Goal: Task Accomplishment & Management: Manage account settings

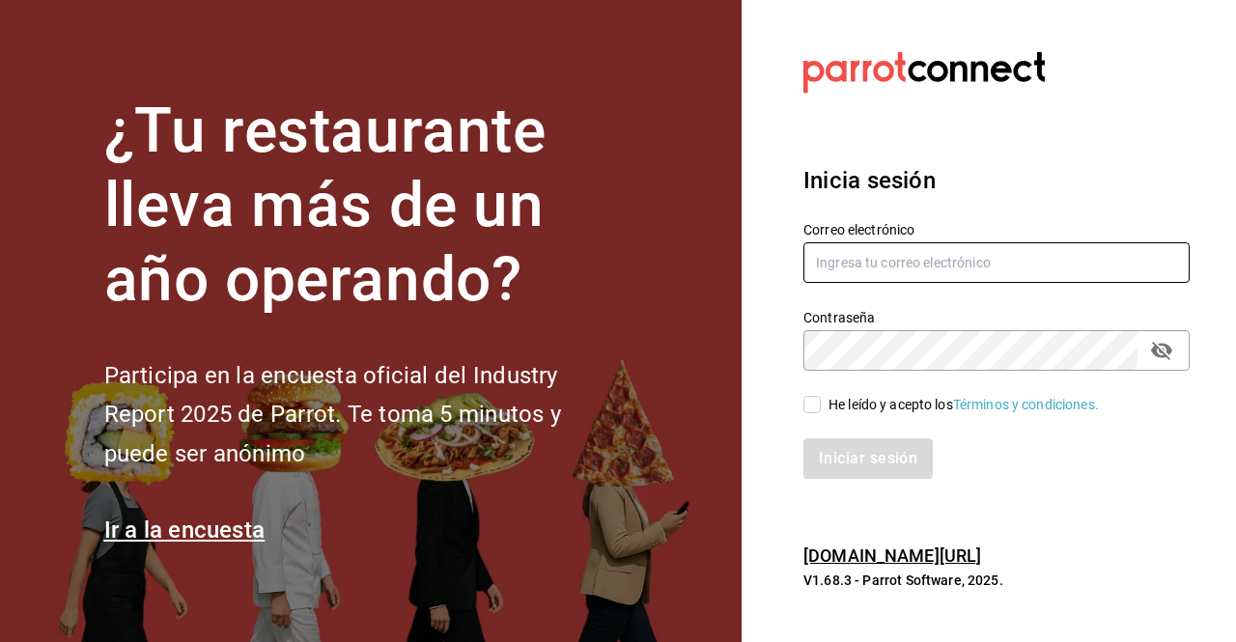
click at [892, 271] on input "text" at bounding box center [996, 262] width 386 height 41
type input "rossoparvada@gmail.com"
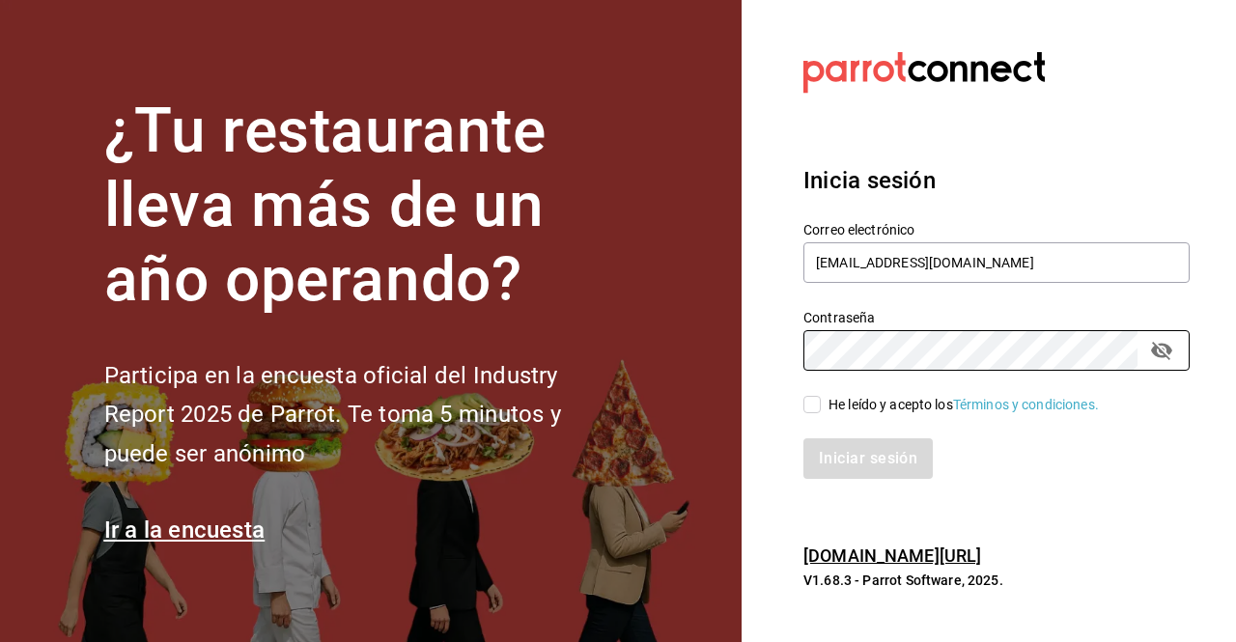
click at [811, 408] on input "He leído y acepto los Términos y condiciones." at bounding box center [811, 404] width 17 height 17
checkbox input "true"
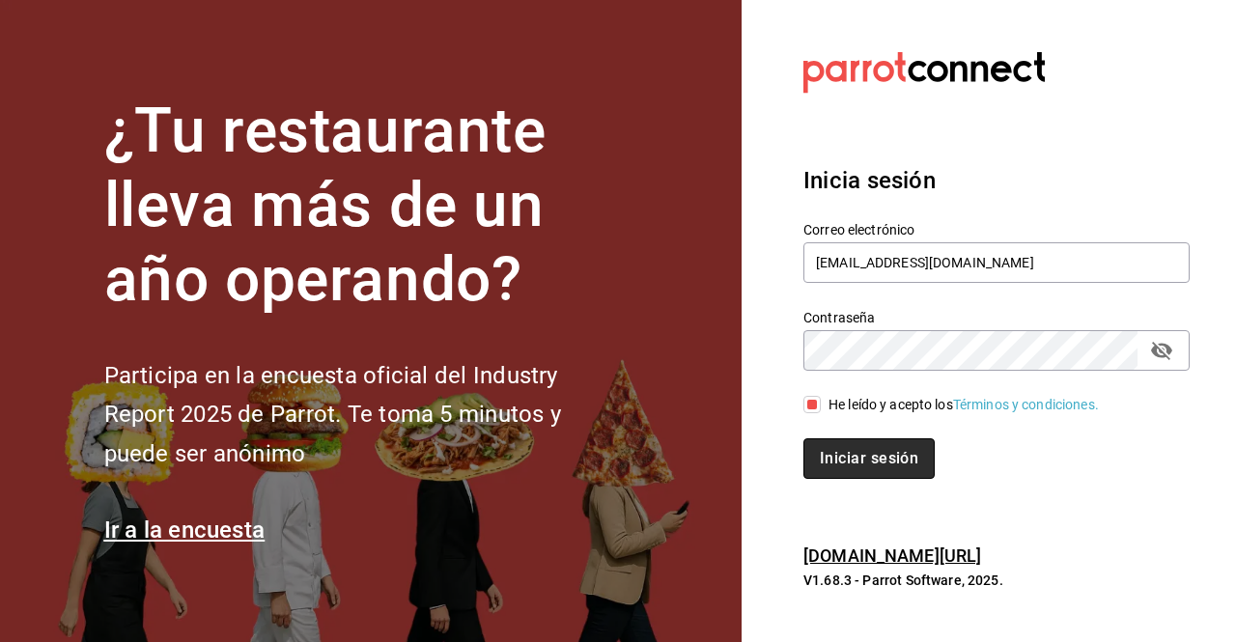
click at [861, 457] on button "Iniciar sesión" at bounding box center [868, 458] width 131 height 41
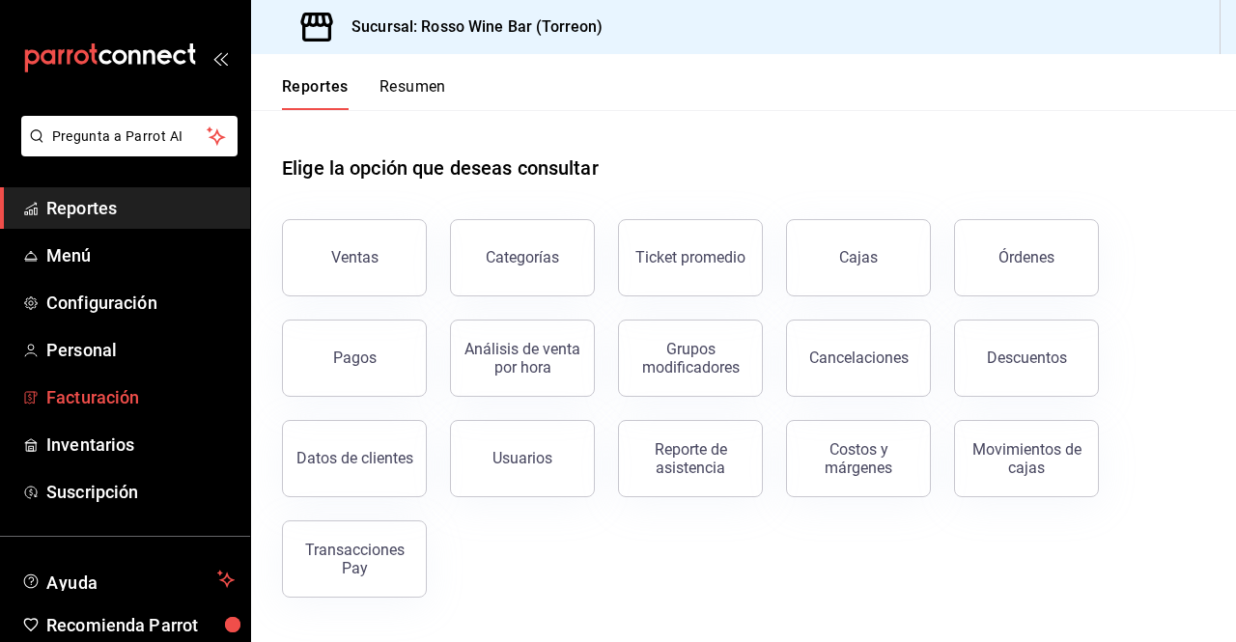
click at [124, 387] on span "Facturación" at bounding box center [140, 397] width 188 height 26
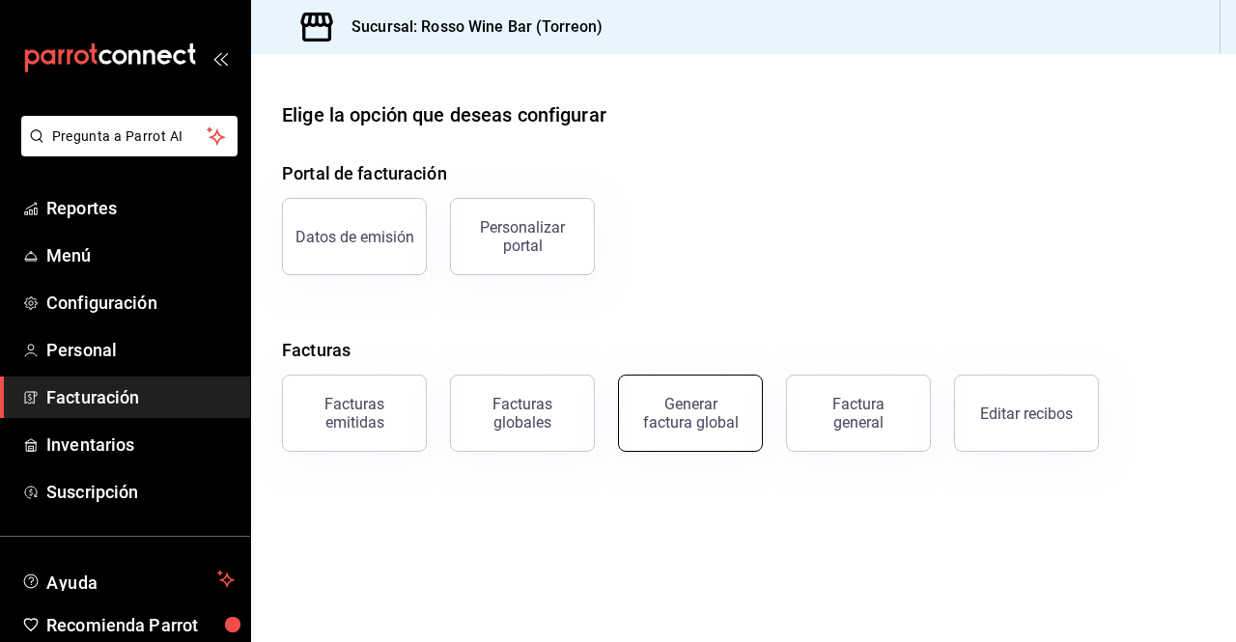
click at [627, 403] on button "Generar factura global" at bounding box center [690, 413] width 145 height 77
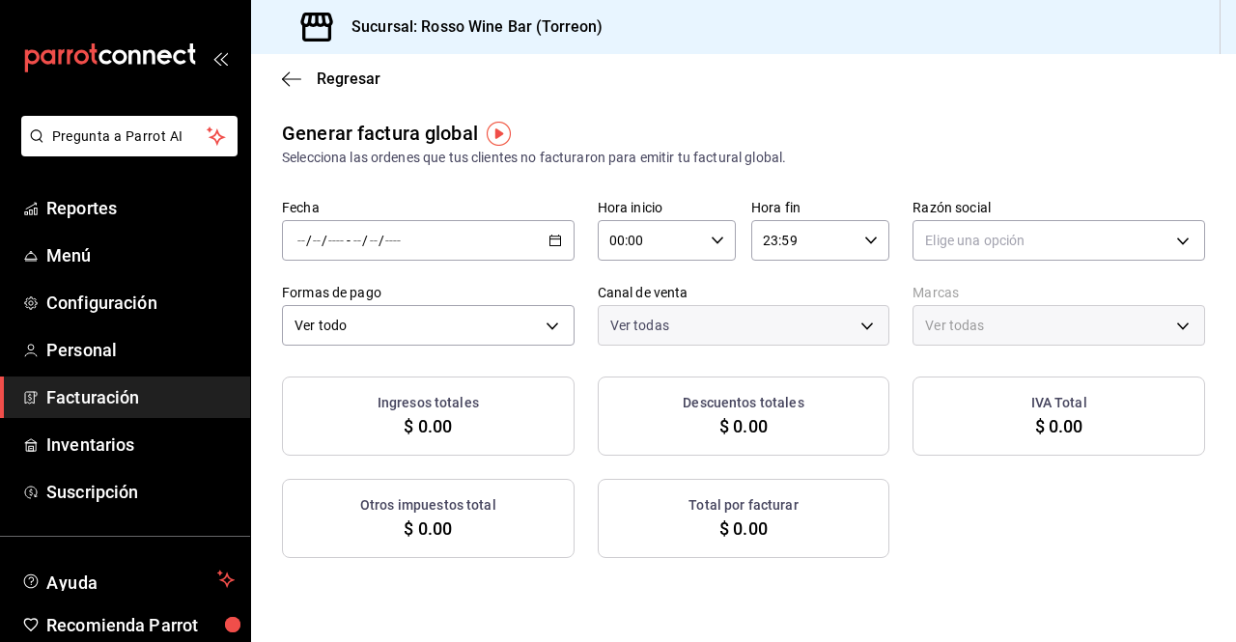
type input "PARROT,UBER_EATS,RAPPI,DIDI_FOOD,ONLINE"
click at [549, 246] on \(Stroke\) "button" at bounding box center [555, 241] width 12 height 11
click at [389, 297] on span "Rango de fechas" at bounding box center [373, 299] width 150 height 20
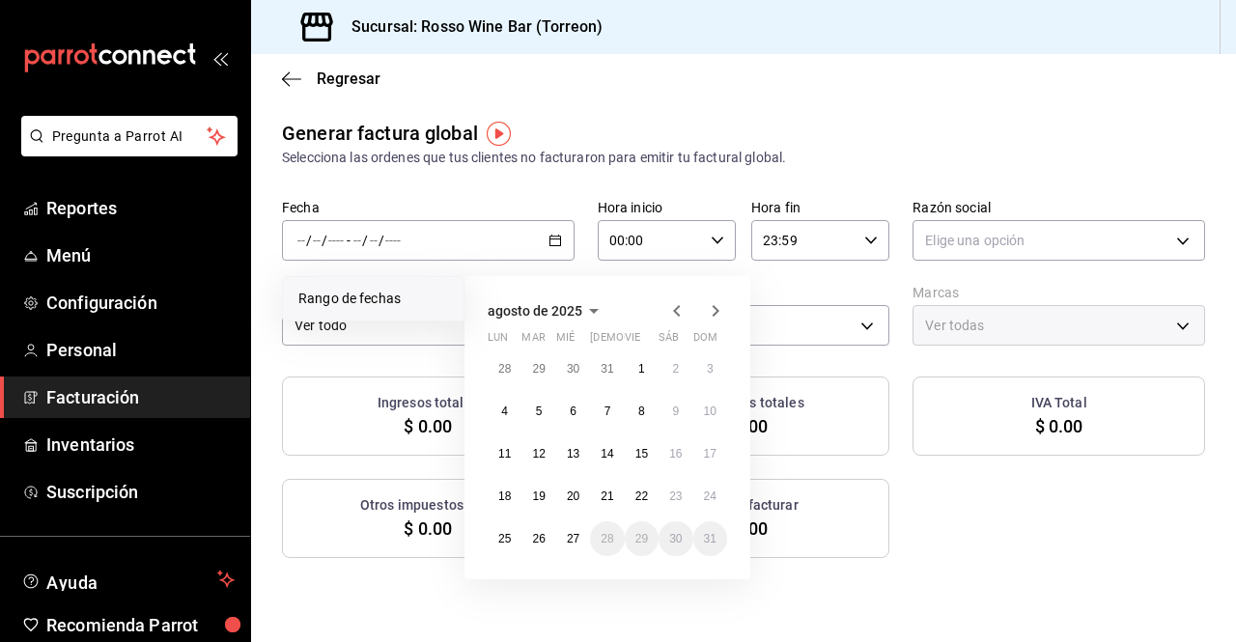
click at [676, 312] on icon "button" at bounding box center [676, 311] width 7 height 12
drag, startPoint x: 549, startPoint y: 367, endPoint x: 611, endPoint y: 533, distance: 177.2
click at [611, 533] on div "30 1 2 3 4 5 6 7 8 9 10 11 12 13 14 15 16 17 18 19 20 21 22 23 24 25 26 27 28 2…" at bounding box center [607, 454] width 239 height 205
click at [611, 533] on abbr "31" at bounding box center [607, 539] width 13 height 14
click at [542, 360] on button "1" at bounding box center [538, 369] width 34 height 35
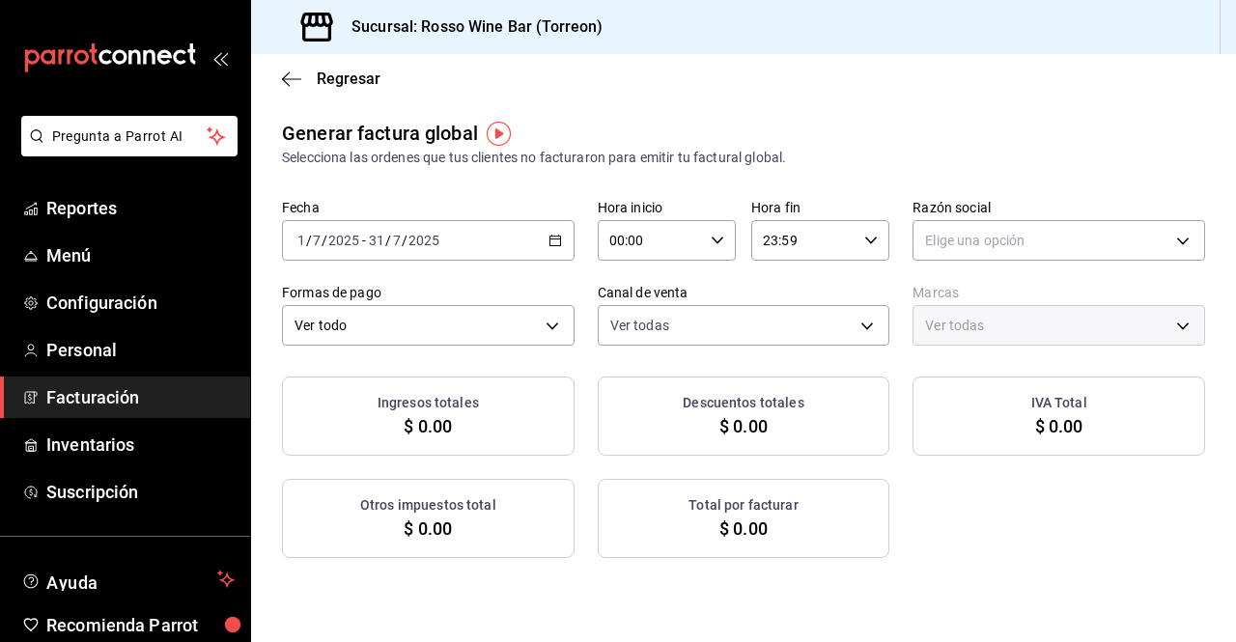
click at [558, 236] on div "[DATE] [DATE] - [DATE] [DATE]" at bounding box center [428, 240] width 293 height 41
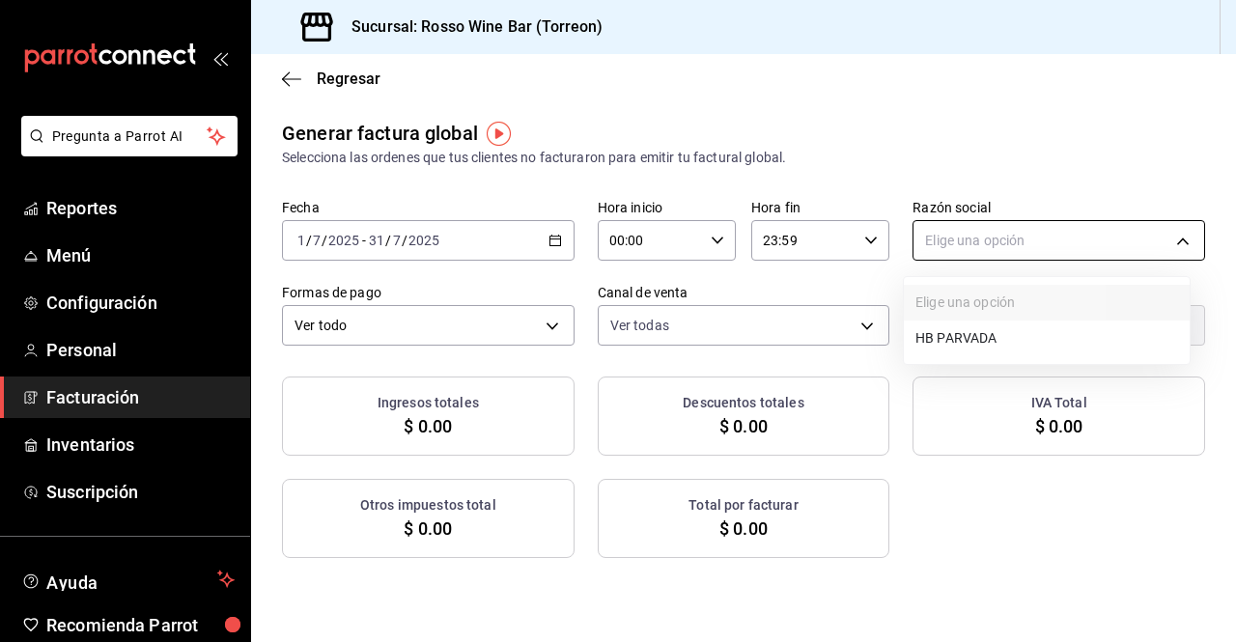
click at [980, 236] on body "Pregunta a Parrot AI Reportes Menú Configuración Personal Facturación Inventari…" at bounding box center [618, 321] width 1236 height 642
click at [973, 325] on li "HB PARVADA" at bounding box center [1047, 339] width 286 height 36
type input "e33a4bbf-56a2-4bb2-a420-99781ad44d12"
type input "c2c32ae7-1fc4-45ff-8039-656fc52e7daf"
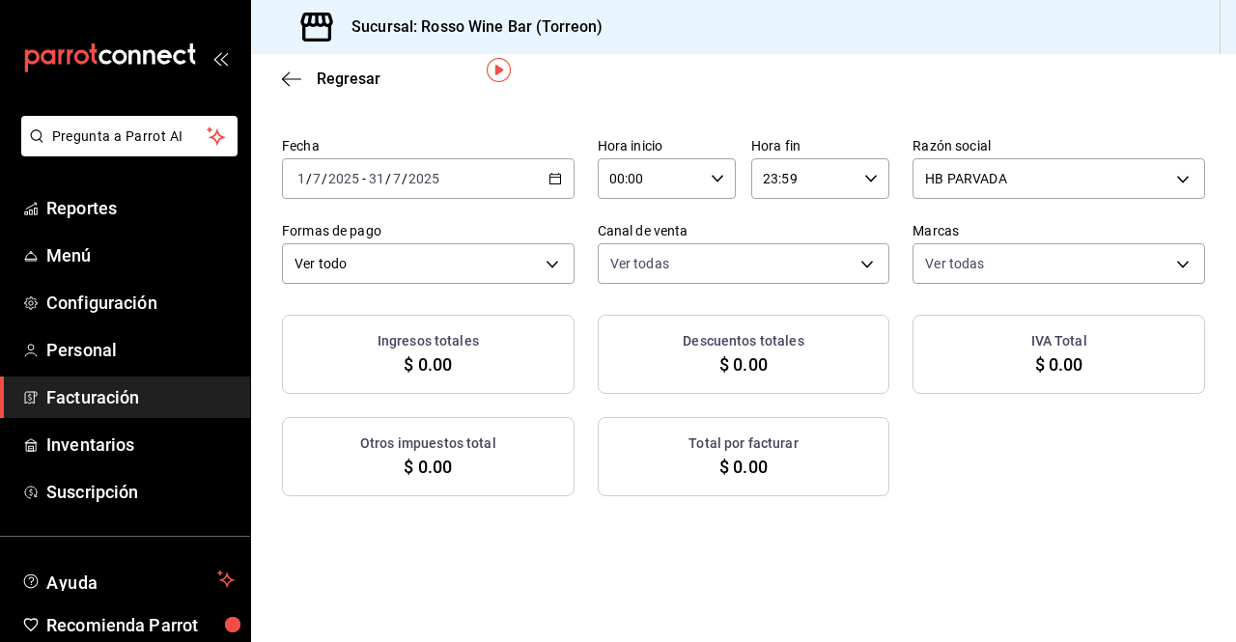
scroll to position [66, 0]
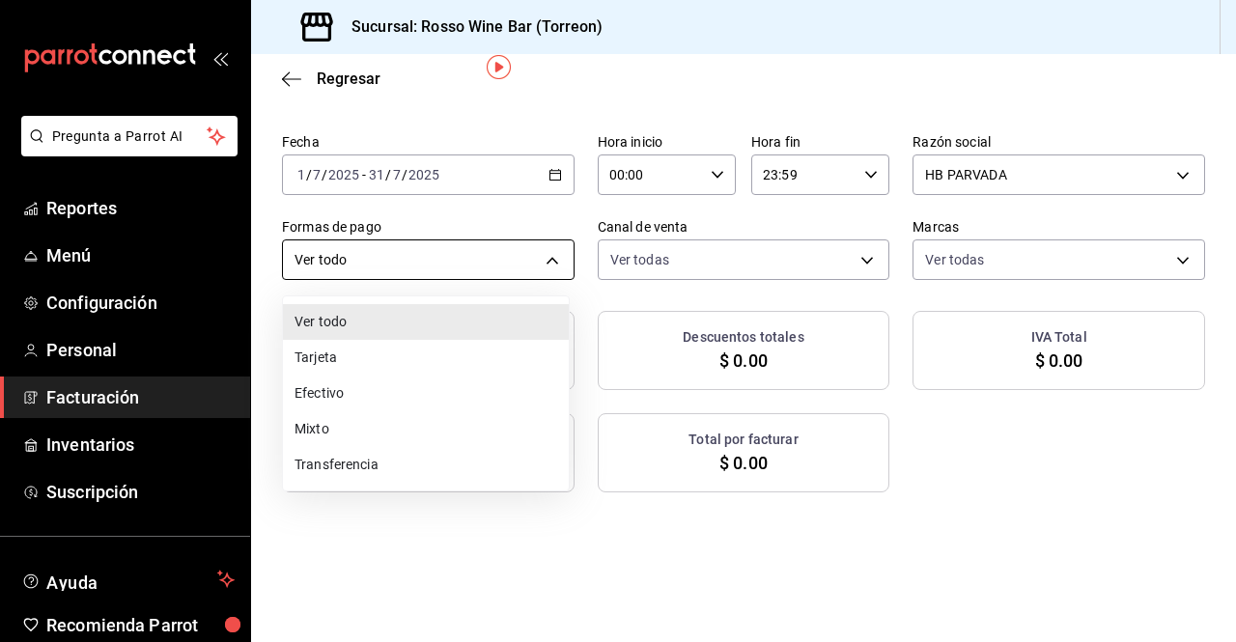
click at [551, 256] on body "Pregunta a Parrot AI Reportes Menú Configuración Personal Facturación Inventari…" at bounding box center [618, 321] width 1236 height 642
click at [360, 346] on li "Tarjeta" at bounding box center [426, 358] width 286 height 36
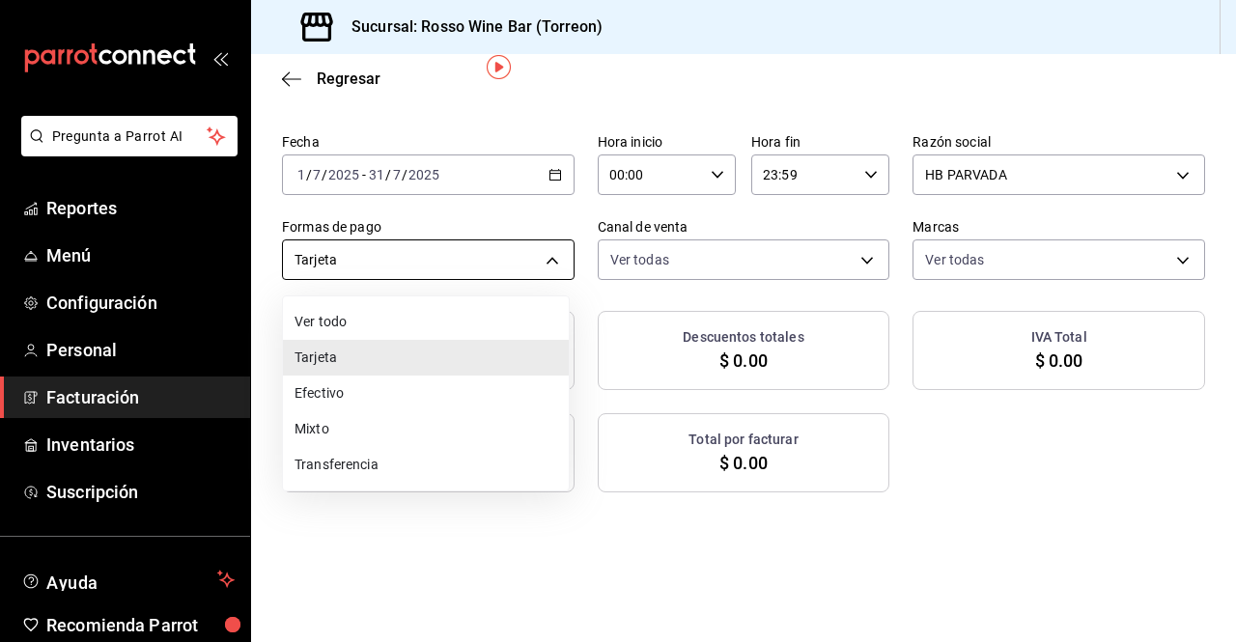
click at [540, 245] on body "Pregunta a Parrot AI Reportes Menú Configuración Personal Facturación Inventari…" at bounding box center [618, 321] width 1236 height 642
click at [368, 422] on li "Mixto" at bounding box center [426, 429] width 286 height 36
type input "MIXED"
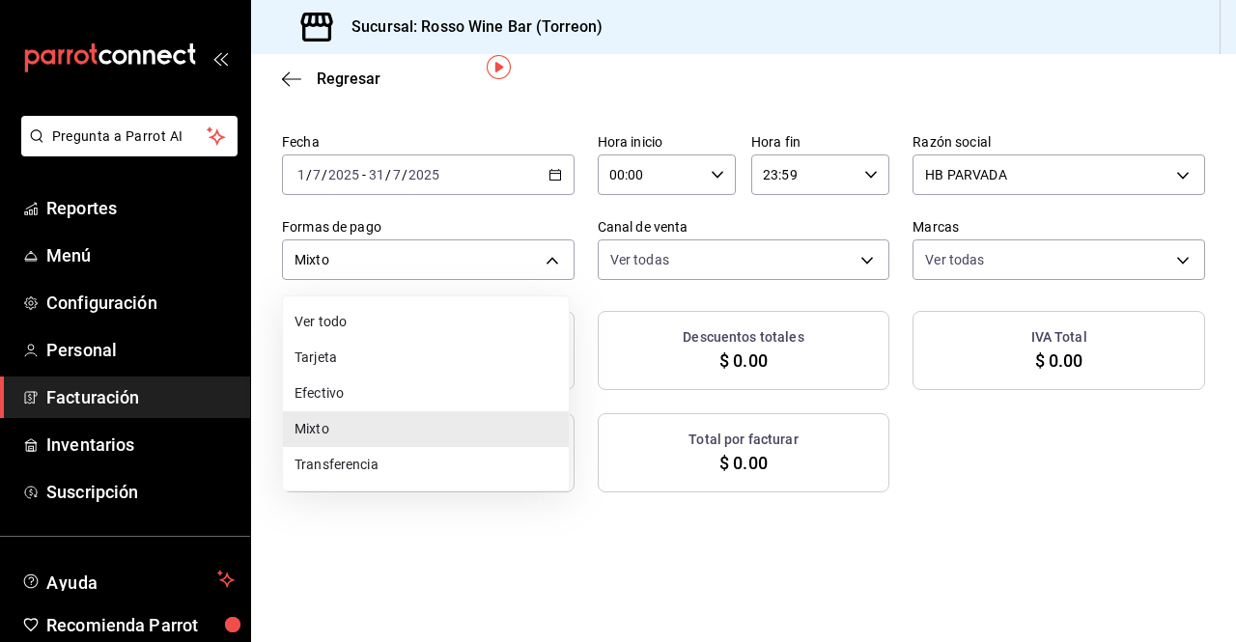
click at [551, 249] on body "Pregunta a Parrot AI Reportes Menú Configuración Personal Facturación Inventari…" at bounding box center [618, 321] width 1236 height 642
click at [801, 536] on div at bounding box center [618, 321] width 1236 height 642
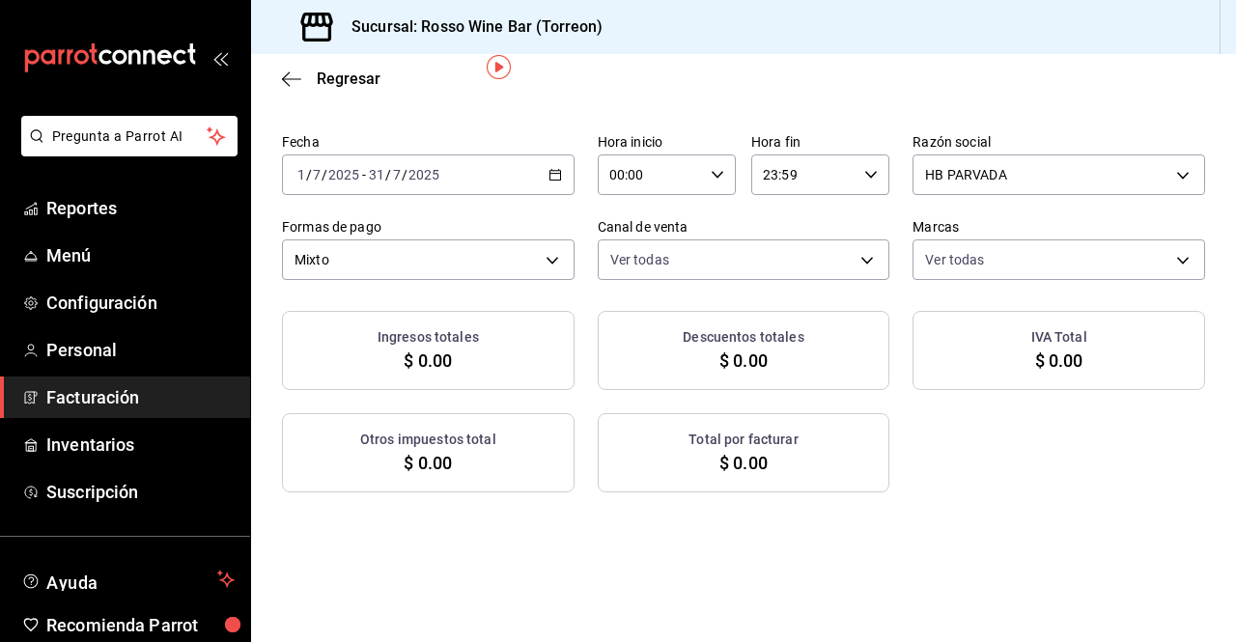
click at [539, 186] on div "[DATE] [DATE] - [DATE] [DATE]" at bounding box center [428, 175] width 293 height 41
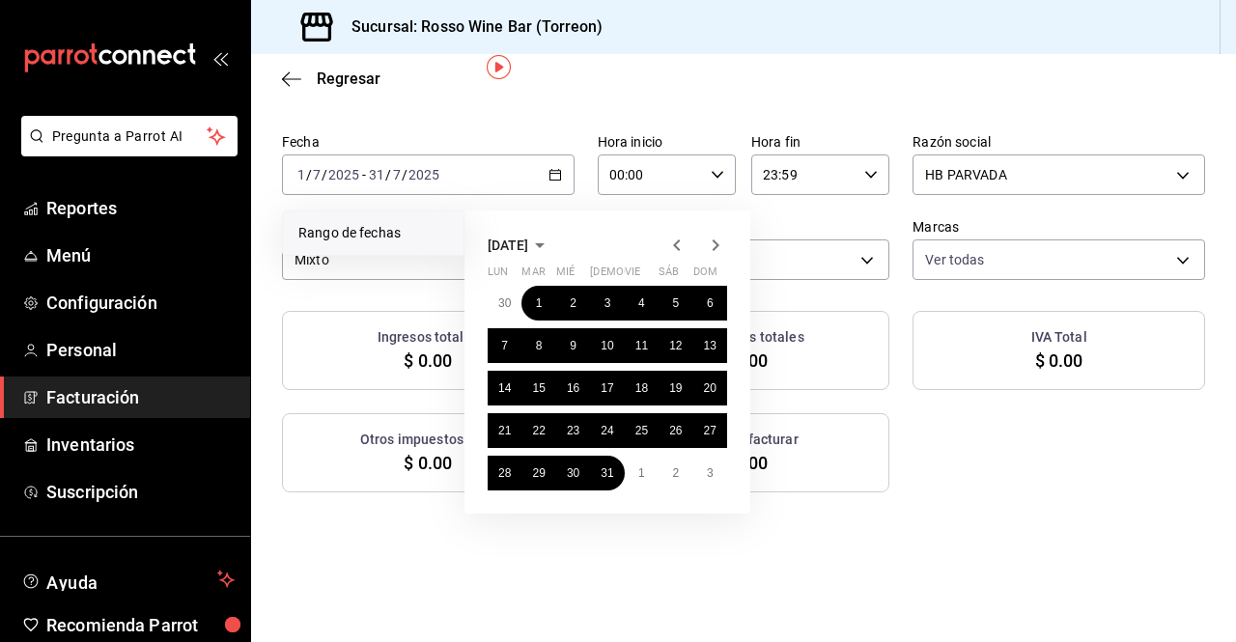
click at [670, 241] on icon "button" at bounding box center [676, 245] width 23 height 23
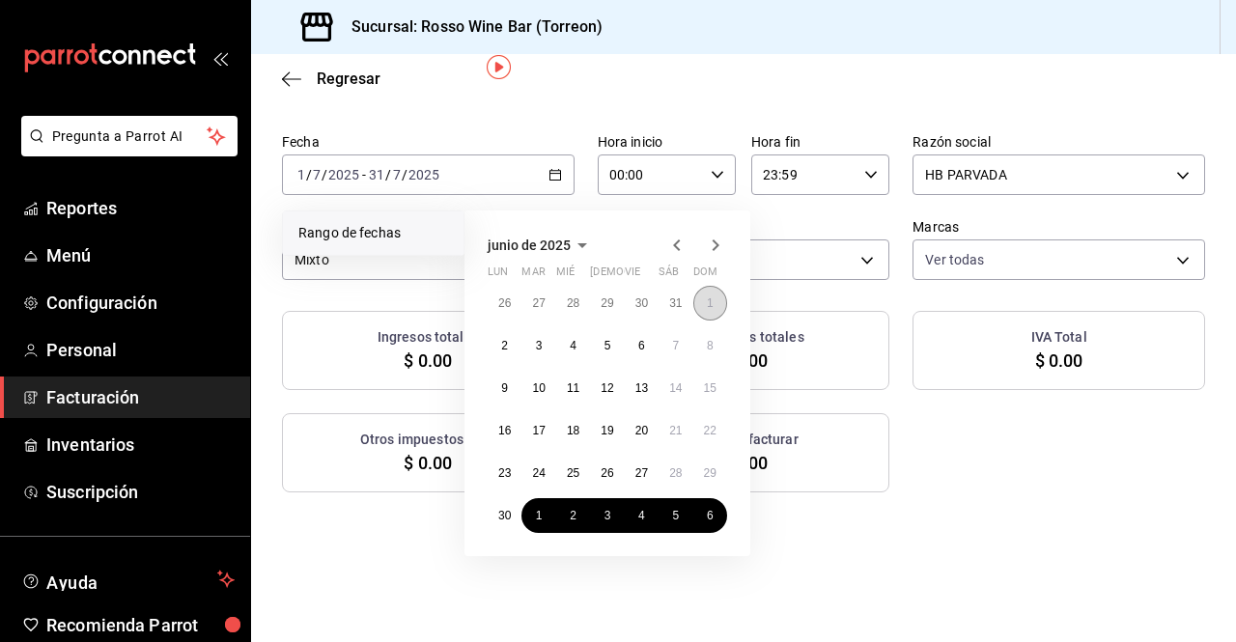
click at [708, 306] on abbr "1" at bounding box center [710, 303] width 7 height 14
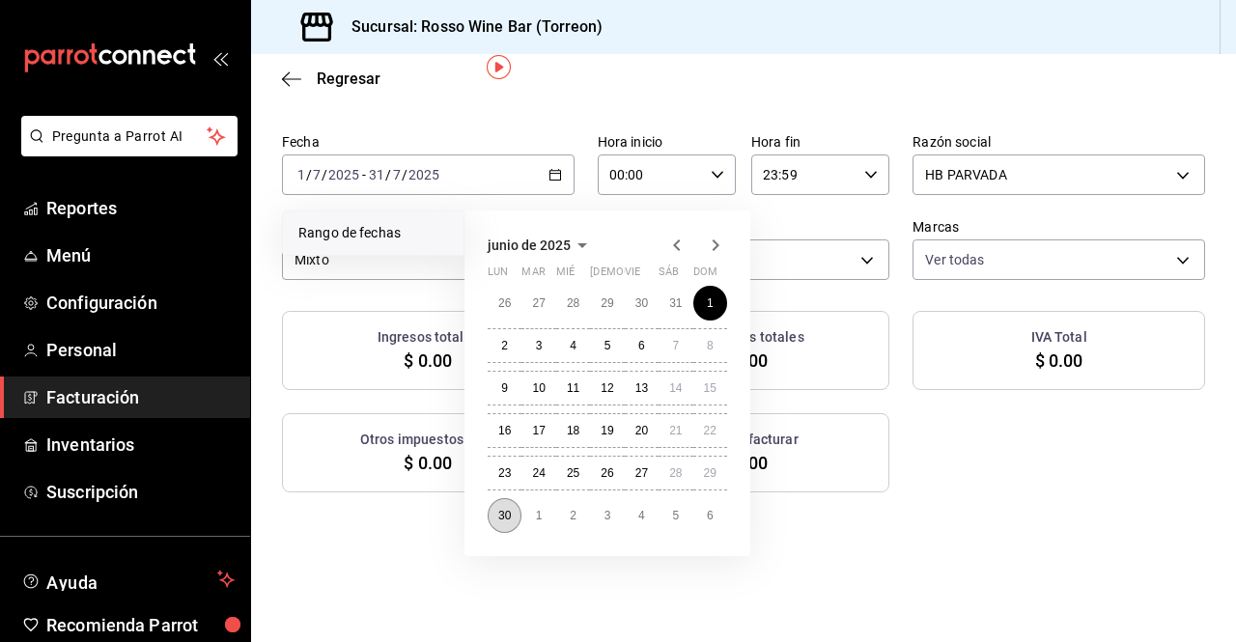
click at [505, 516] on abbr "30" at bounding box center [504, 516] width 13 height 14
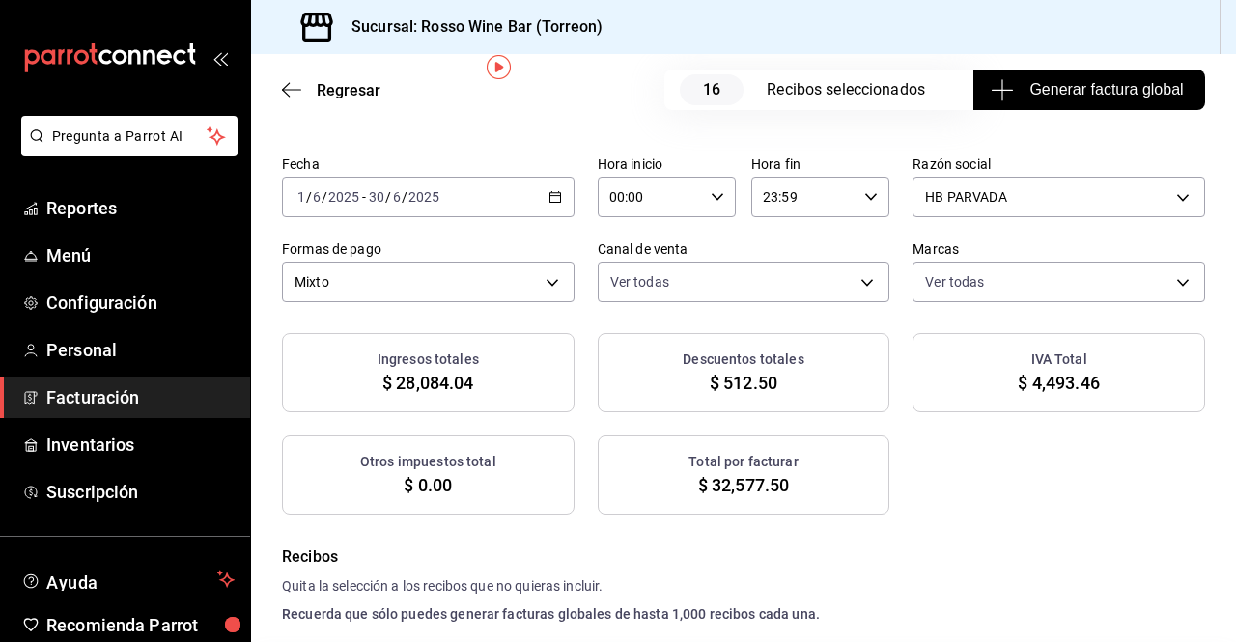
scroll to position [88, 0]
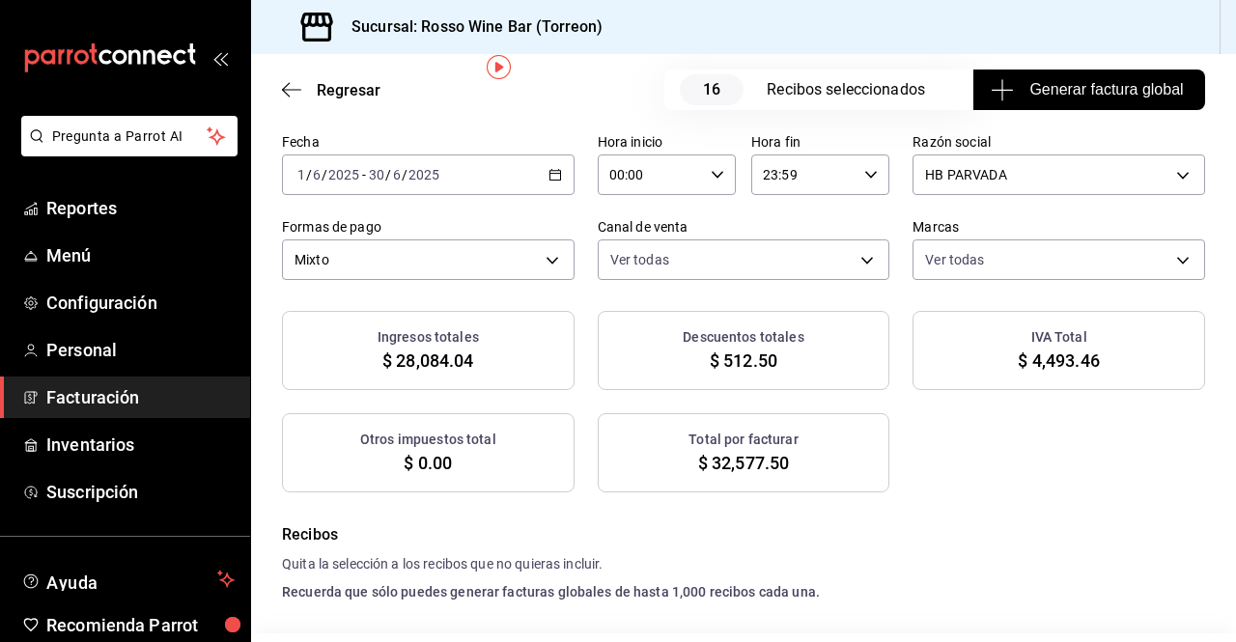
click at [932, 485] on div "Ingresos totales $ 28,084.04 Descuentos totales $ 512.50 IVA Total $ 4,493.46 O…" at bounding box center [743, 402] width 923 height 182
click at [551, 180] on \(Stroke\) "button" at bounding box center [555, 175] width 12 height 11
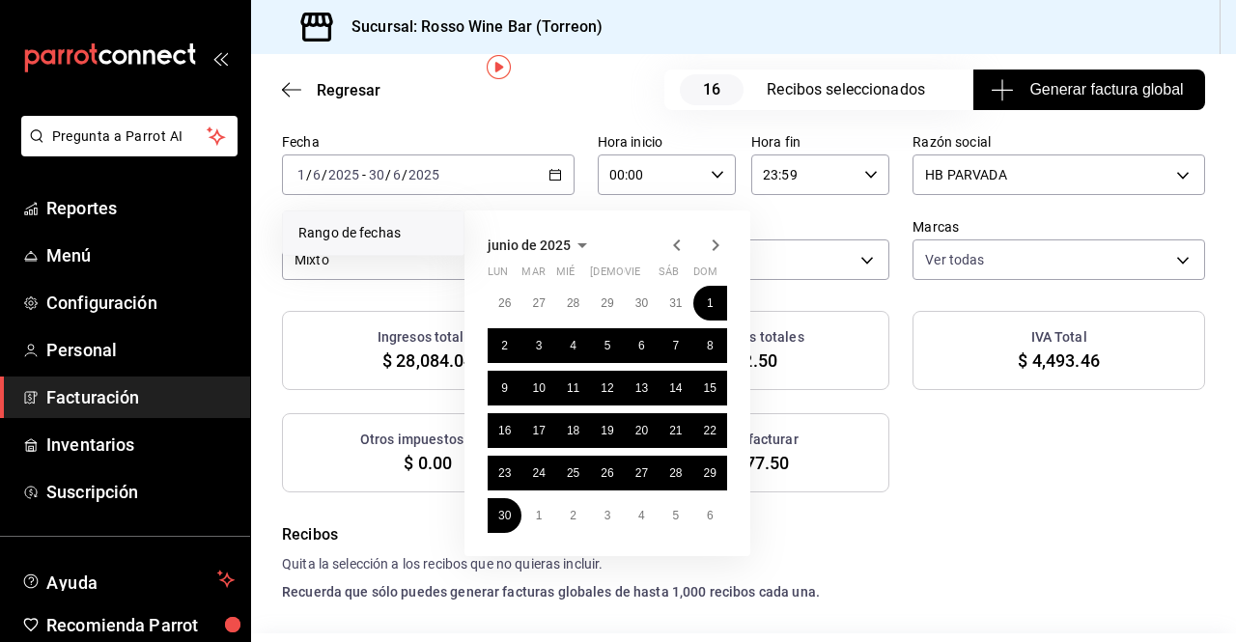
click at [670, 253] on icon "button" at bounding box center [676, 245] width 23 height 23
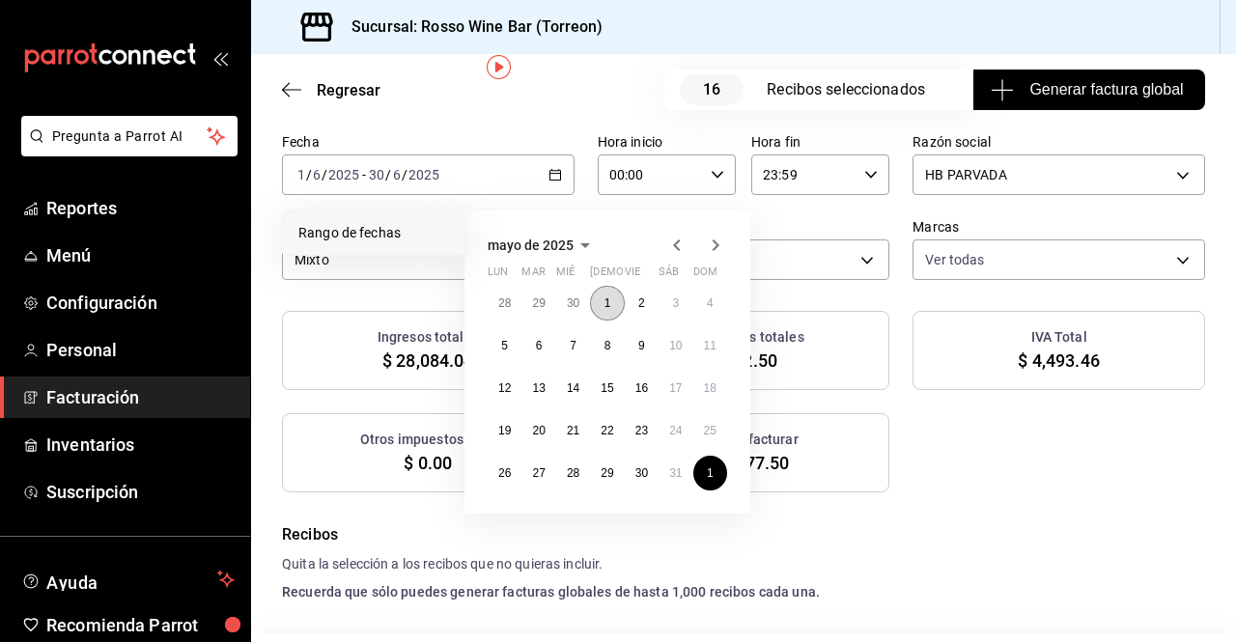
click at [598, 300] on button "1" at bounding box center [607, 303] width 34 height 35
click at [720, 248] on icon "button" at bounding box center [715, 245] width 23 height 23
click at [502, 525] on button "30" at bounding box center [505, 515] width 34 height 35
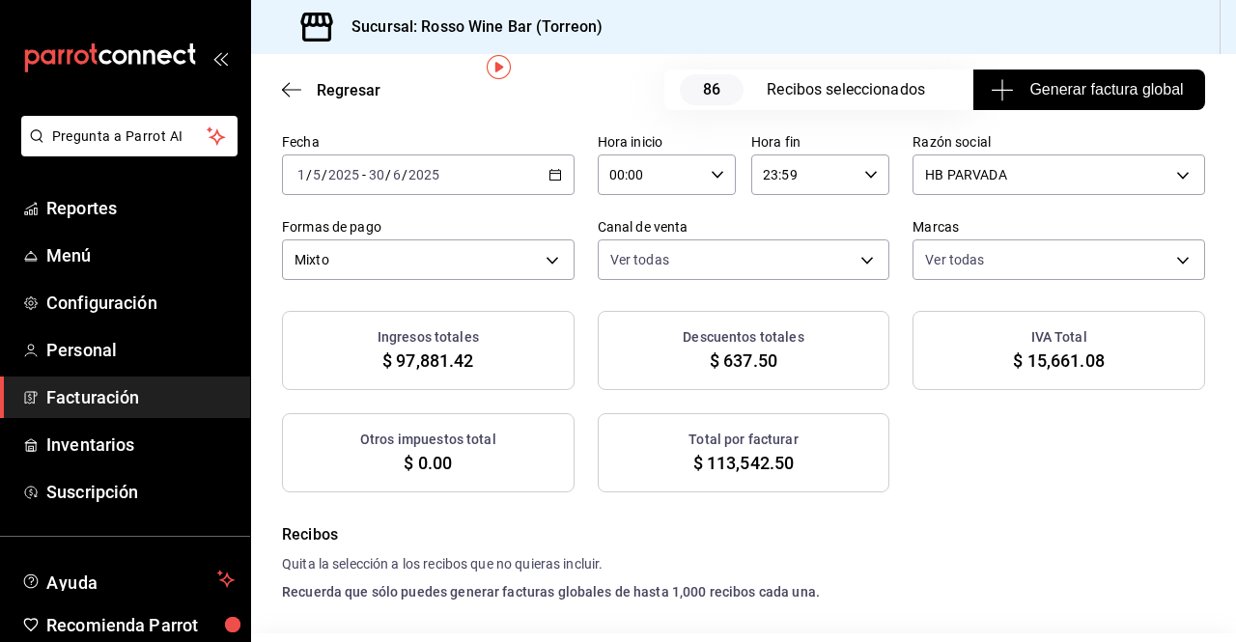
click at [549, 170] on \(Stroke\) "button" at bounding box center [555, 175] width 12 height 11
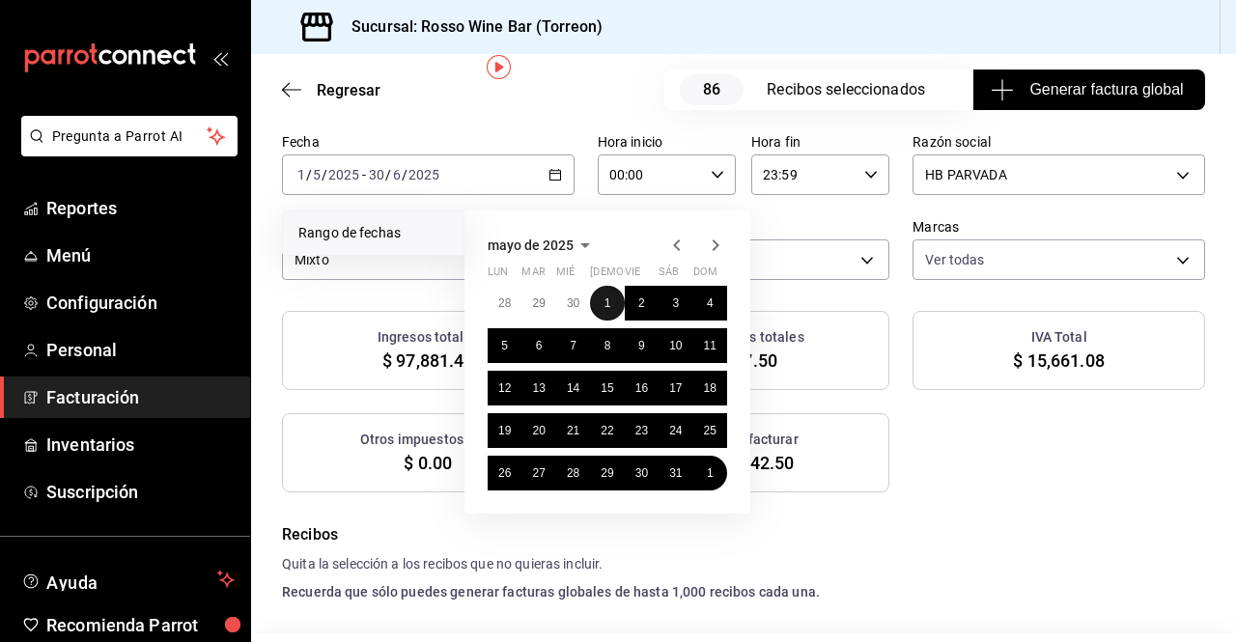
click at [610, 301] on abbr "1" at bounding box center [608, 303] width 7 height 14
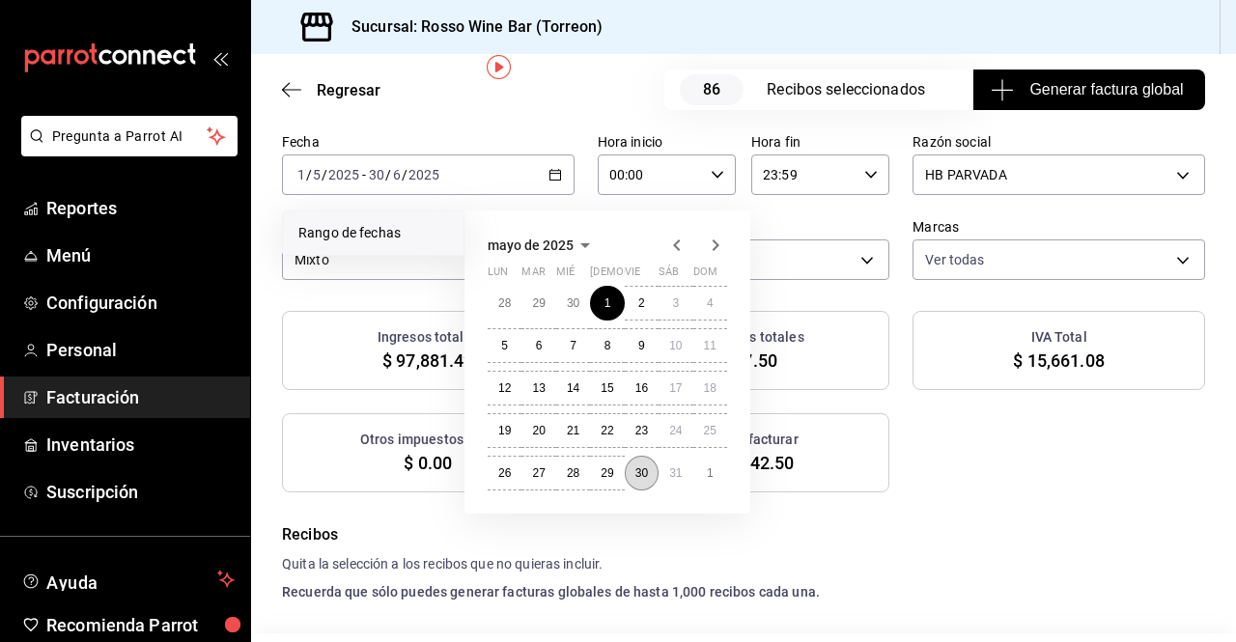
click at [635, 481] on button "30" at bounding box center [642, 473] width 34 height 35
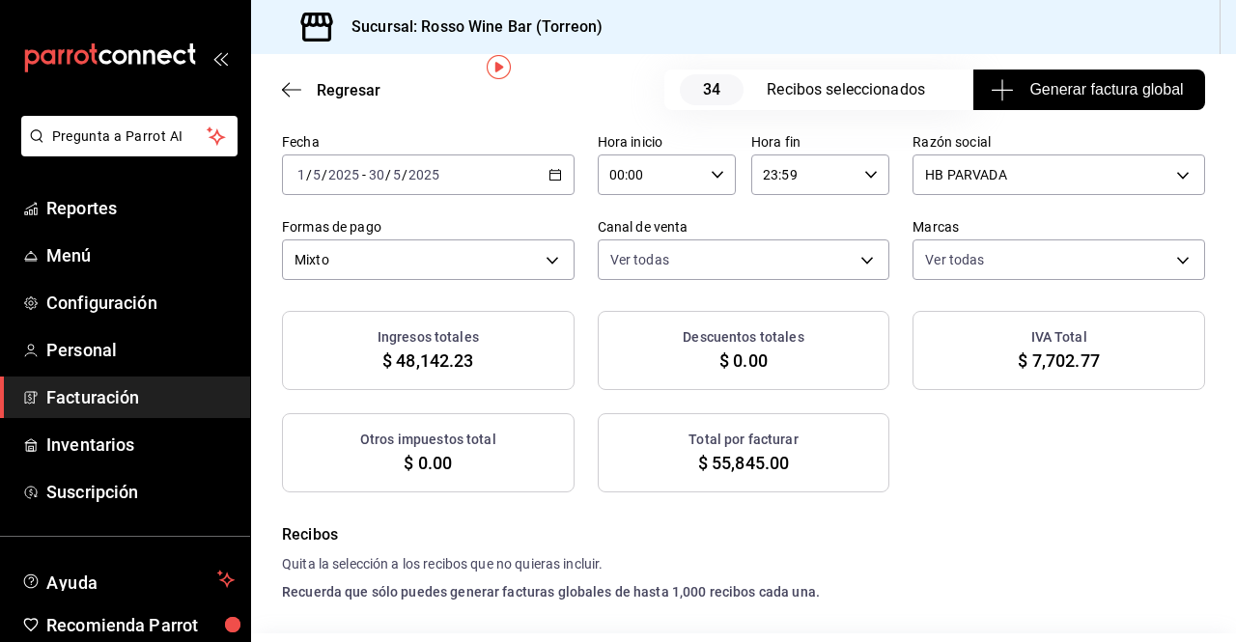
click at [550, 175] on icon "button" at bounding box center [556, 175] width 14 height 14
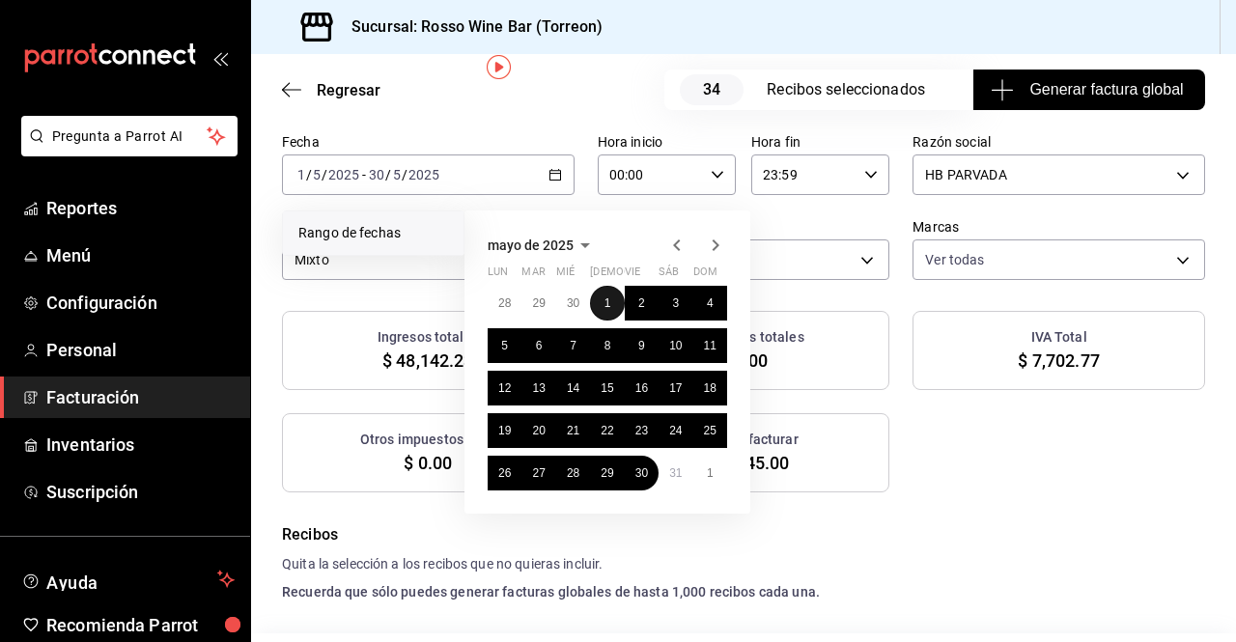
click at [598, 306] on button "1" at bounding box center [607, 303] width 34 height 35
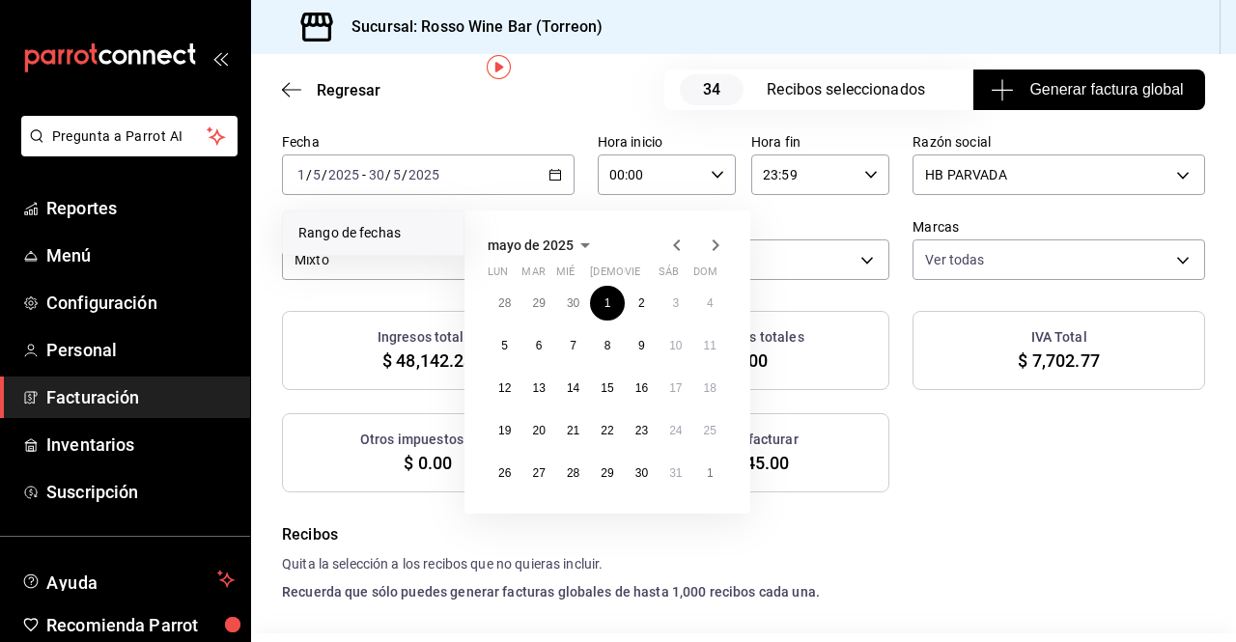
click at [714, 248] on icon "button" at bounding box center [716, 245] width 7 height 12
click at [602, 385] on abbr "12" at bounding box center [607, 388] width 13 height 14
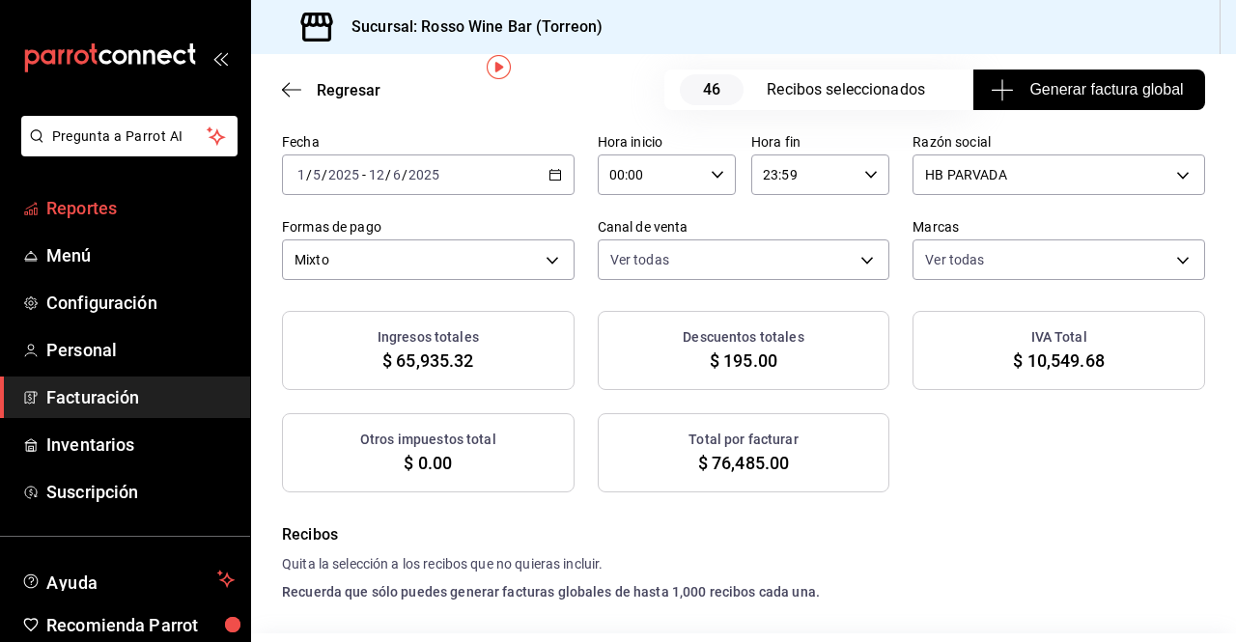
click at [79, 221] on link "Reportes" at bounding box center [125, 208] width 250 height 42
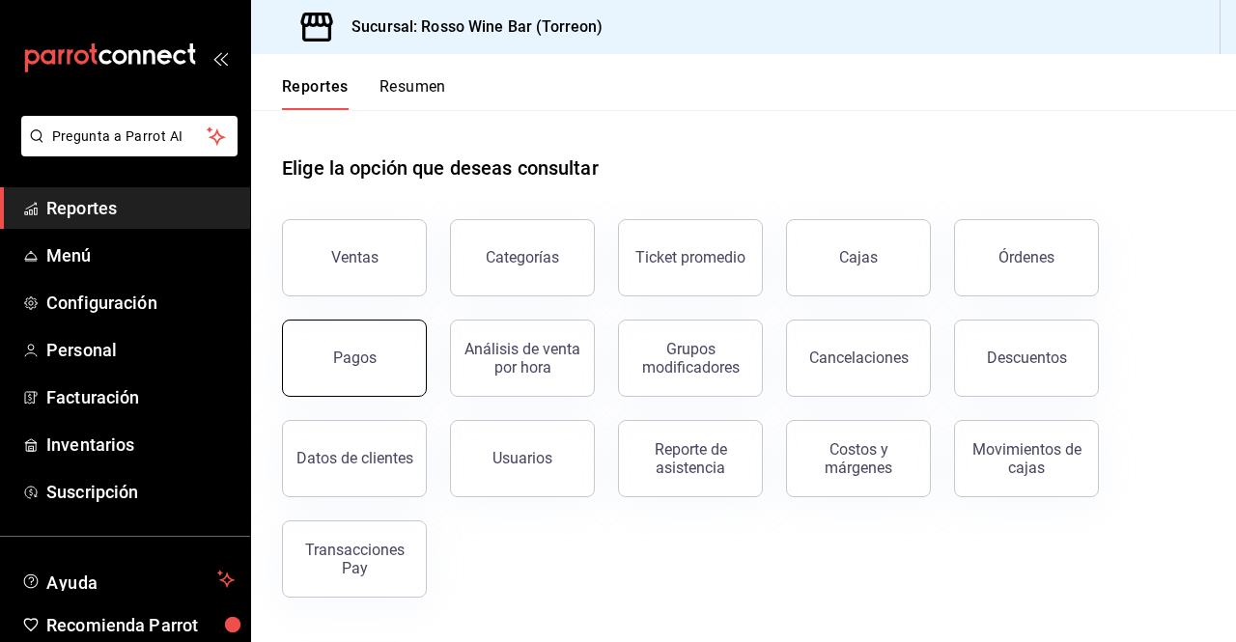
click at [344, 352] on div "Pagos" at bounding box center [354, 358] width 43 height 18
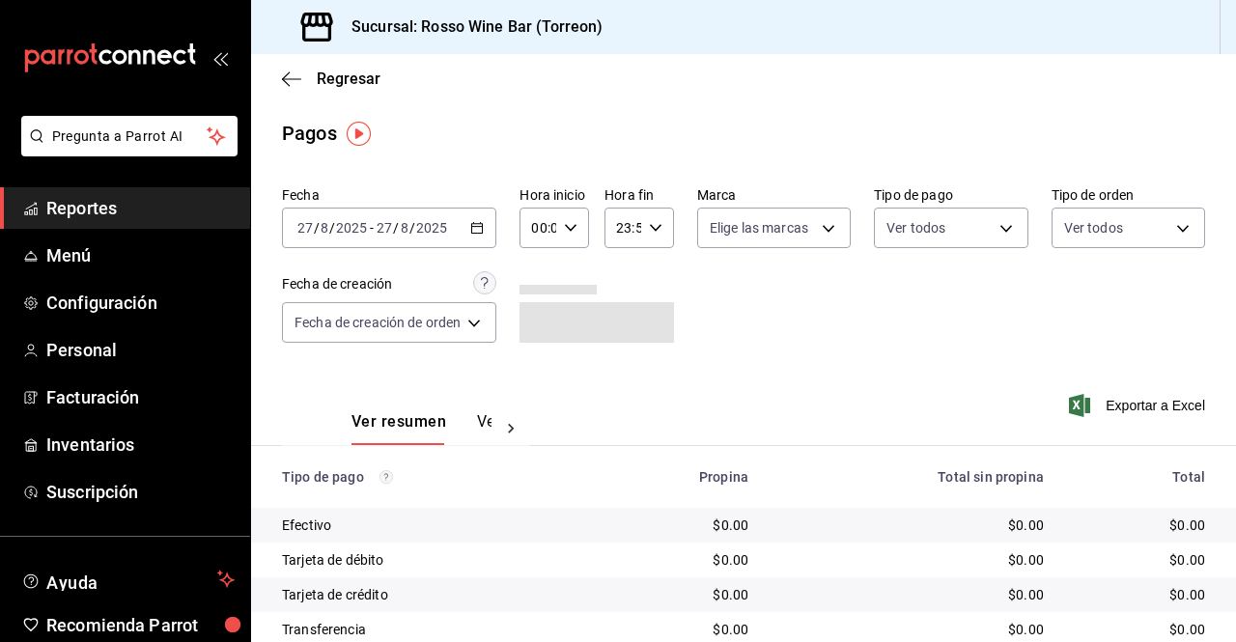
click at [472, 221] on icon "button" at bounding box center [477, 228] width 14 height 14
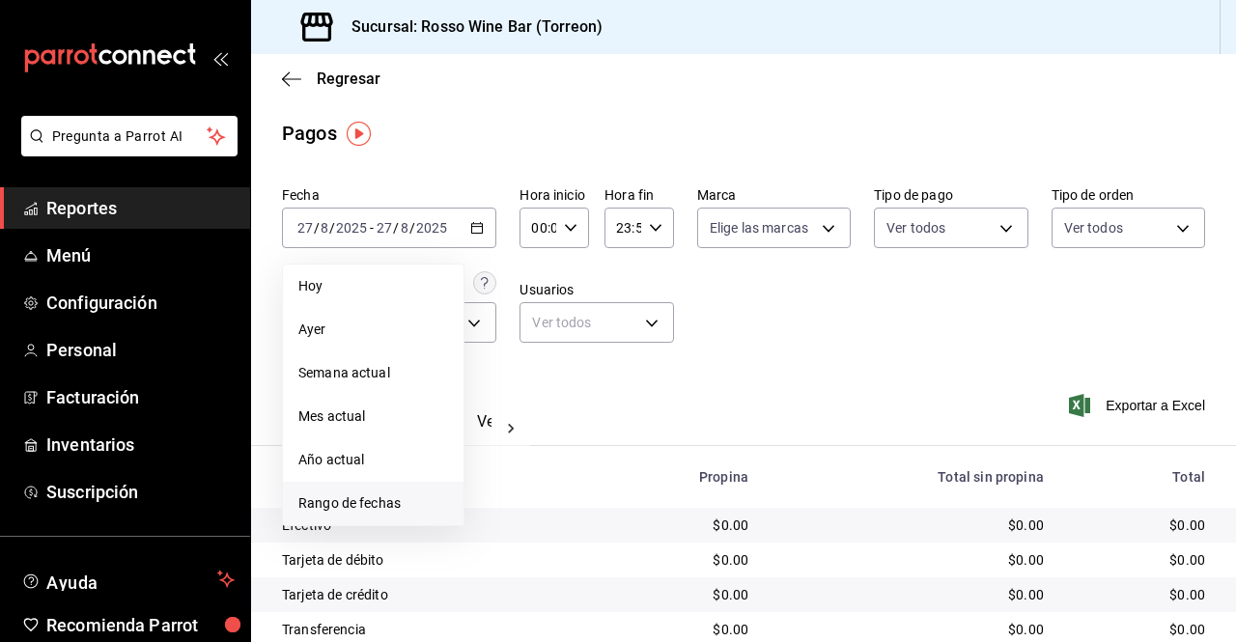
click at [371, 503] on span "Rango de fechas" at bounding box center [373, 503] width 150 height 20
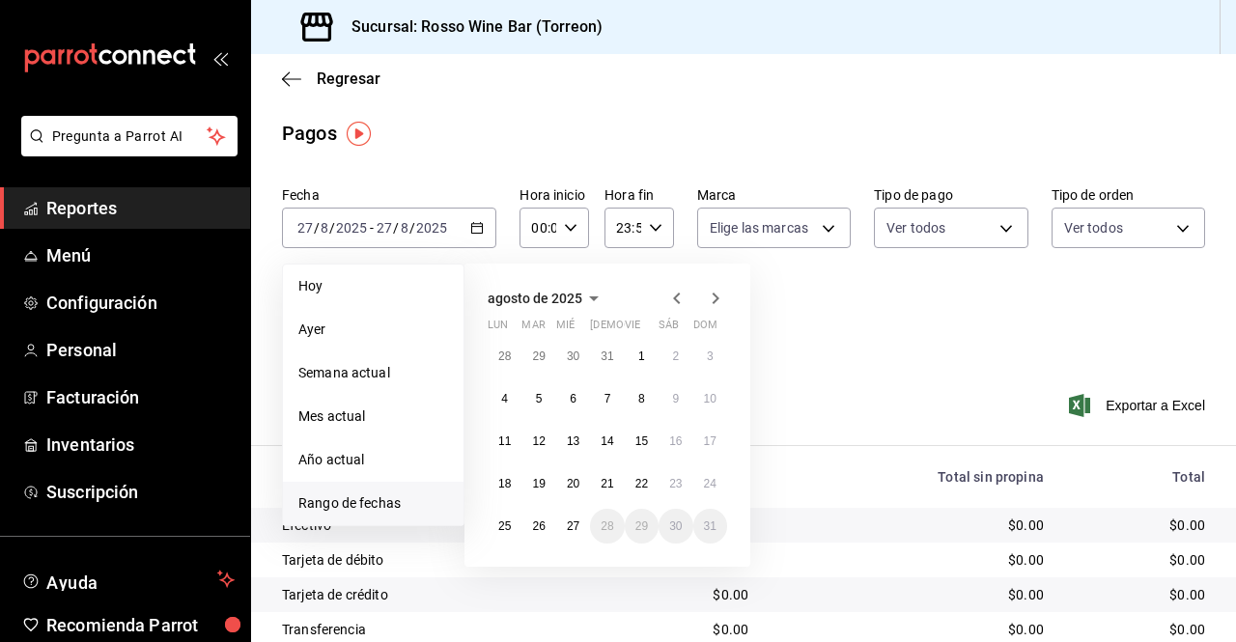
click at [681, 297] on icon "button" at bounding box center [676, 298] width 23 height 23
click at [613, 357] on button "1" at bounding box center [607, 356] width 34 height 35
click at [717, 299] on icon "button" at bounding box center [716, 299] width 7 height 12
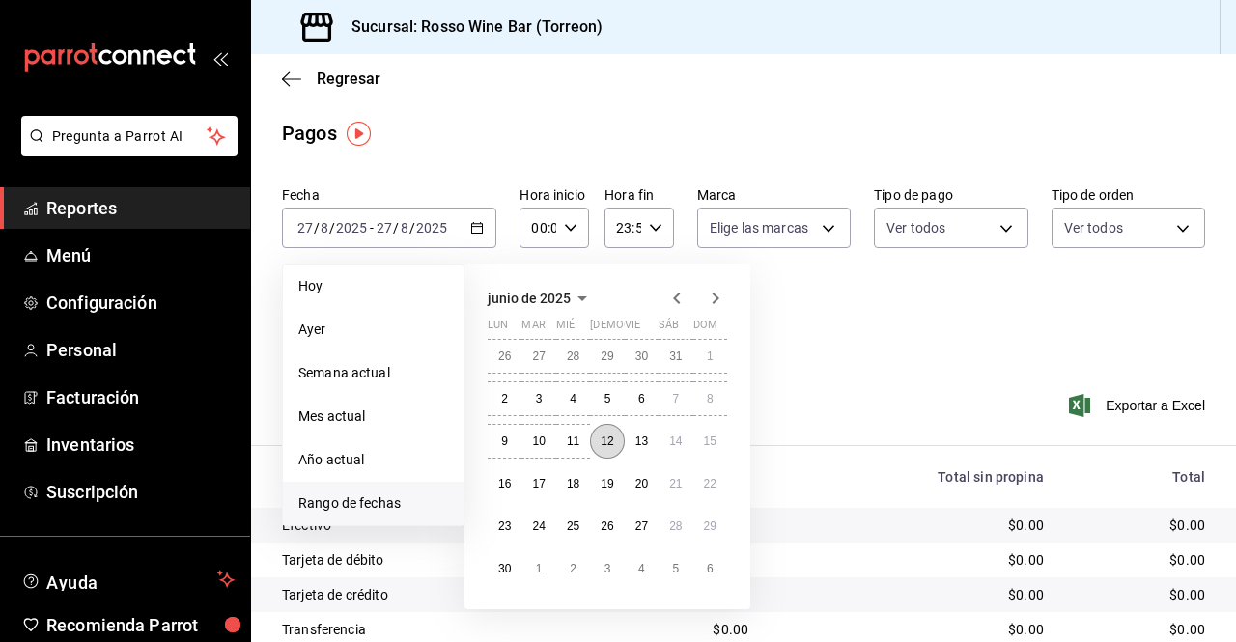
click at [607, 447] on button "12" at bounding box center [607, 441] width 34 height 35
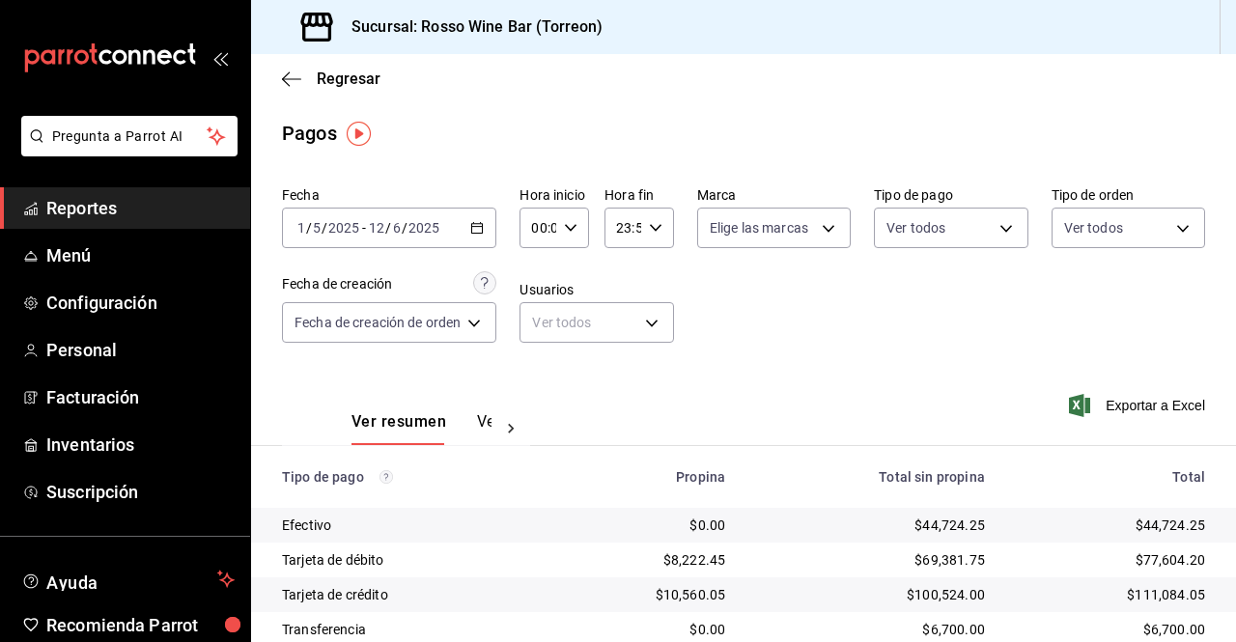
click at [1048, 366] on div "Exportar a Excel" at bounding box center [1120, 405] width 169 height 79
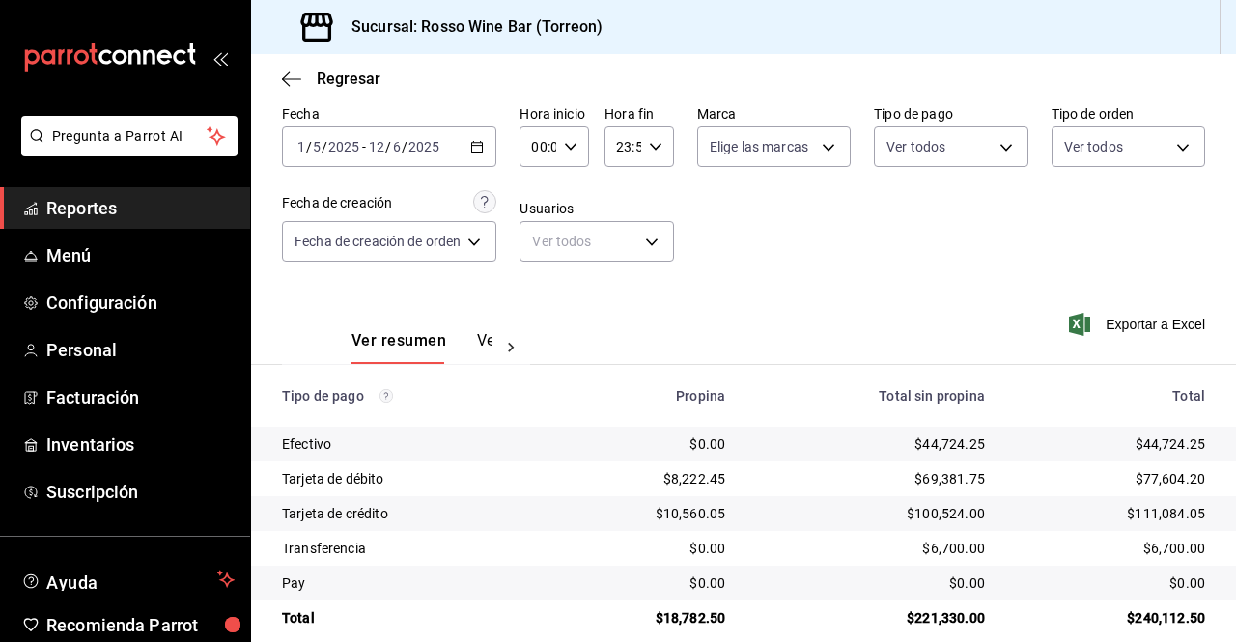
scroll to position [106, 0]
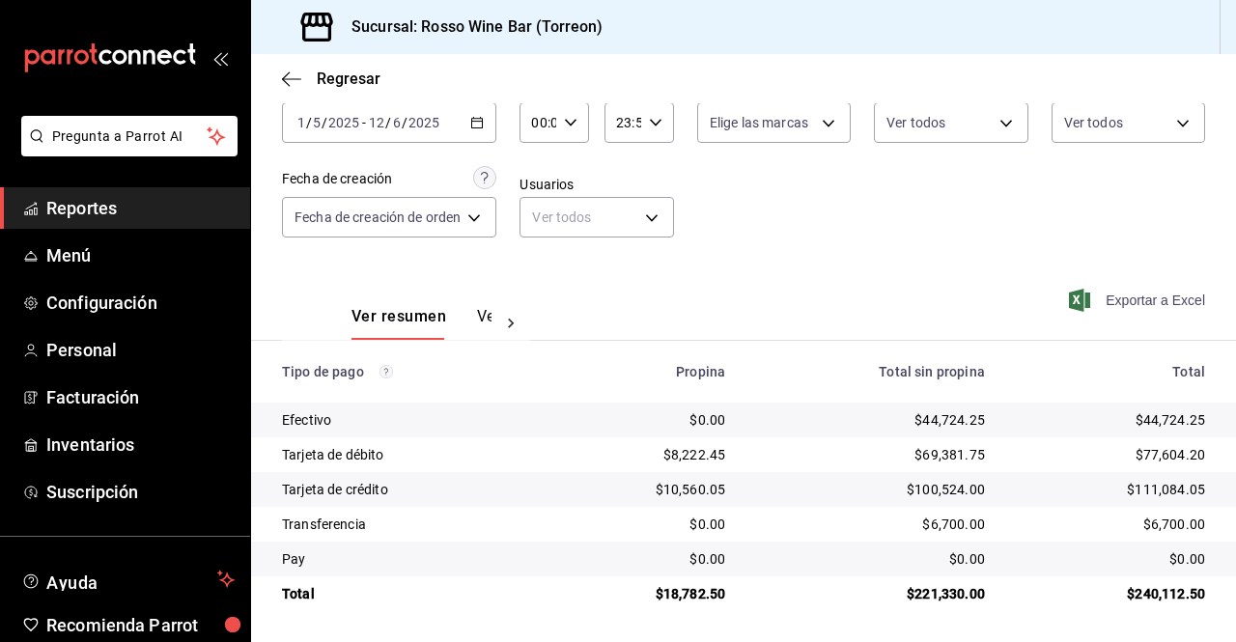
click at [1140, 301] on span "Exportar a Excel" at bounding box center [1139, 300] width 132 height 23
click at [127, 392] on span "Facturación" at bounding box center [140, 397] width 188 height 26
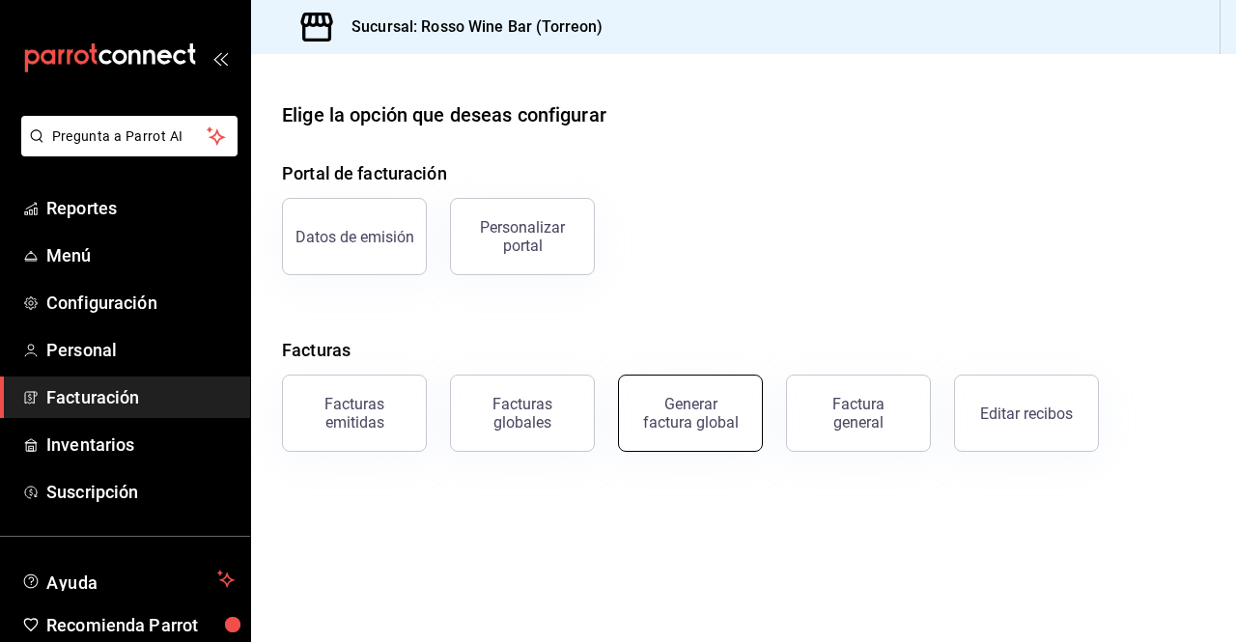
click at [725, 440] on button "Generar factura global" at bounding box center [690, 413] width 145 height 77
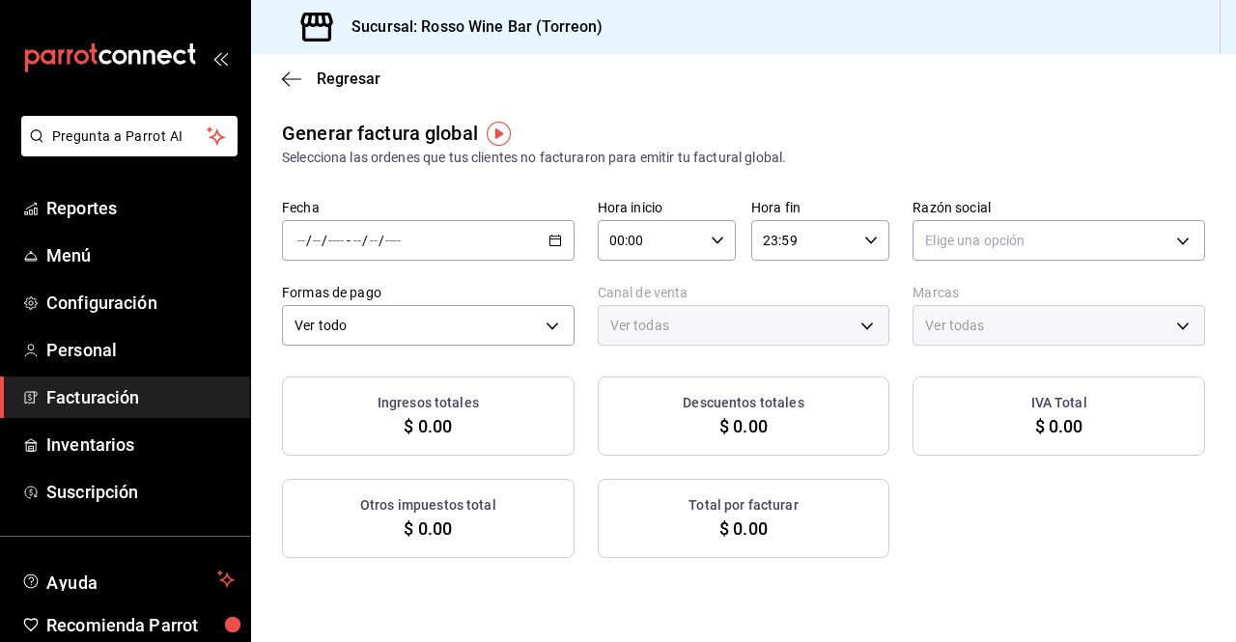
type input "PARROT,UBER_EATS,RAPPI,DIDI_FOOD,ONLINE"
click at [551, 245] on \(Stroke\) "button" at bounding box center [555, 241] width 12 height 11
click at [413, 288] on li "Rango de fechas" at bounding box center [373, 298] width 181 height 43
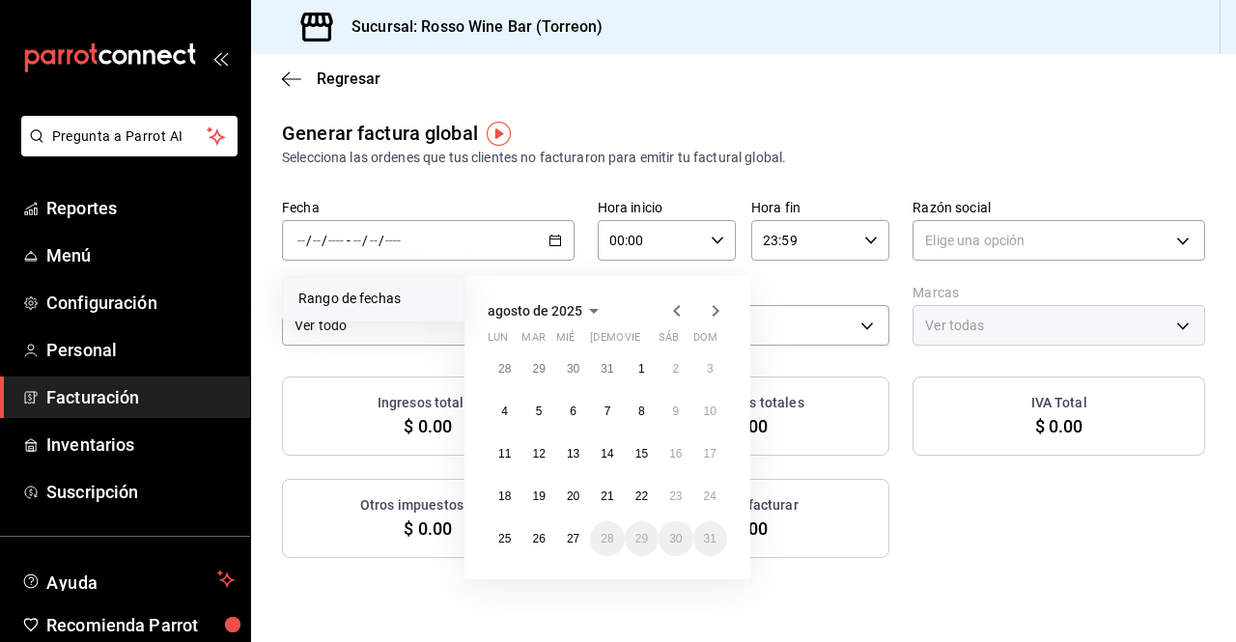
click at [672, 309] on icon "button" at bounding box center [676, 310] width 23 height 23
click at [704, 372] on button "1" at bounding box center [710, 369] width 34 height 35
click at [506, 590] on button "30" at bounding box center [505, 581] width 34 height 35
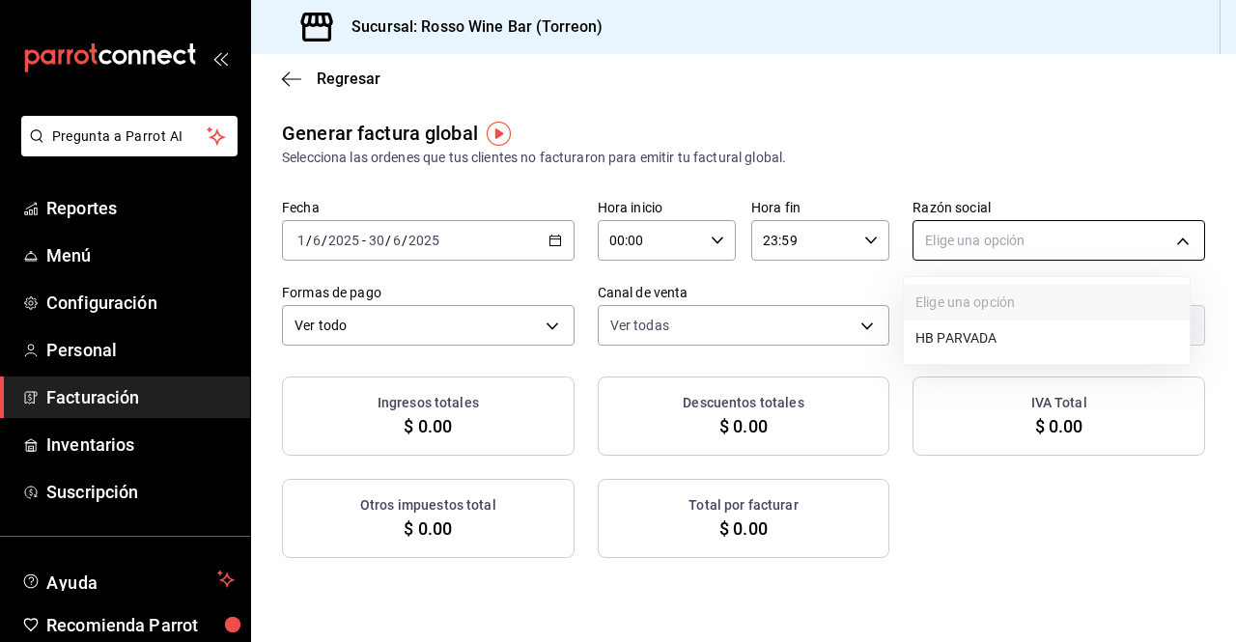
click at [954, 241] on body "Pregunta a Parrot AI Reportes Menú Configuración Personal Facturación Inventari…" at bounding box center [618, 321] width 1236 height 642
click at [962, 328] on li "HB PARVADA" at bounding box center [1047, 339] width 286 height 36
type input "e33a4bbf-56a2-4bb2-a420-99781ad44d12"
type input "c2c32ae7-1fc4-45ff-8039-656fc52e7daf"
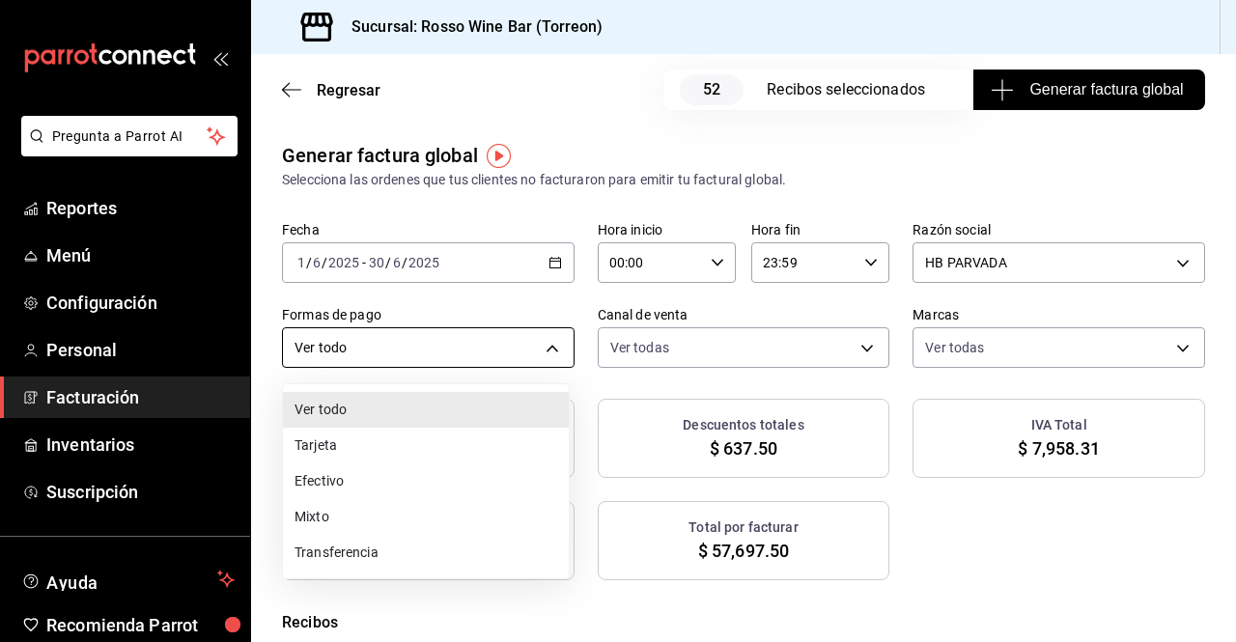
click at [541, 358] on body "Pregunta a Parrot AI Reportes Menú Configuración Personal Facturación Inventari…" at bounding box center [618, 321] width 1236 height 642
click at [394, 504] on li "Mixto" at bounding box center [426, 517] width 286 height 36
type input "MIXED"
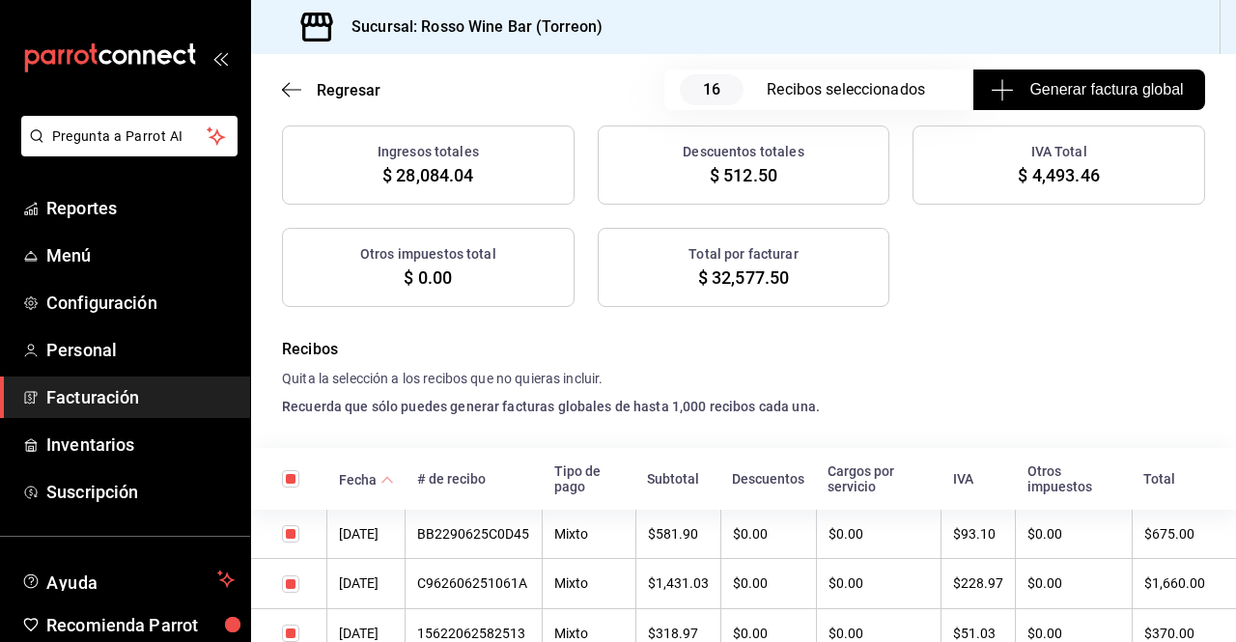
scroll to position [277, 0]
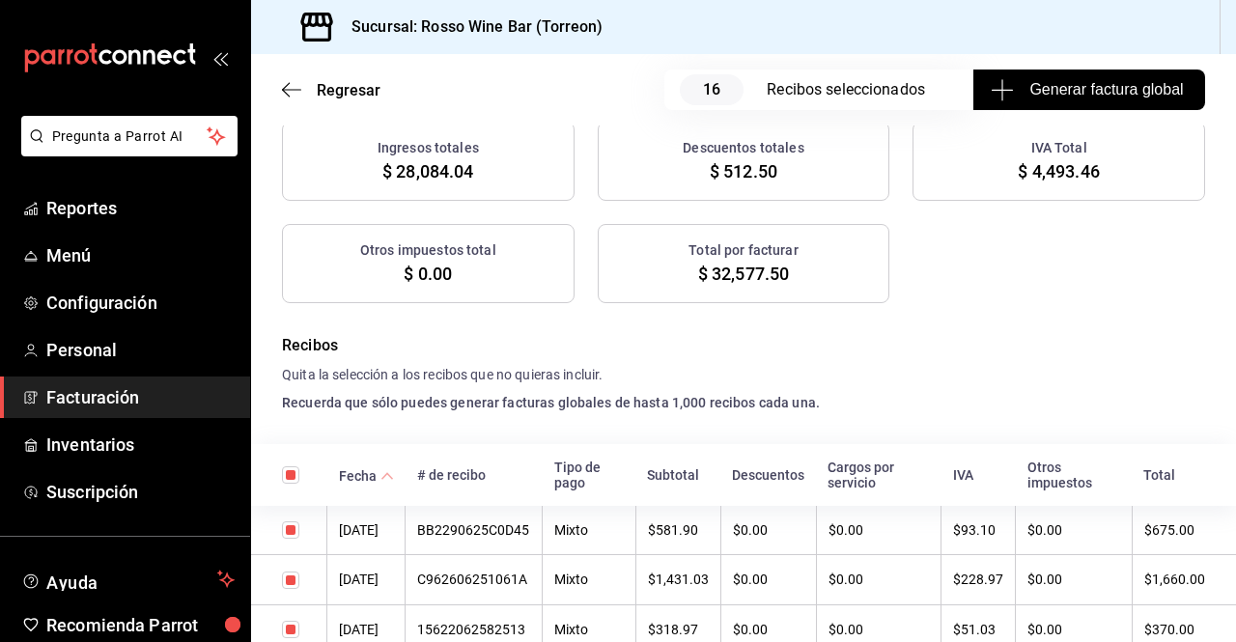
click at [296, 537] on input "checkbox" at bounding box center [290, 529] width 17 height 17
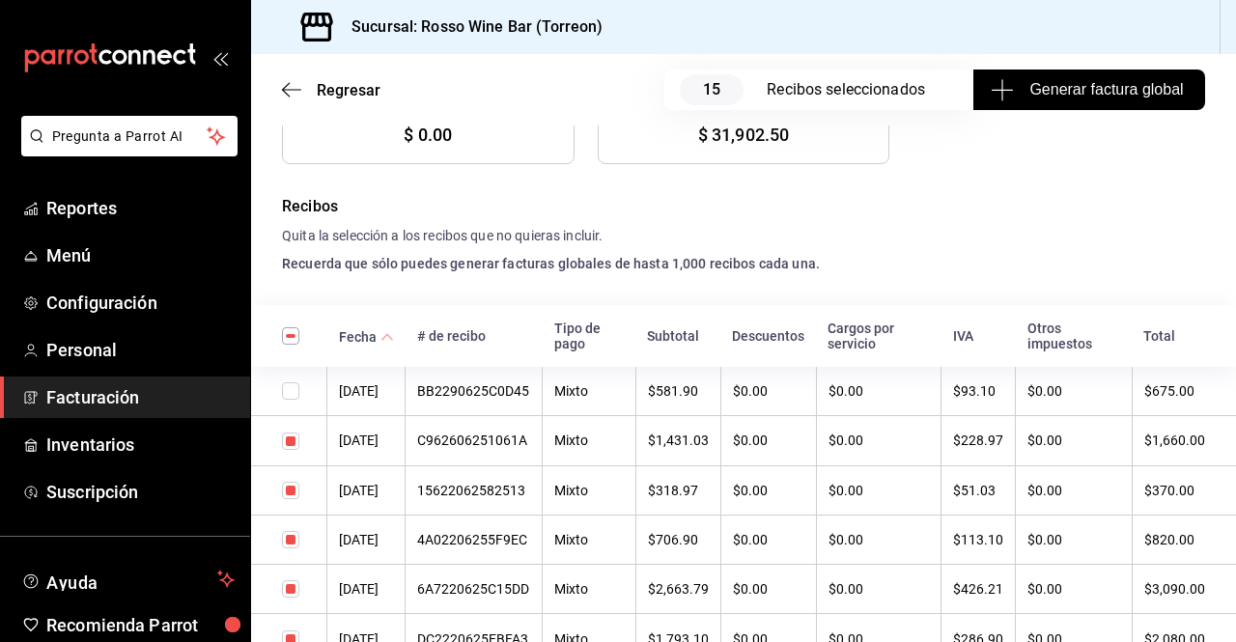
scroll to position [423, 0]
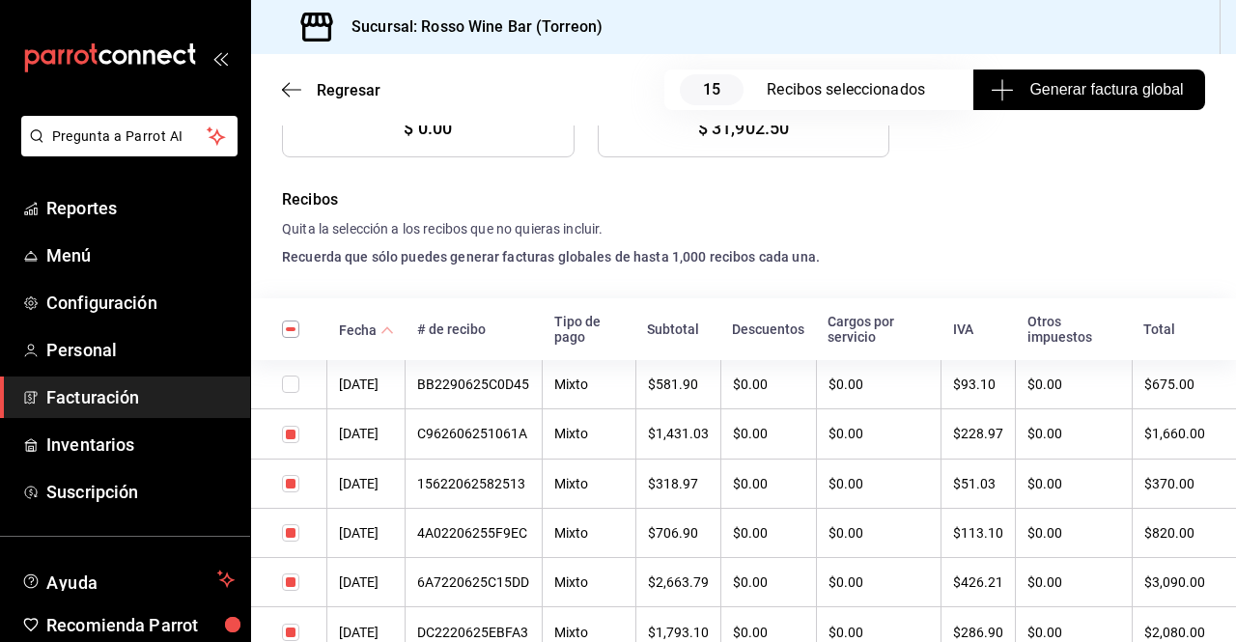
click at [503, 390] on div "BB2290625C0D45" at bounding box center [473, 384] width 113 height 15
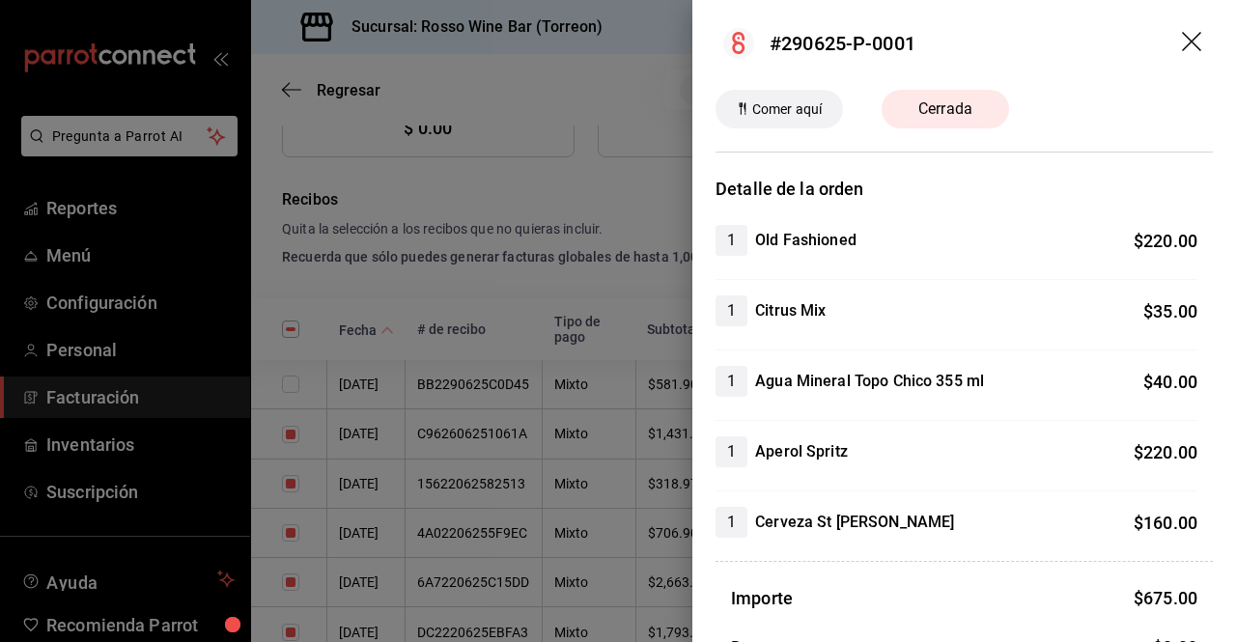
scroll to position [0, 0]
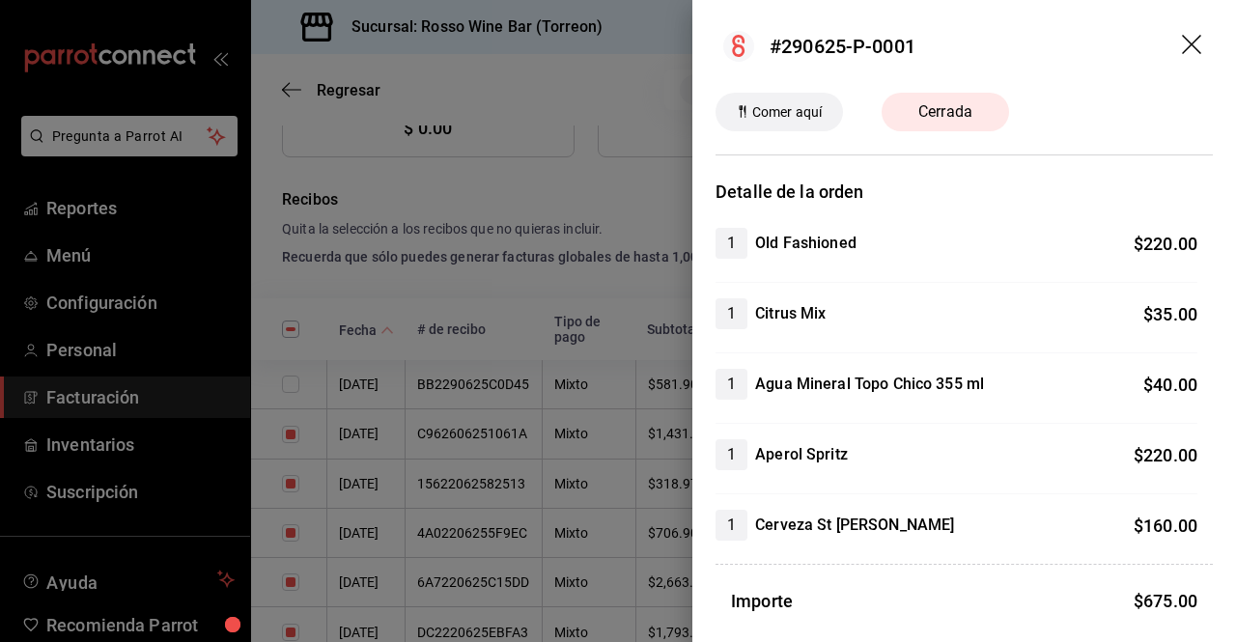
click at [1182, 37] on icon "drag" at bounding box center [1193, 46] width 23 height 23
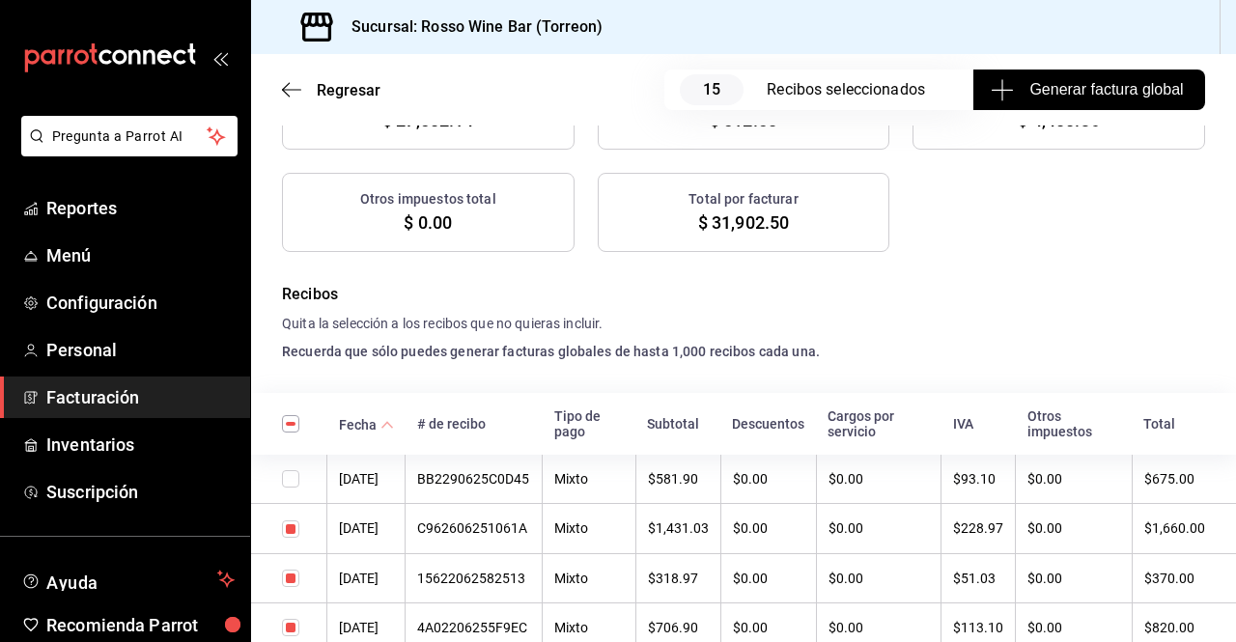
scroll to position [327, 0]
click at [292, 485] on input "checkbox" at bounding box center [290, 479] width 17 height 17
checkbox input "true"
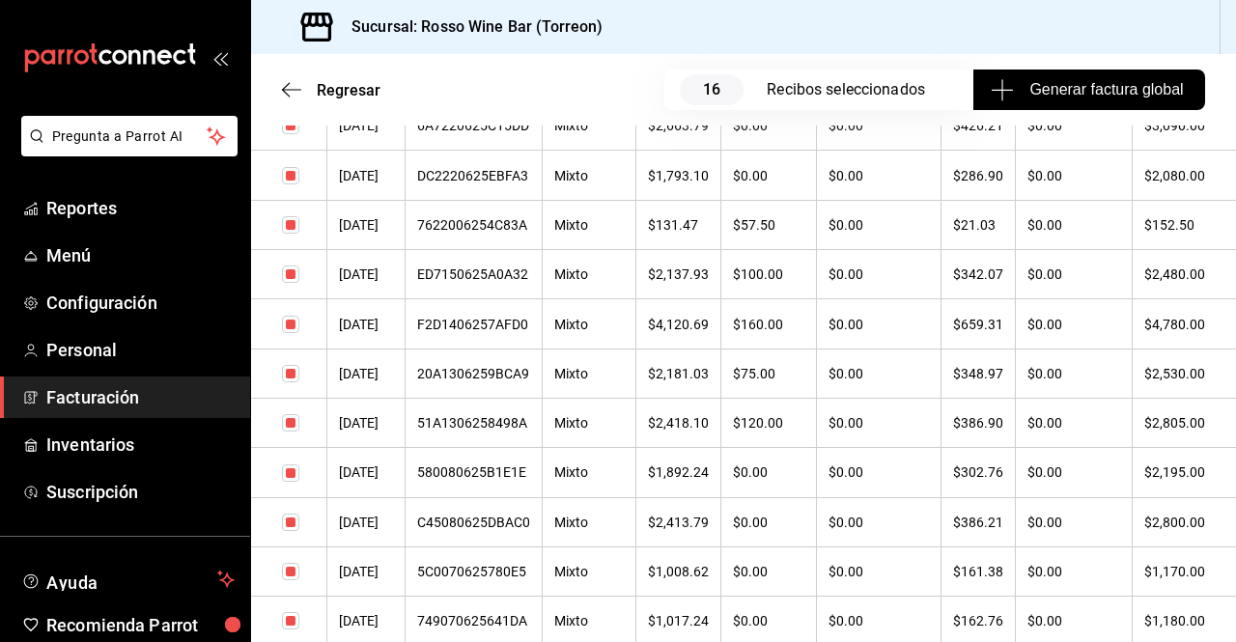
scroll to position [884, 0]
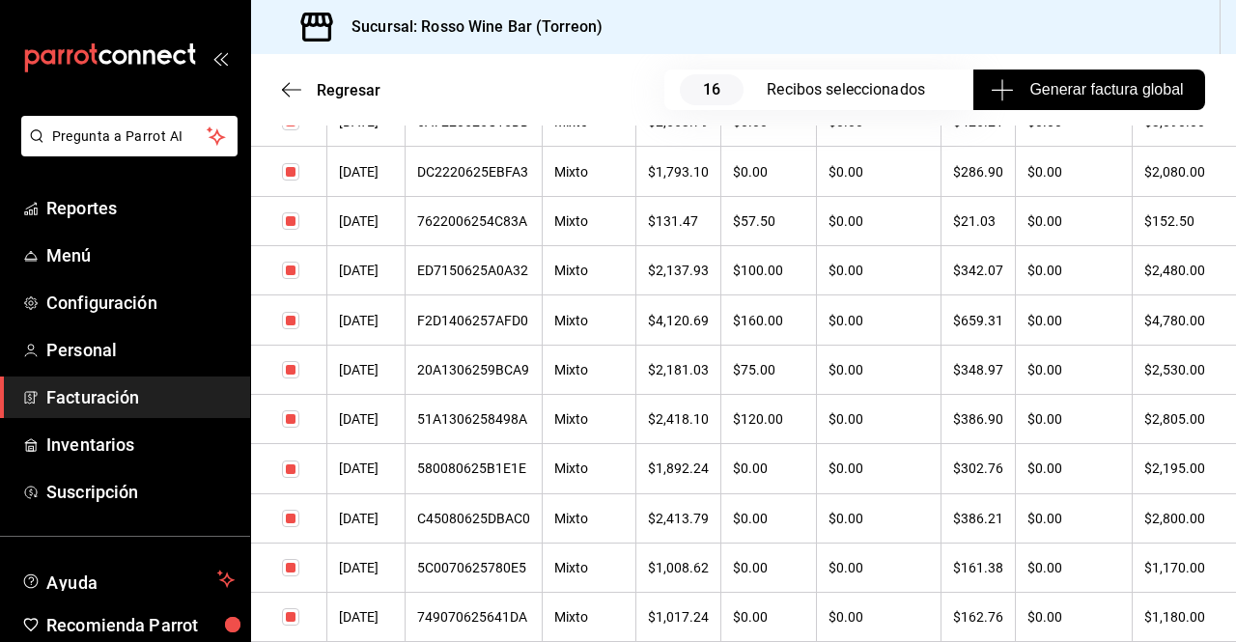
click at [468, 524] on div "C45080625DBAC0" at bounding box center [473, 518] width 113 height 15
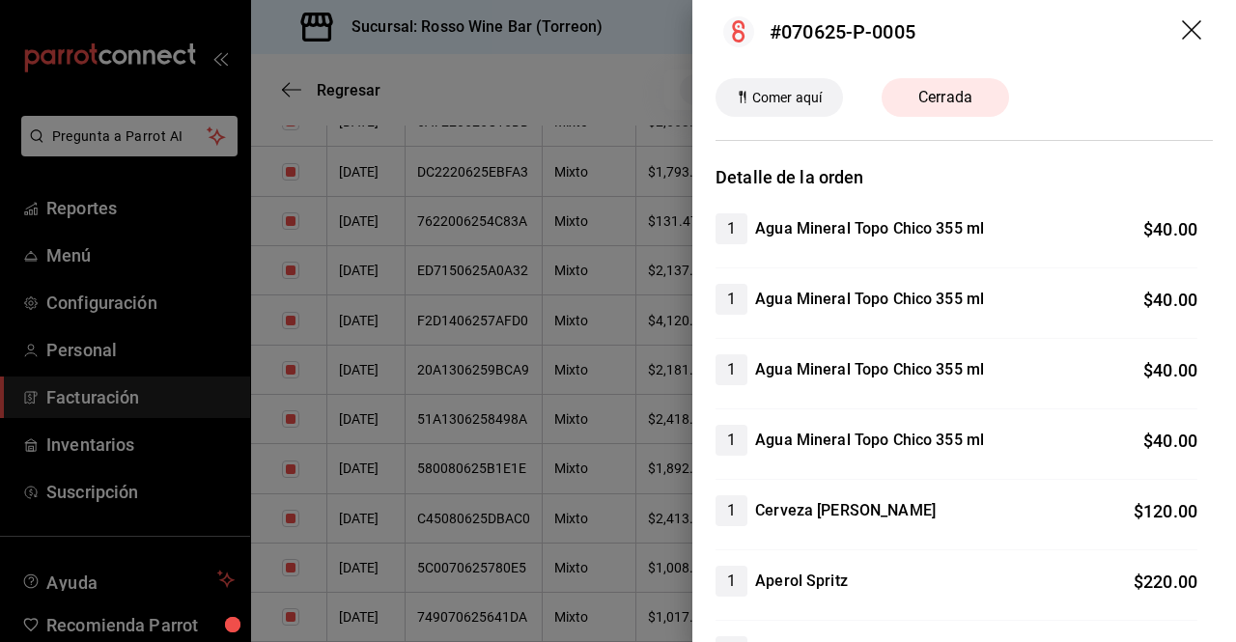
scroll to position [0, 0]
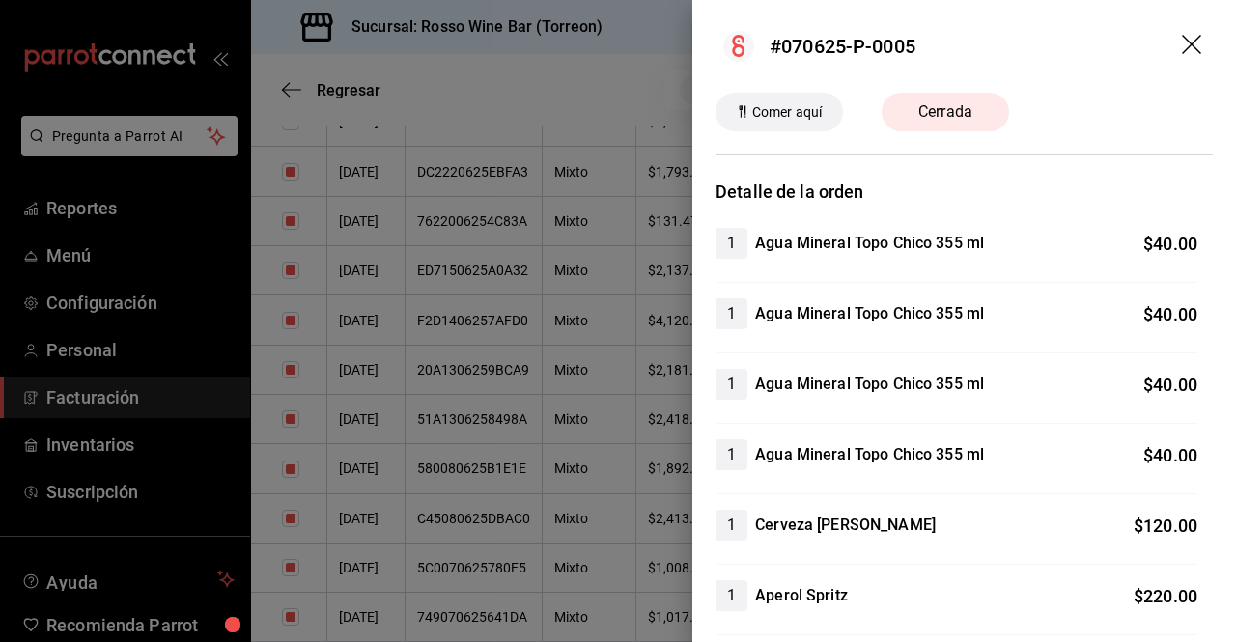
click at [1182, 42] on icon "drag" at bounding box center [1193, 46] width 23 height 23
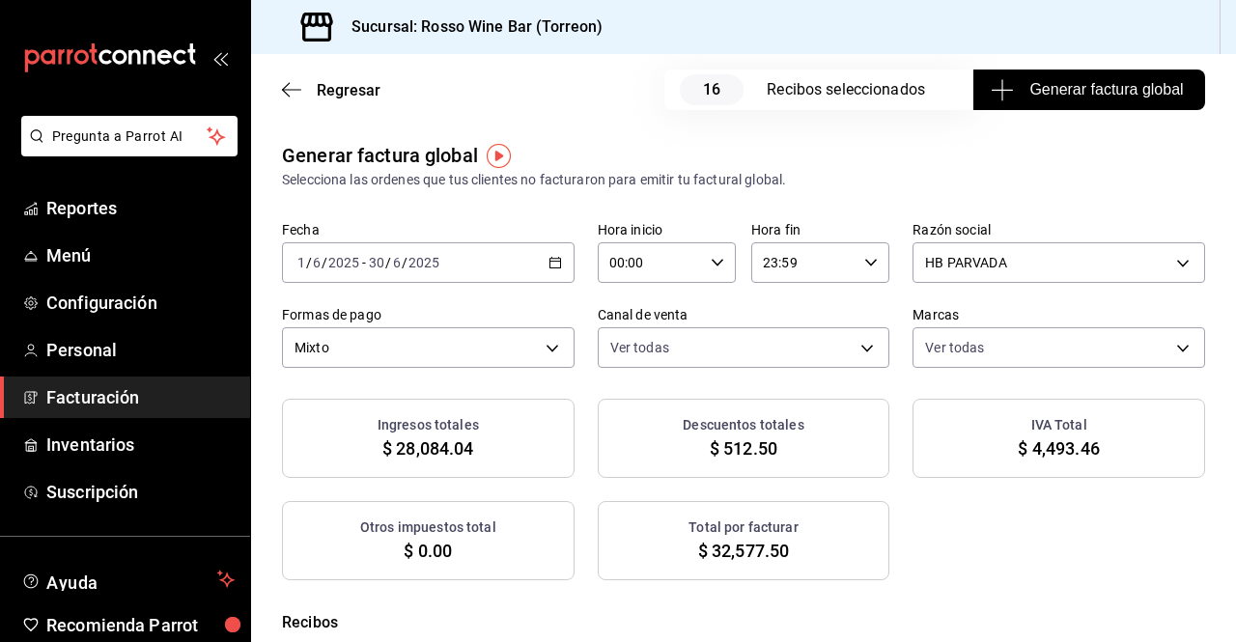
click at [545, 254] on div "[DATE] [DATE] - [DATE] [DATE]" at bounding box center [428, 262] width 293 height 41
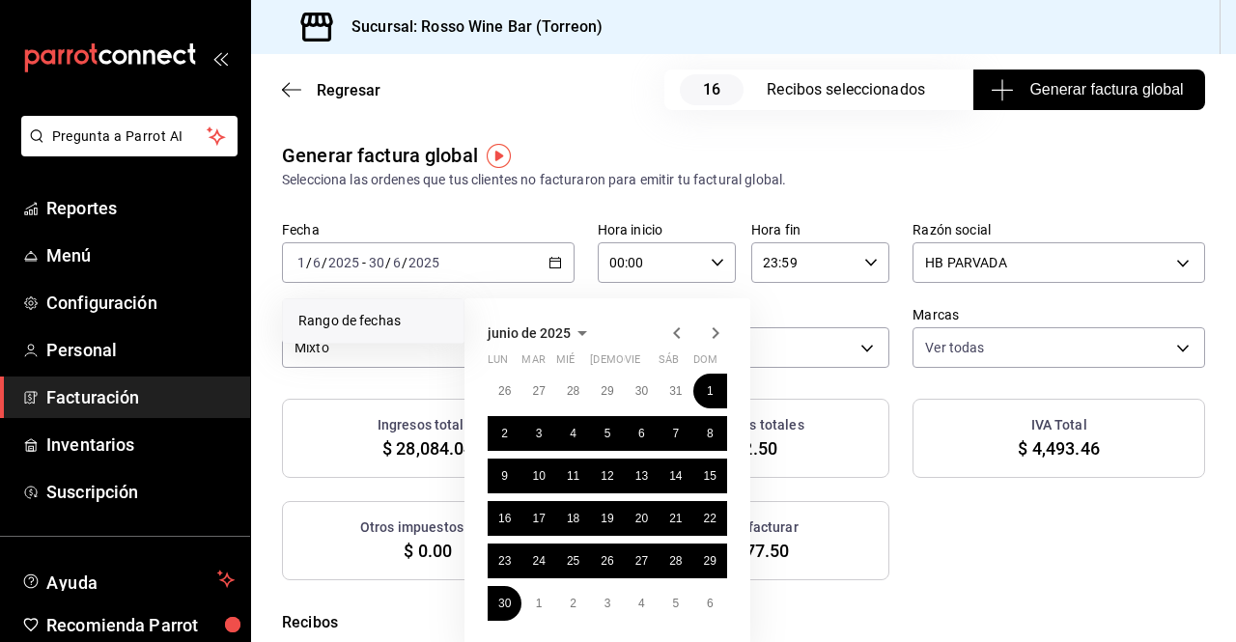
click at [716, 330] on icon "button" at bounding box center [716, 333] width 7 height 12
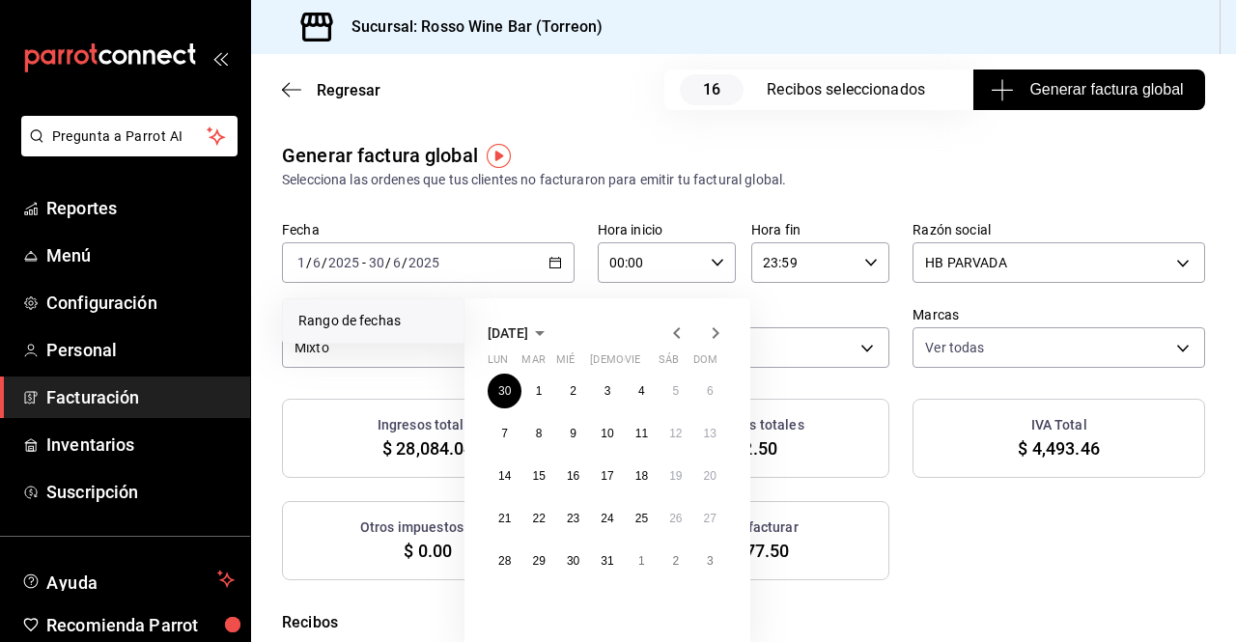
click at [716, 330] on icon "button" at bounding box center [716, 333] width 7 height 12
click at [576, 563] on abbr "27" at bounding box center [573, 561] width 13 height 14
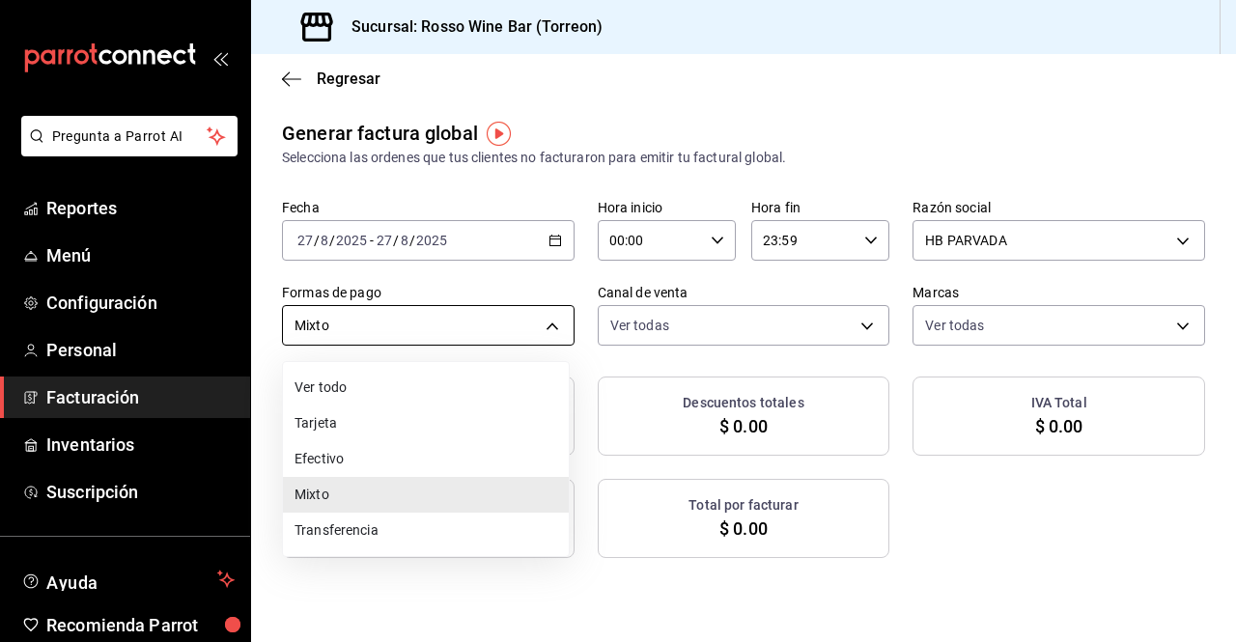
click at [557, 321] on body "Pregunta a Parrot AI Reportes Menú Configuración Personal Facturación Inventari…" at bounding box center [618, 321] width 1236 height 642
click at [460, 380] on li "Ver todo" at bounding box center [426, 388] width 286 height 36
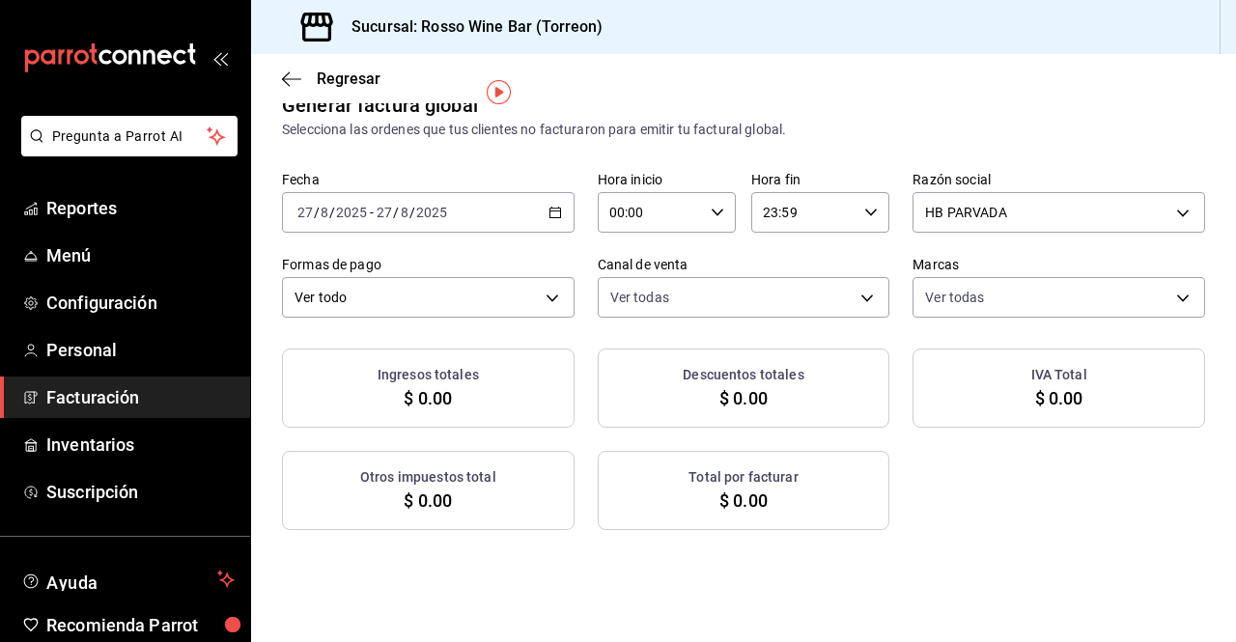
scroll to position [48, 0]
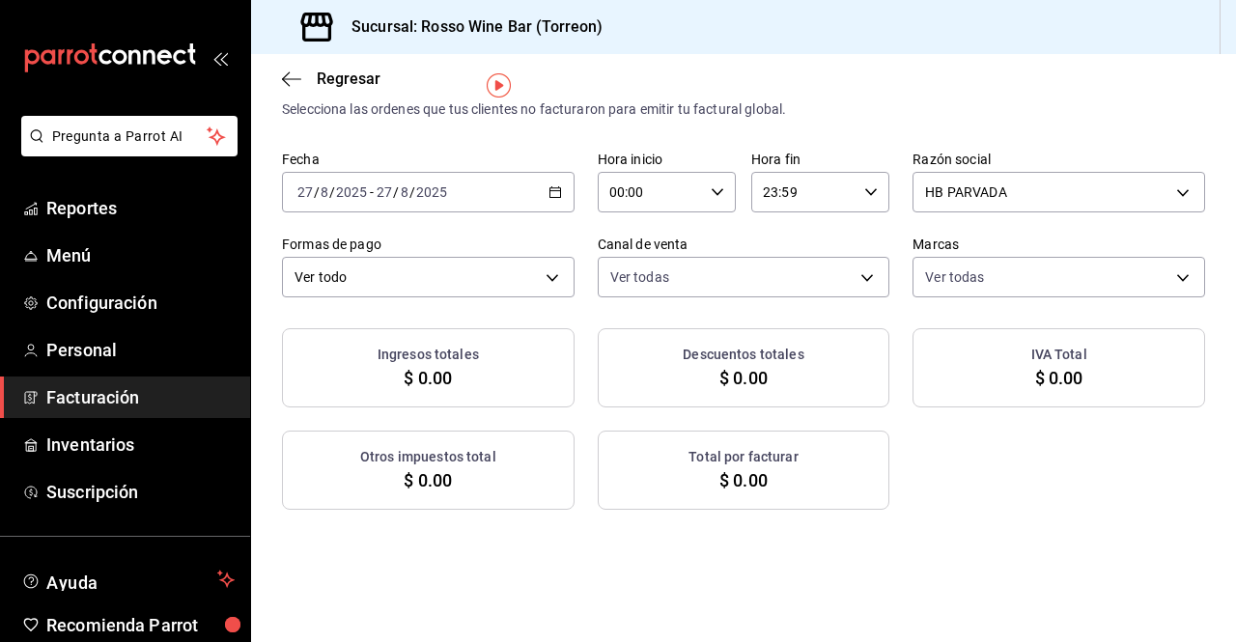
click at [552, 186] on icon "button" at bounding box center [556, 192] width 14 height 14
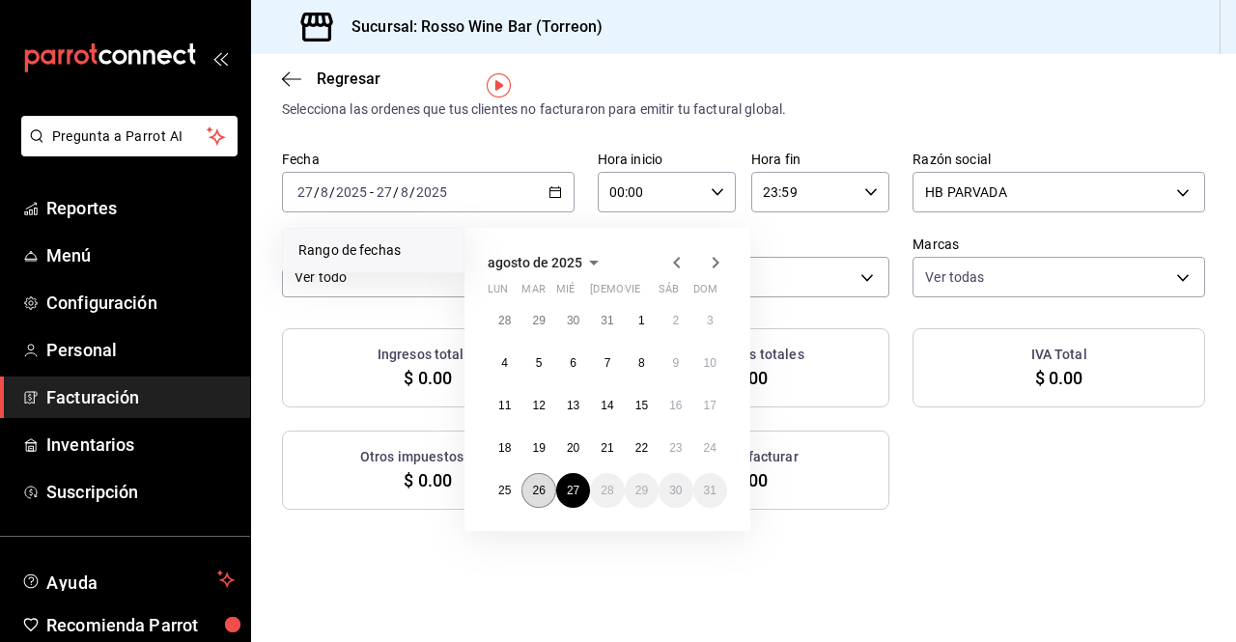
click at [544, 486] on abbr "26" at bounding box center [538, 491] width 13 height 14
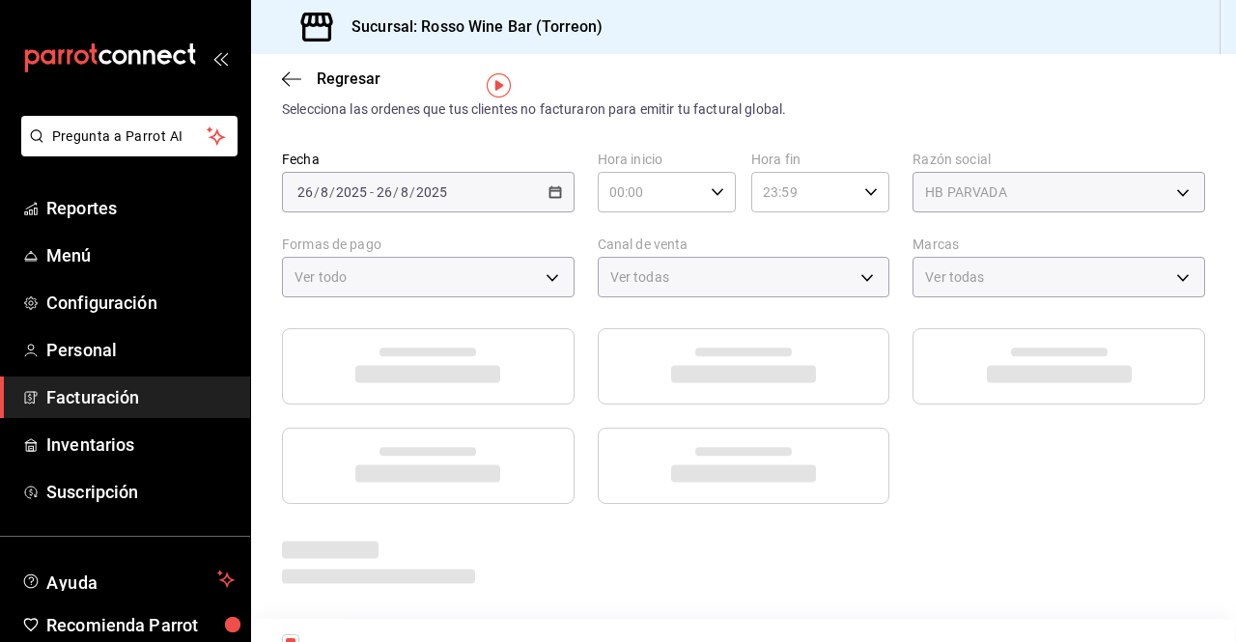
scroll to position [70, 0]
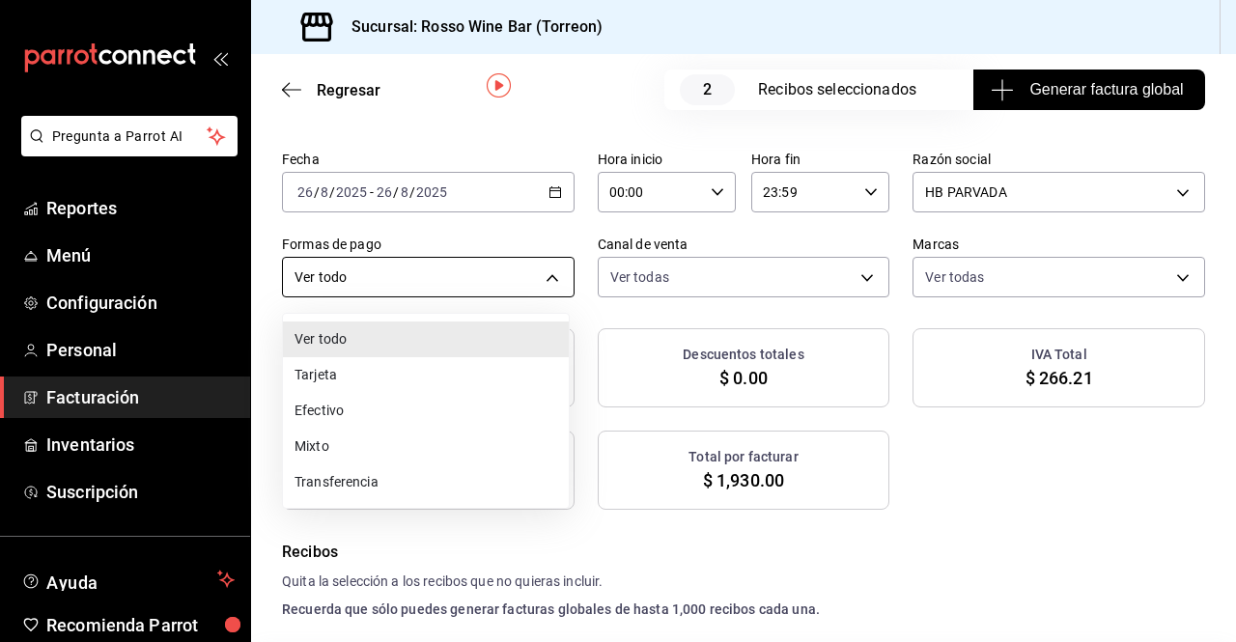
click at [549, 285] on body "Pregunta a Parrot AI Reportes Menú Configuración Personal Facturación Inventari…" at bounding box center [618, 321] width 1236 height 642
click at [445, 438] on li "Mixto" at bounding box center [426, 447] width 286 height 36
type input "MIXED"
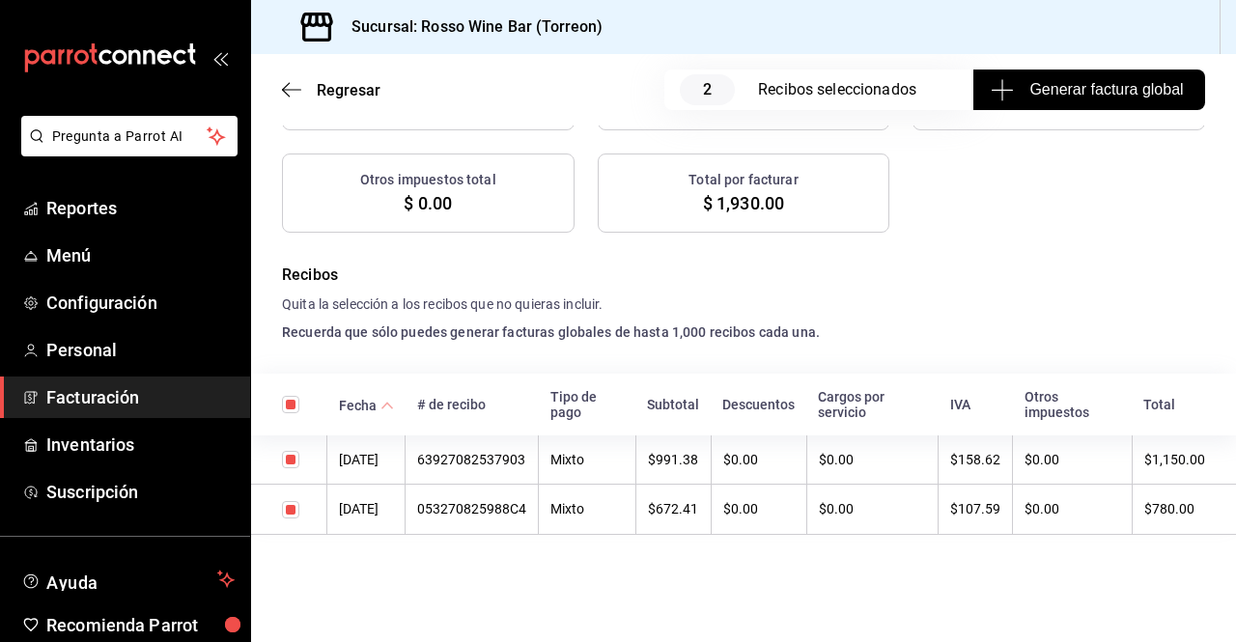
scroll to position [349, 0]
click at [142, 206] on span "Reportes" at bounding box center [140, 208] width 188 height 26
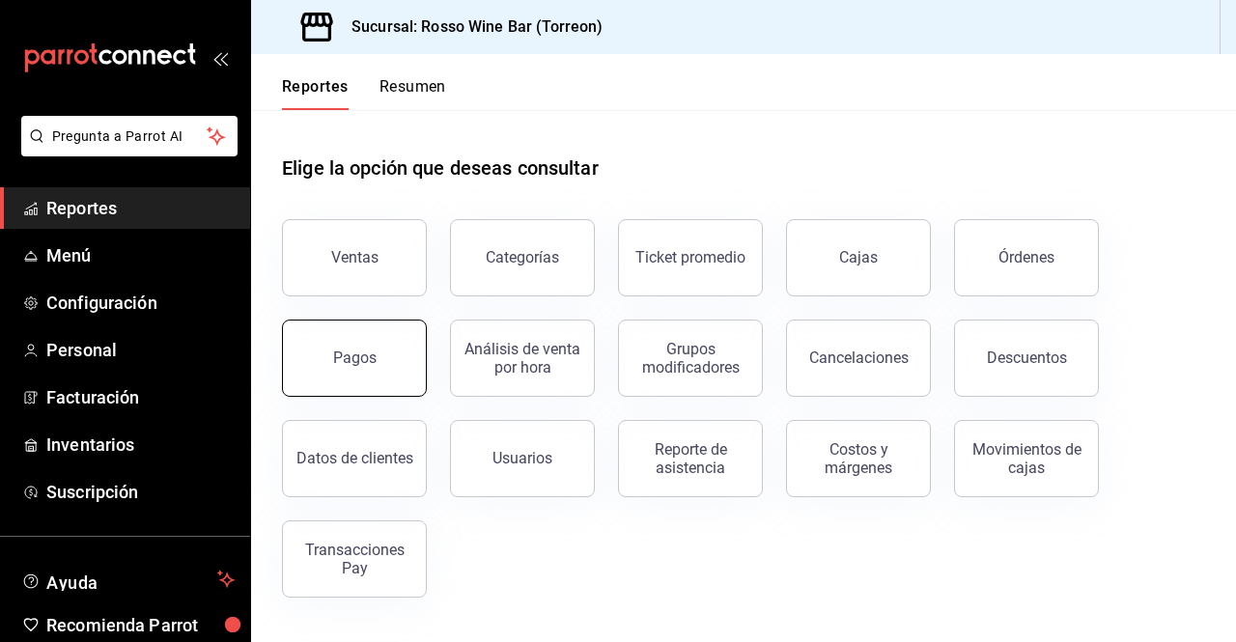
click at [336, 347] on button "Pagos" at bounding box center [354, 358] width 145 height 77
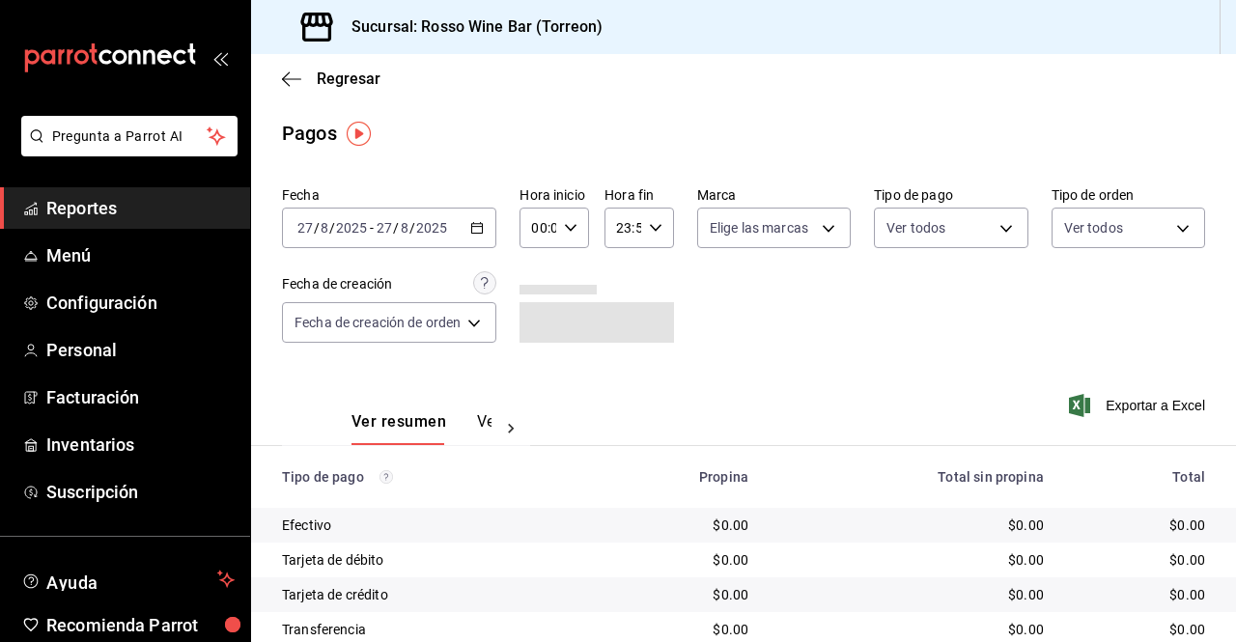
click at [489, 232] on div "[DATE] [DATE] - [DATE] [DATE]" at bounding box center [389, 228] width 214 height 41
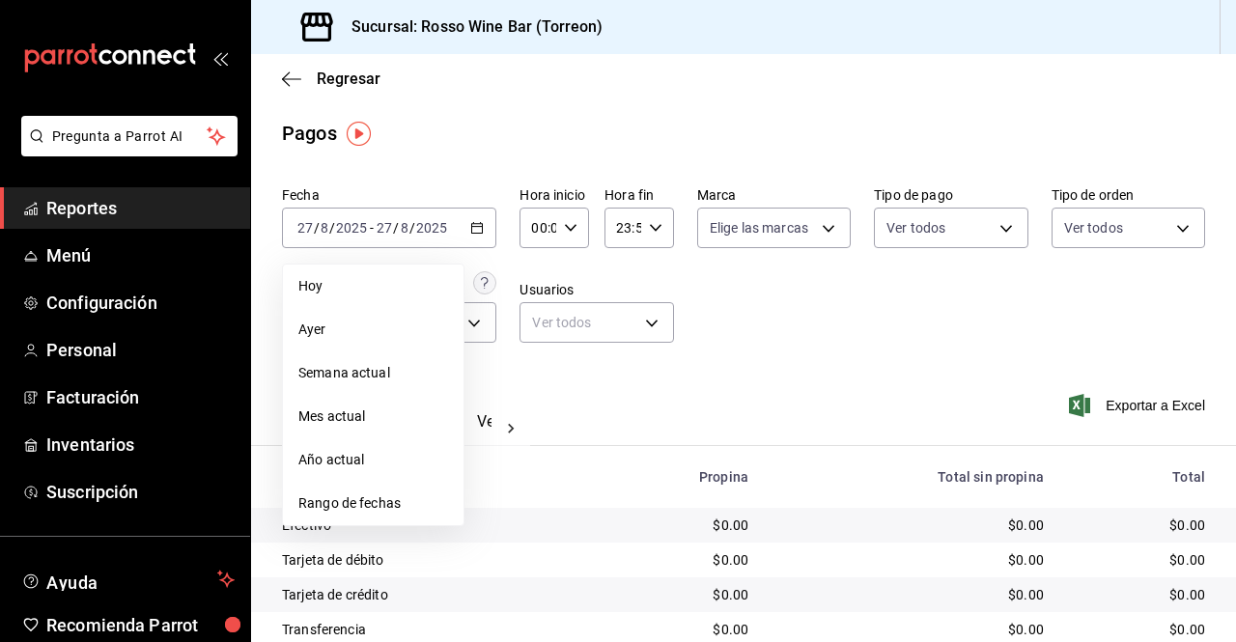
click at [363, 501] on span "Rango de fechas" at bounding box center [373, 503] width 150 height 20
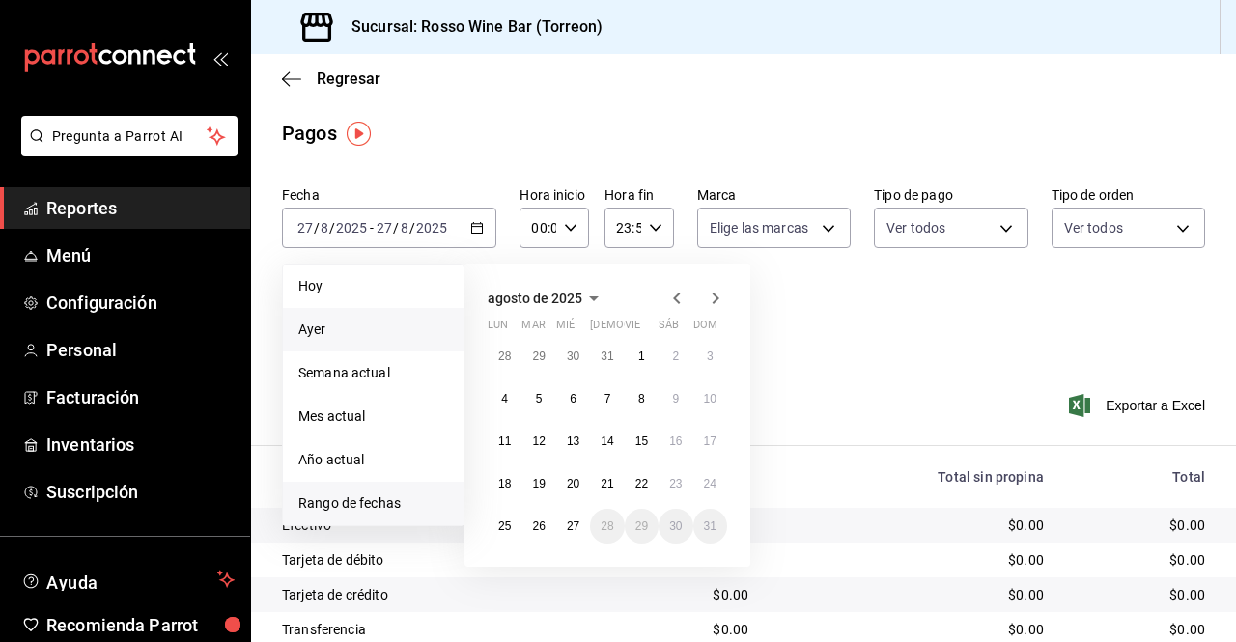
click at [347, 330] on span "Ayer" at bounding box center [373, 330] width 150 height 20
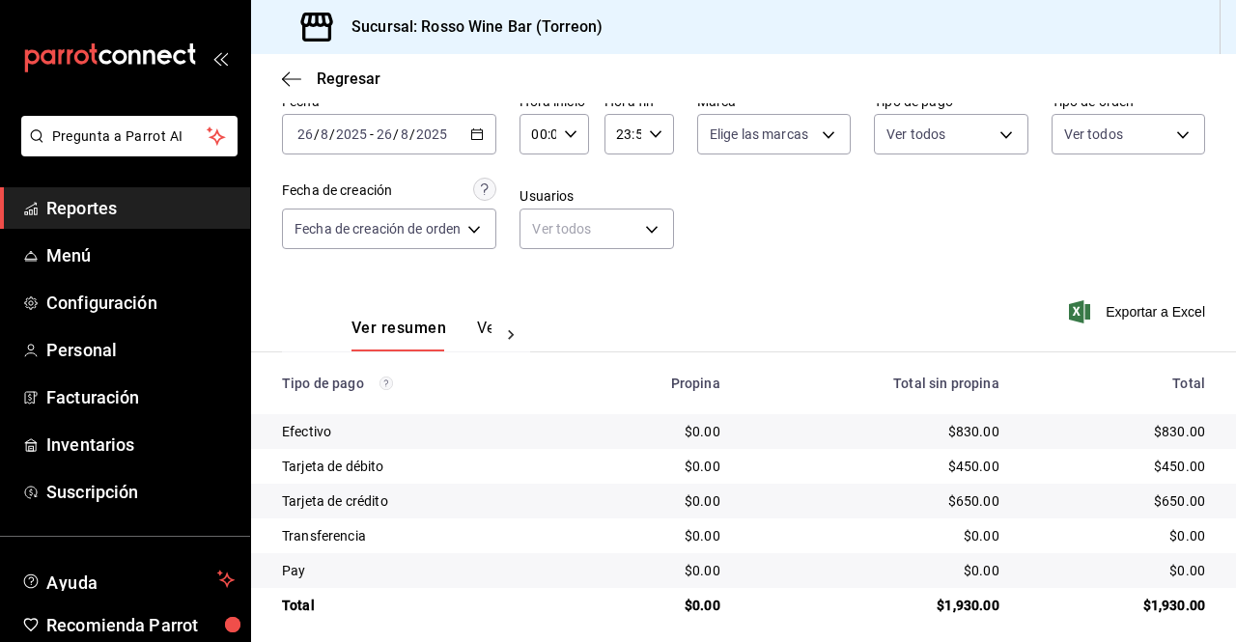
scroll to position [95, 0]
click at [1144, 314] on span "Exportar a Excel" at bounding box center [1139, 310] width 132 height 23
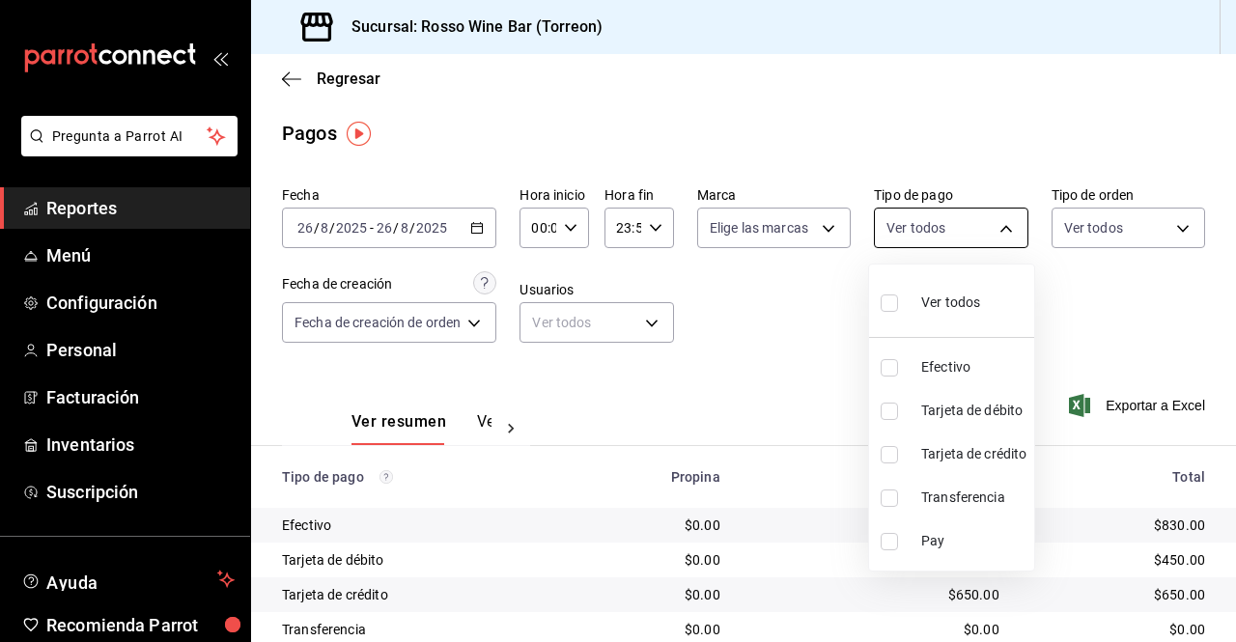
click at [1000, 236] on body "Pregunta a Parrot AI Reportes Menú Configuración Personal Facturación Inventari…" at bounding box center [618, 321] width 1236 height 642
click at [774, 287] on div at bounding box center [618, 321] width 1236 height 642
click at [984, 230] on body "Pregunta a Parrot AI Reportes Menú Configuración Personal Facturación Inventari…" at bounding box center [618, 321] width 1236 height 642
click at [888, 361] on input "checkbox" at bounding box center [889, 367] width 17 height 17
checkbox input "true"
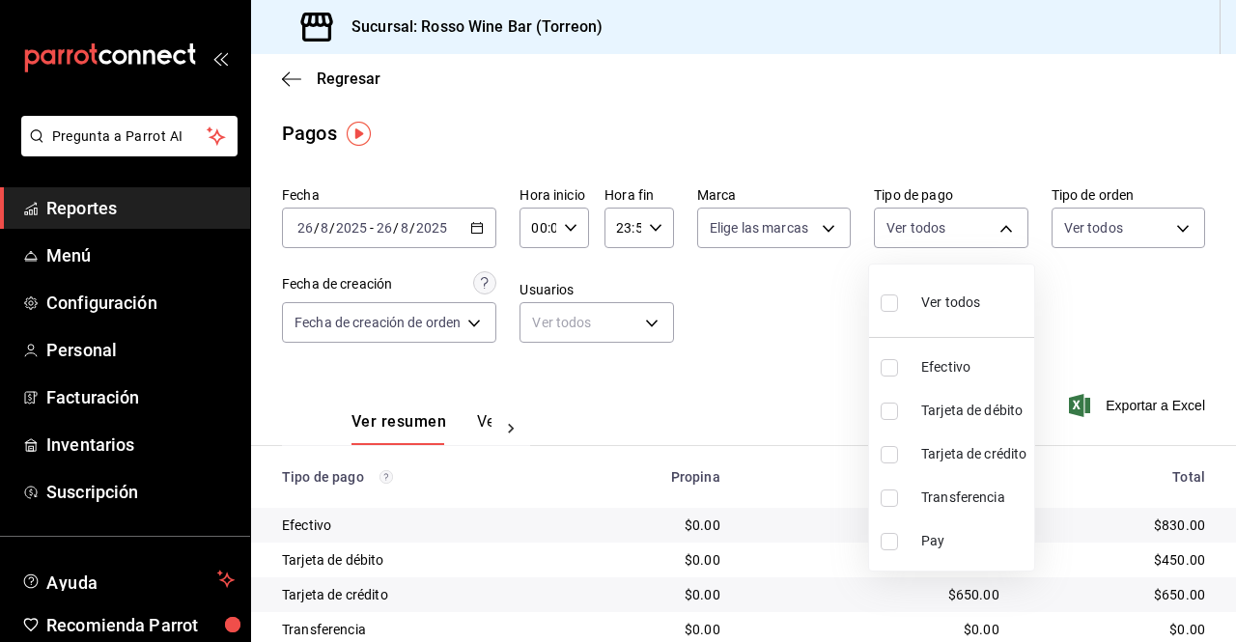
type input "b66adddc-9c5b-4521-b410-fe826ffeb6ee"
click at [126, 397] on div at bounding box center [618, 321] width 1236 height 642
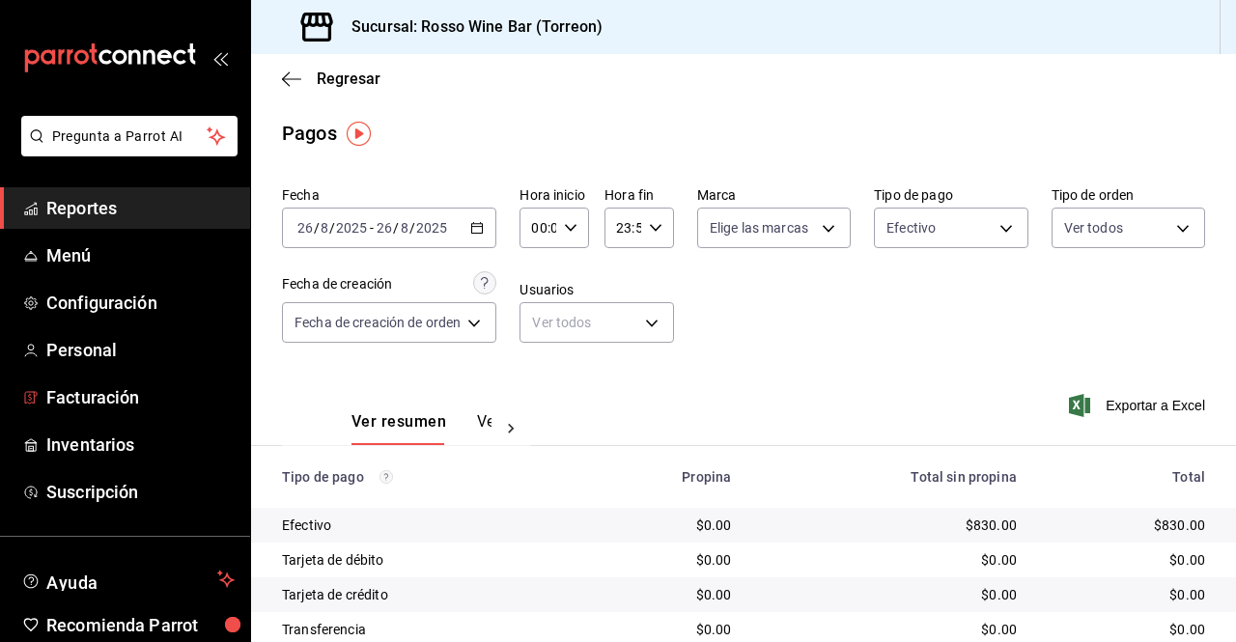
click at [126, 397] on span "Facturación" at bounding box center [140, 397] width 188 height 26
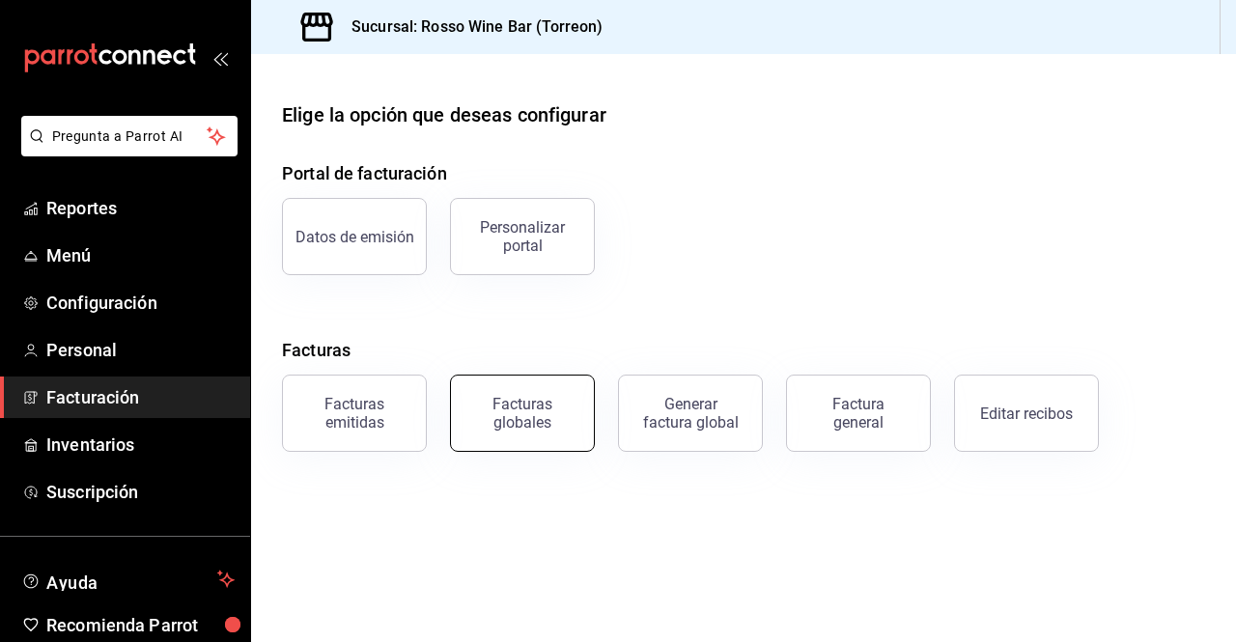
click at [552, 427] on div "Facturas globales" at bounding box center [523, 413] width 120 height 37
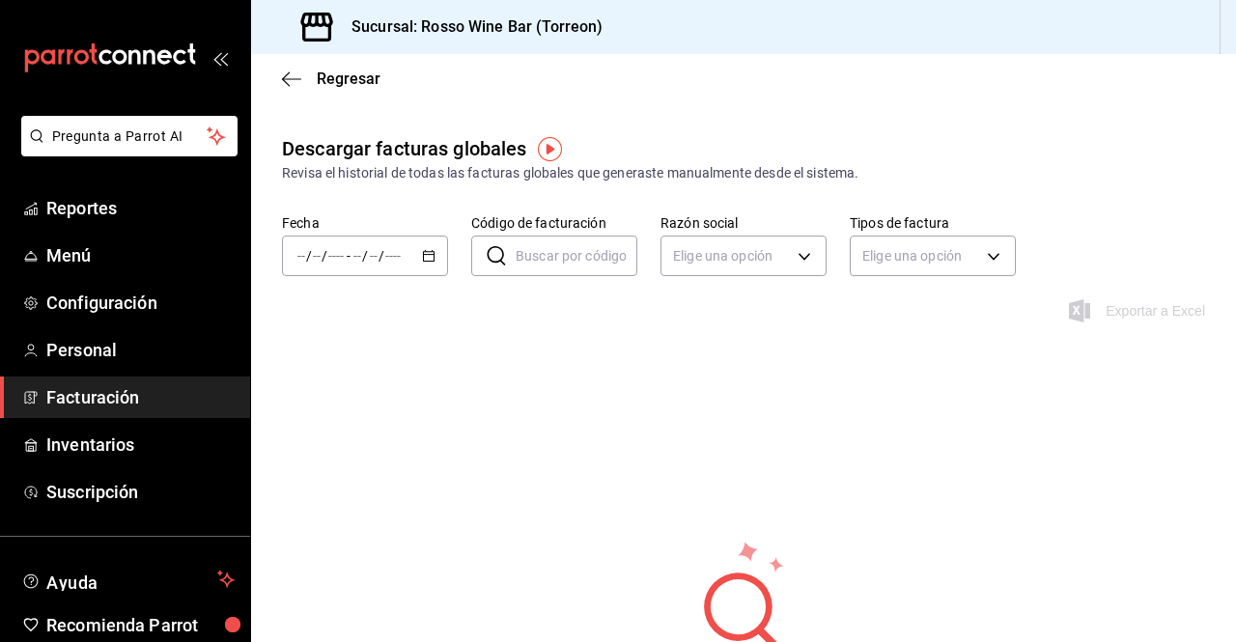
click at [430, 265] on div "/ / - / /" at bounding box center [365, 256] width 166 height 41
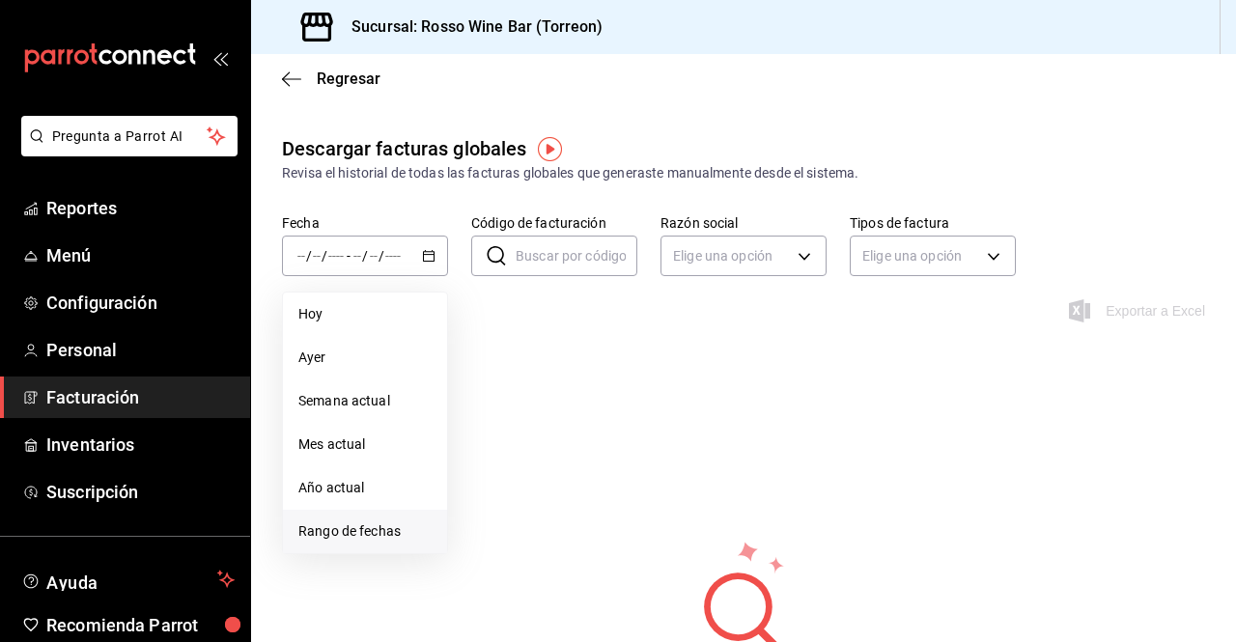
click at [380, 521] on li "Rango de fechas" at bounding box center [365, 531] width 164 height 43
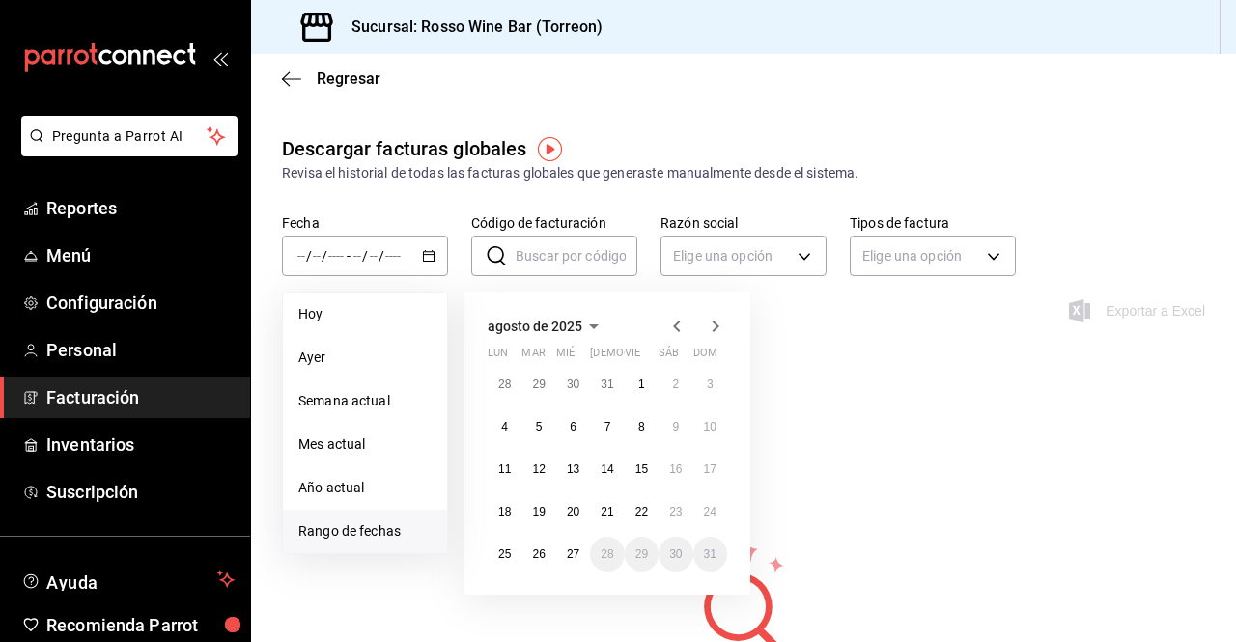
click at [674, 331] on icon "button" at bounding box center [676, 326] width 23 height 23
click at [703, 380] on button "1" at bounding box center [710, 384] width 34 height 35
click at [511, 602] on abbr "30" at bounding box center [504, 597] width 13 height 14
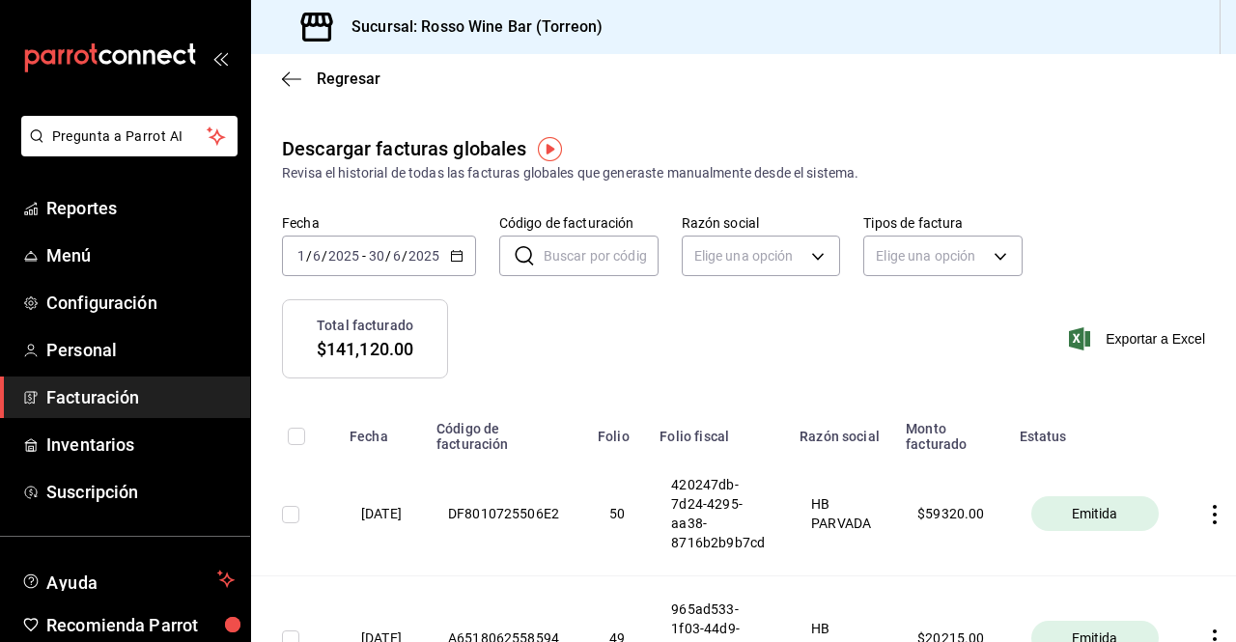
click at [155, 386] on span "Facturación" at bounding box center [140, 397] width 188 height 26
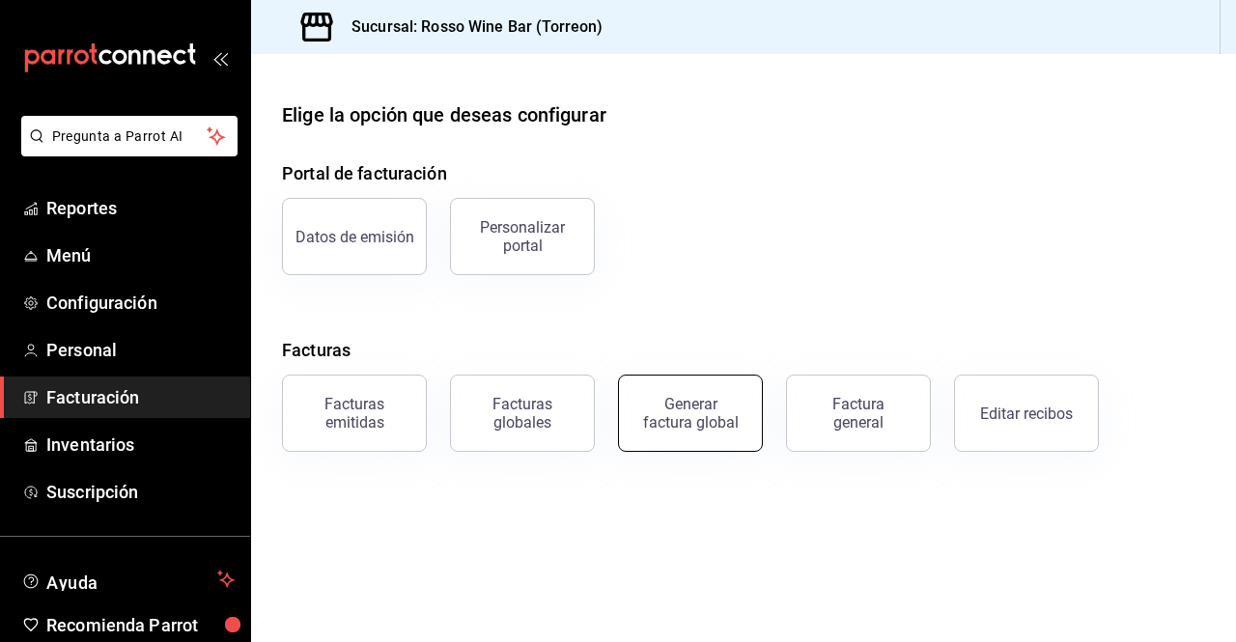
click at [715, 411] on div "Generar factura global" at bounding box center [690, 413] width 97 height 37
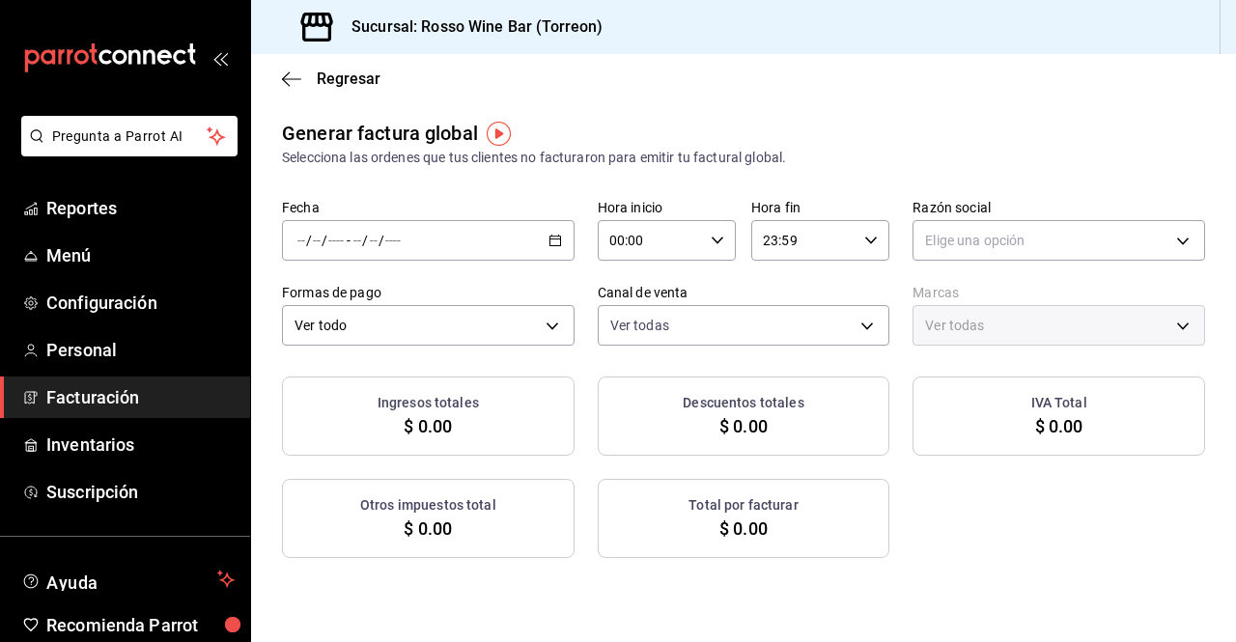
click at [555, 236] on \(Stroke\) "button" at bounding box center [555, 241] width 12 height 11
click at [394, 296] on span "Rango de fechas" at bounding box center [373, 299] width 150 height 20
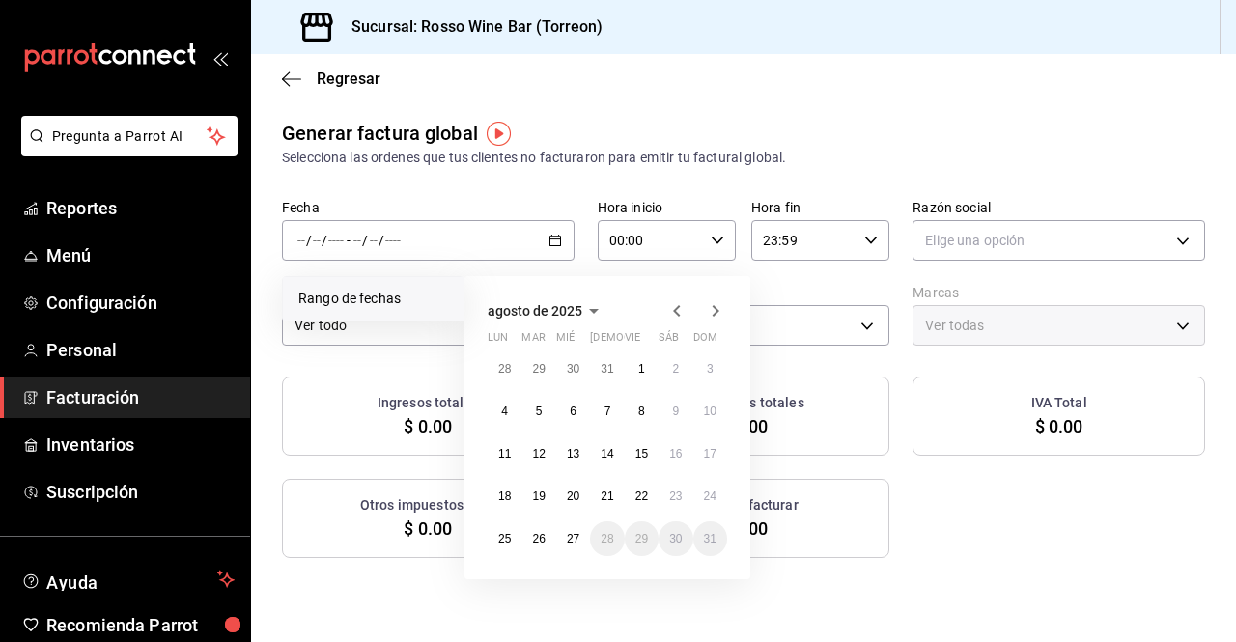
click at [686, 315] on icon "button" at bounding box center [676, 310] width 23 height 23
click at [706, 373] on button "1" at bounding box center [710, 369] width 34 height 35
click at [510, 590] on button "30" at bounding box center [505, 581] width 34 height 35
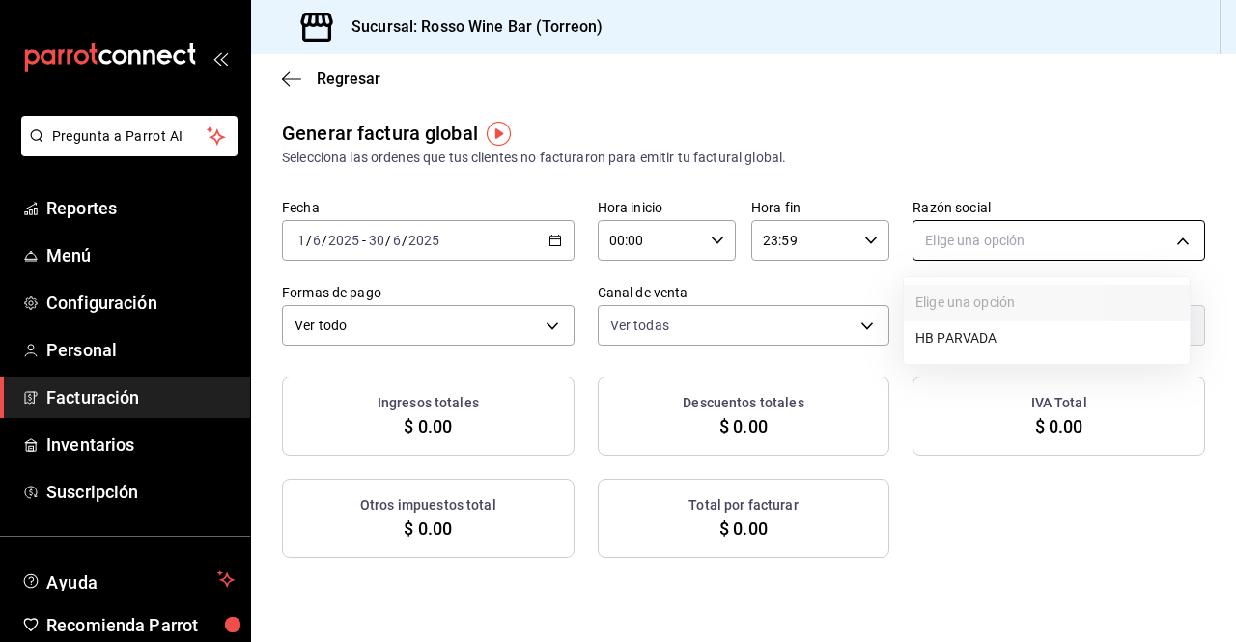
click at [1021, 245] on body "Pregunta a Parrot AI Reportes Menú Configuración Personal Facturación Inventari…" at bounding box center [618, 321] width 1236 height 642
click at [984, 338] on li "HB PARVADA" at bounding box center [1047, 339] width 286 height 36
type input "e33a4bbf-56a2-4bb2-a420-99781ad44d12"
type input "c2c32ae7-1fc4-45ff-8039-656fc52e7daf"
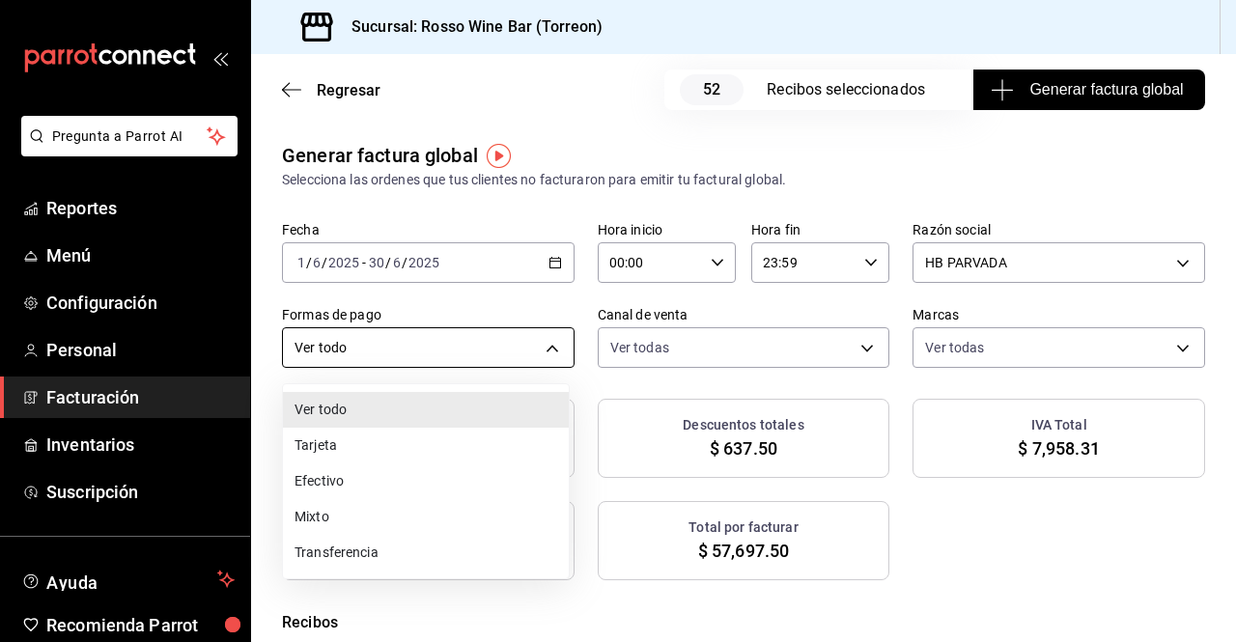
click at [547, 330] on body "Pregunta a Parrot AI Reportes Menú Configuración Personal Facturación Inventari…" at bounding box center [618, 321] width 1236 height 642
click at [424, 493] on li "Efectivo" at bounding box center [426, 482] width 286 height 36
type input "CASH"
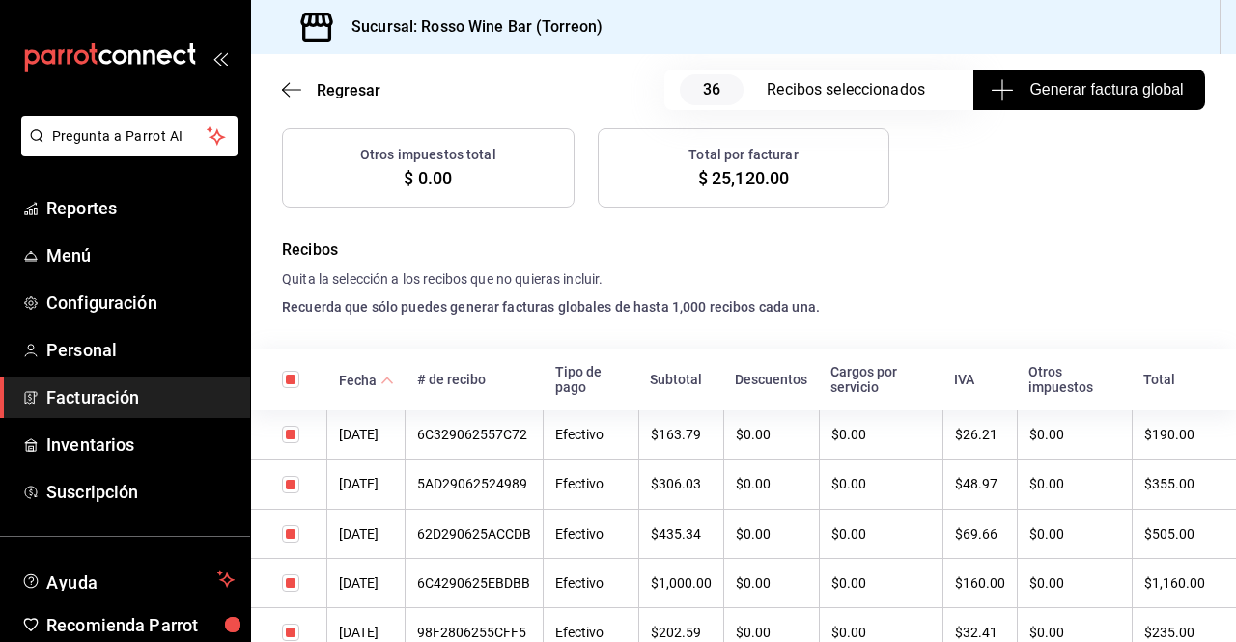
scroll to position [376, 0]
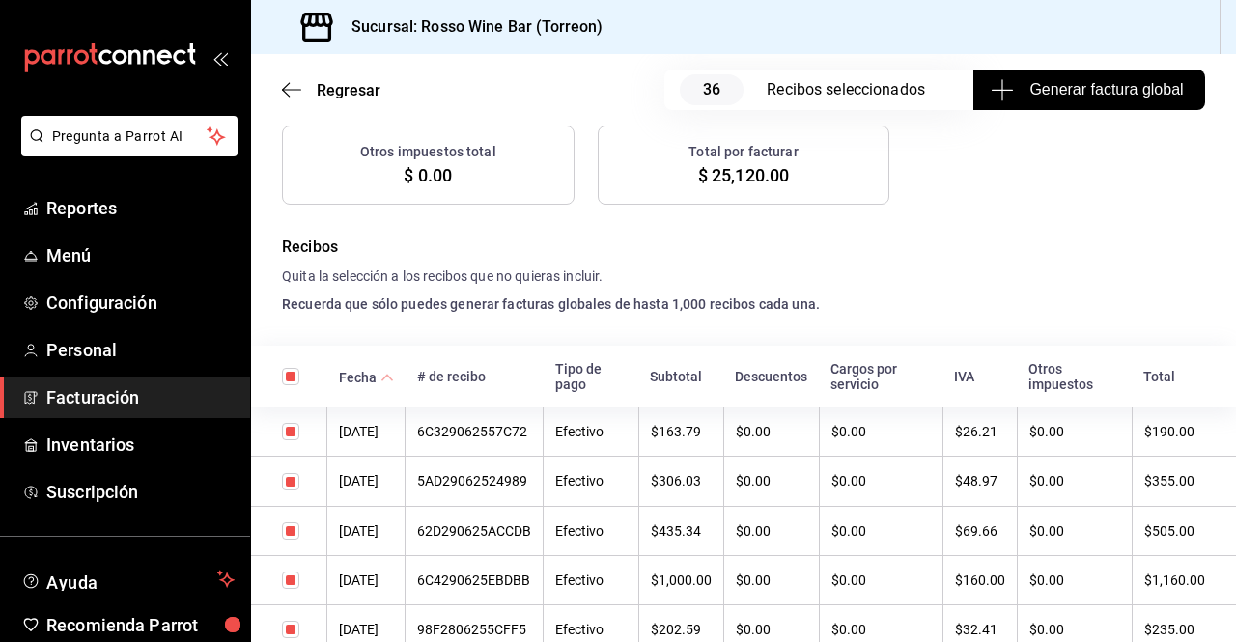
click at [297, 433] on input "checkbox" at bounding box center [290, 431] width 17 height 17
checkbox input "false"
click at [288, 489] on input "checkbox" at bounding box center [290, 481] width 17 height 17
checkbox input "false"
click at [293, 537] on input "checkbox" at bounding box center [290, 530] width 17 height 17
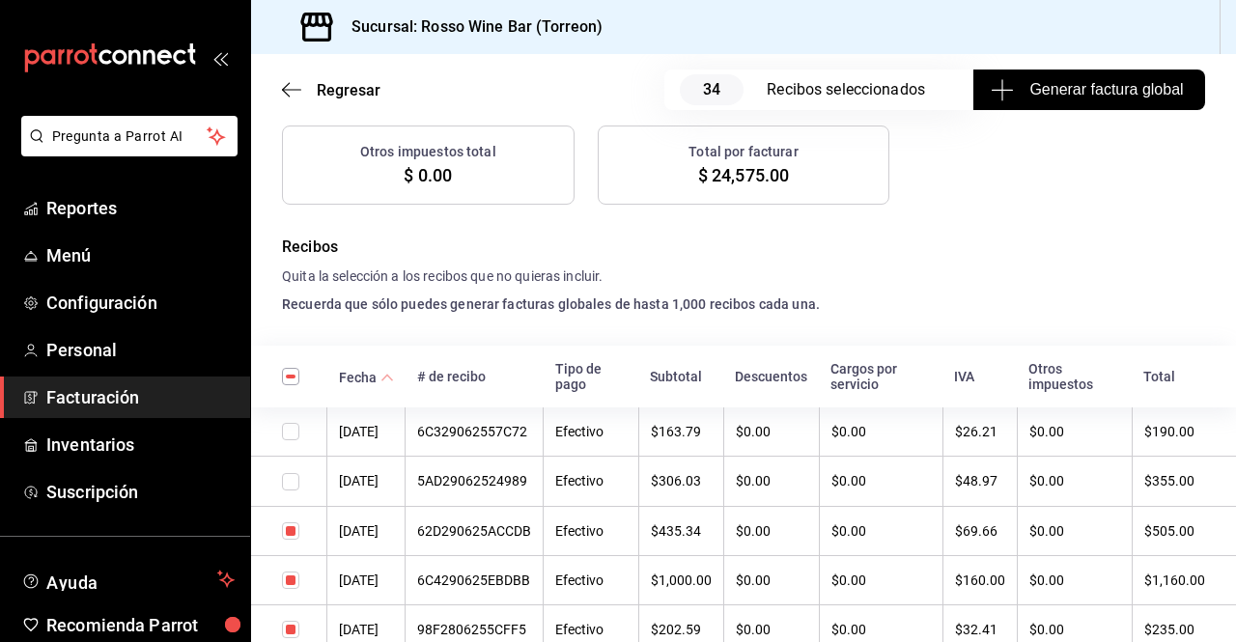
checkbox input "false"
click at [292, 586] on input "checkbox" at bounding box center [290, 580] width 17 height 17
checkbox input "false"
click at [294, 633] on input "checkbox" at bounding box center [290, 629] width 17 height 17
checkbox input "false"
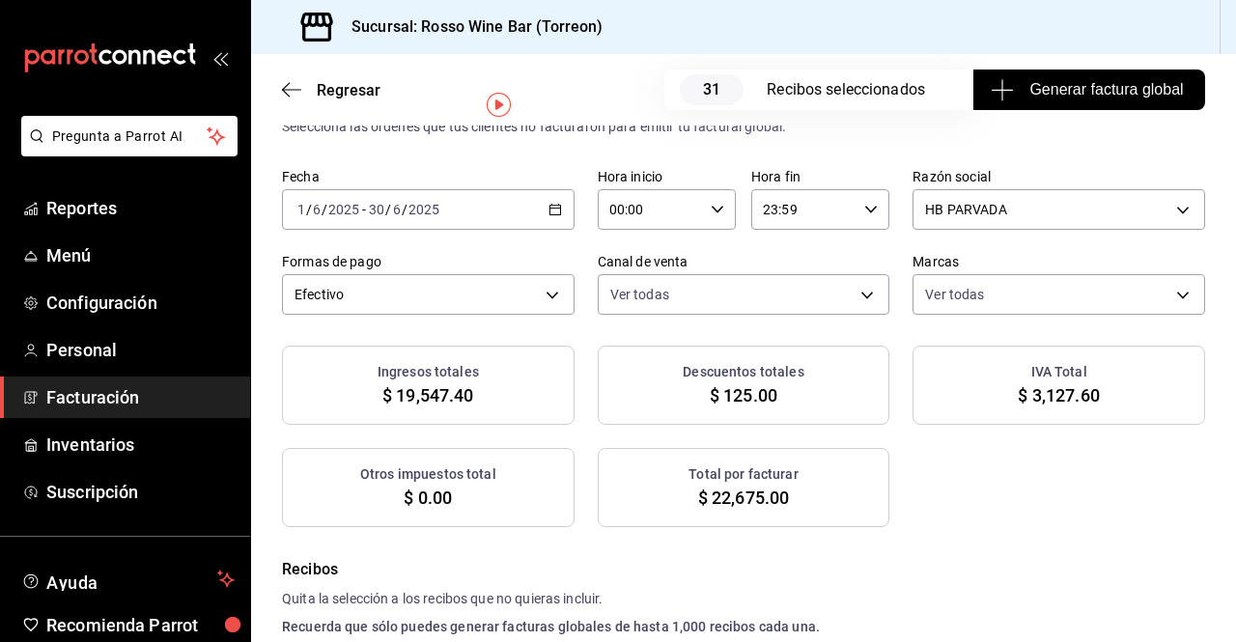
scroll to position [50, 0]
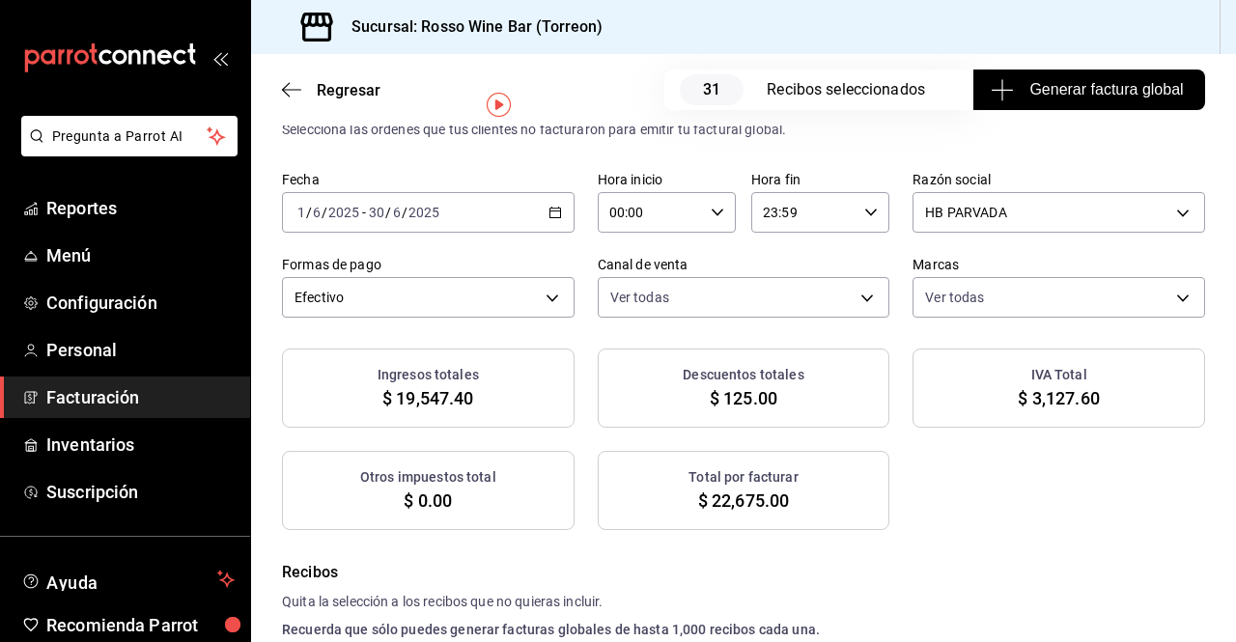
click at [1006, 499] on div "Ingresos totales $ 19,547.40 Descuentos totales $ 125.00 IVA Total $ 3,127.60 O…" at bounding box center [743, 440] width 923 height 182
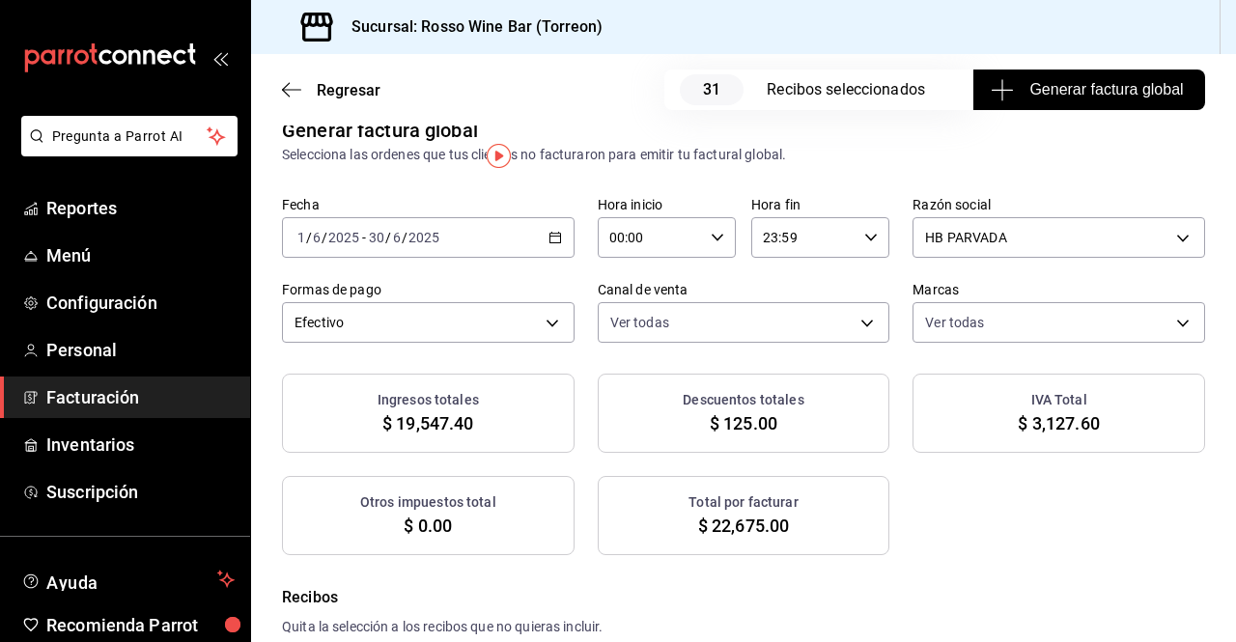
scroll to position [0, 0]
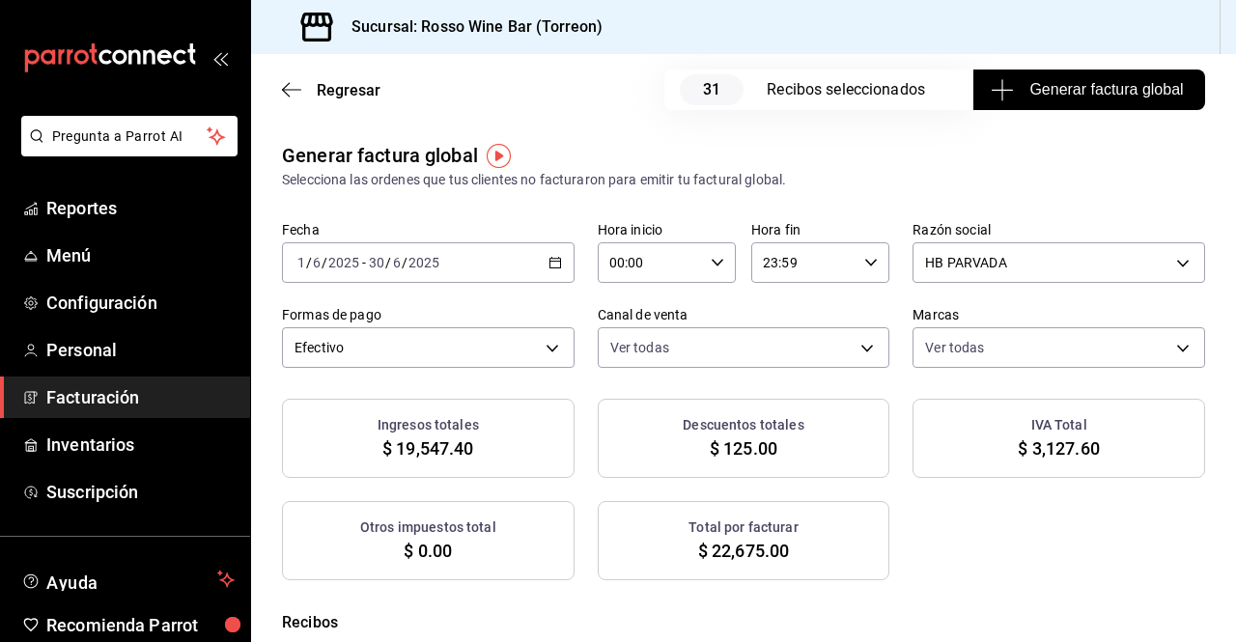
click at [117, 393] on span "Facturación" at bounding box center [140, 397] width 188 height 26
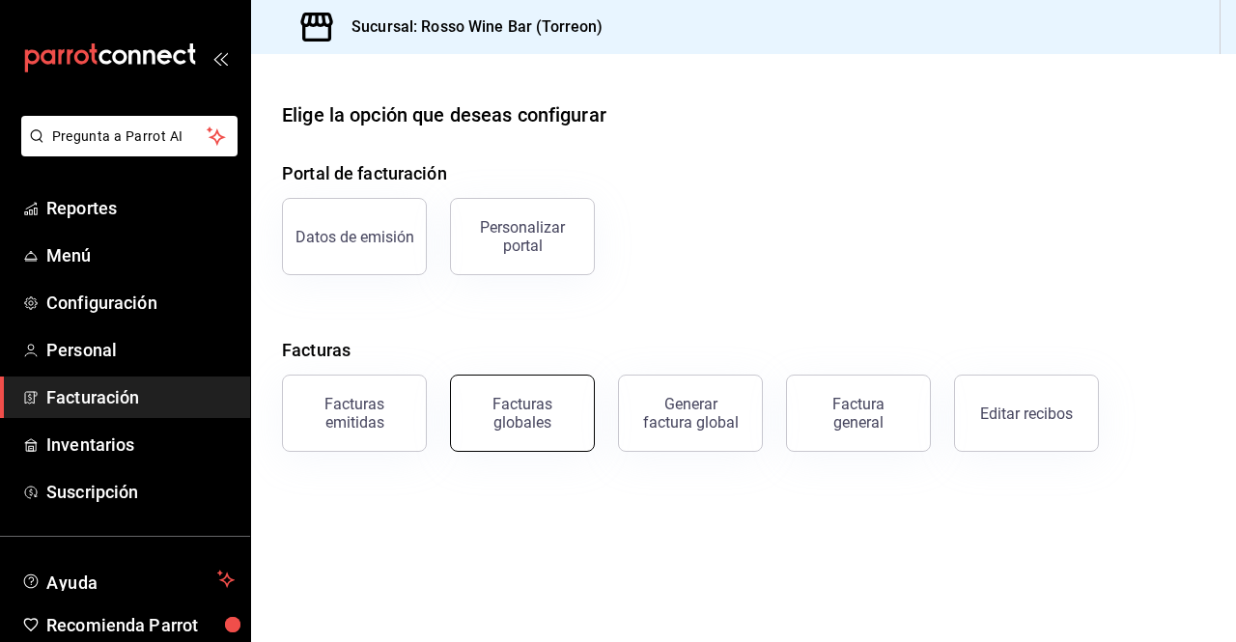
click at [495, 417] on div "Facturas globales" at bounding box center [523, 413] width 120 height 37
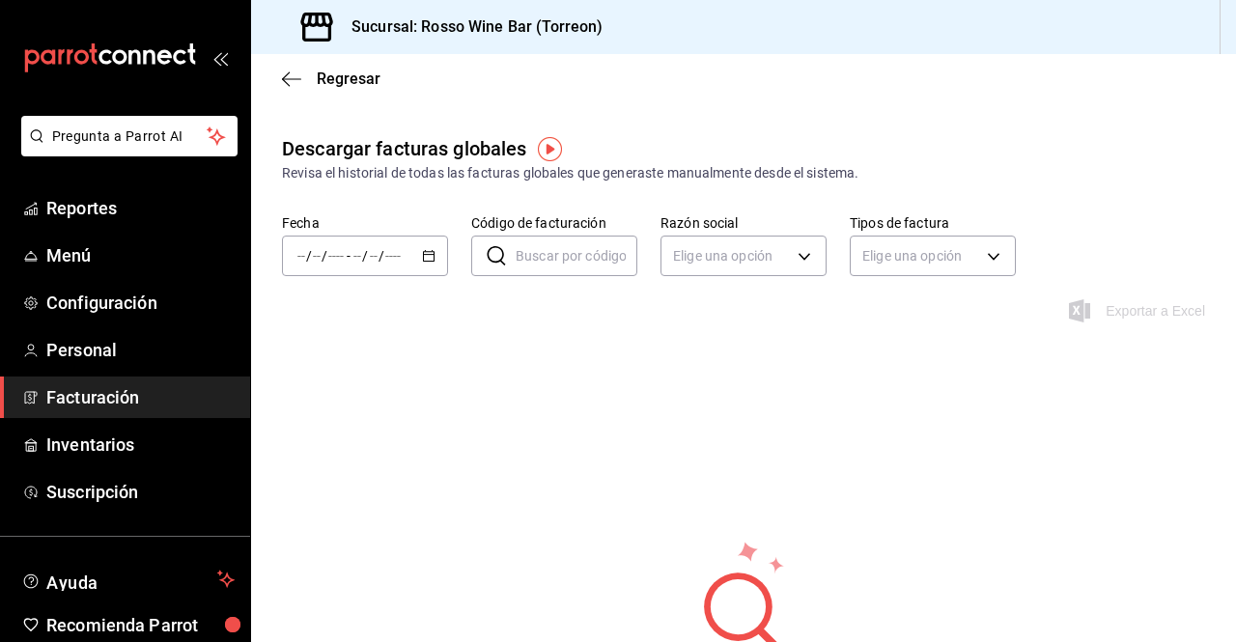
click at [422, 253] on icon "button" at bounding box center [429, 256] width 14 height 14
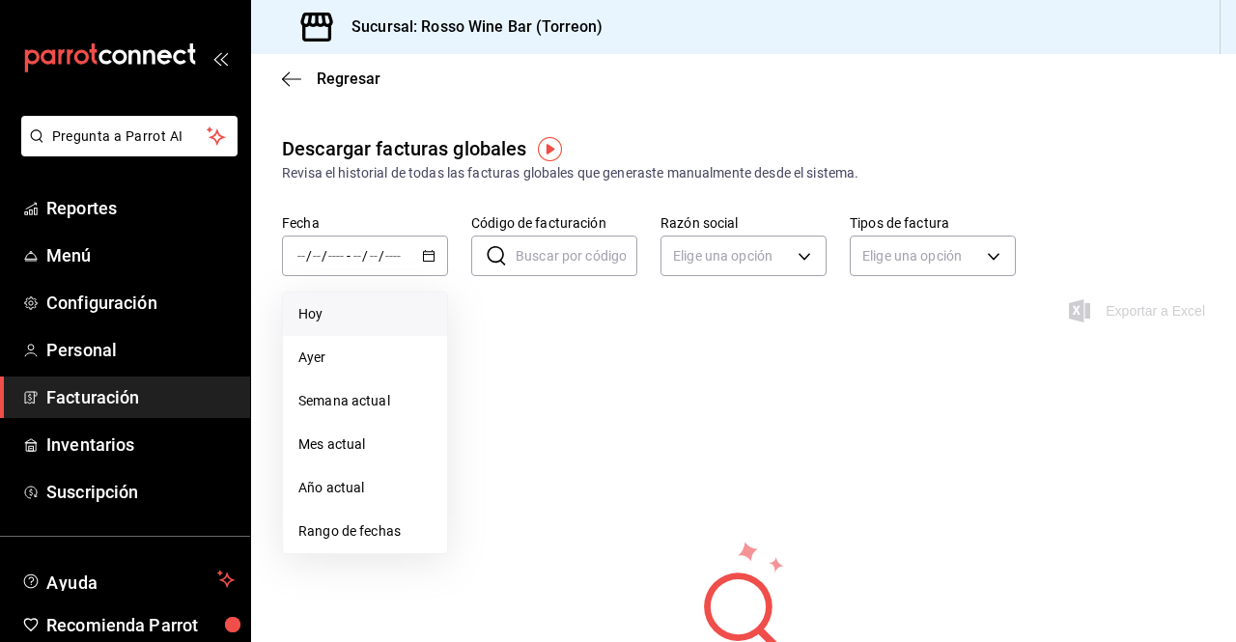
click at [361, 305] on span "Hoy" at bounding box center [364, 314] width 133 height 20
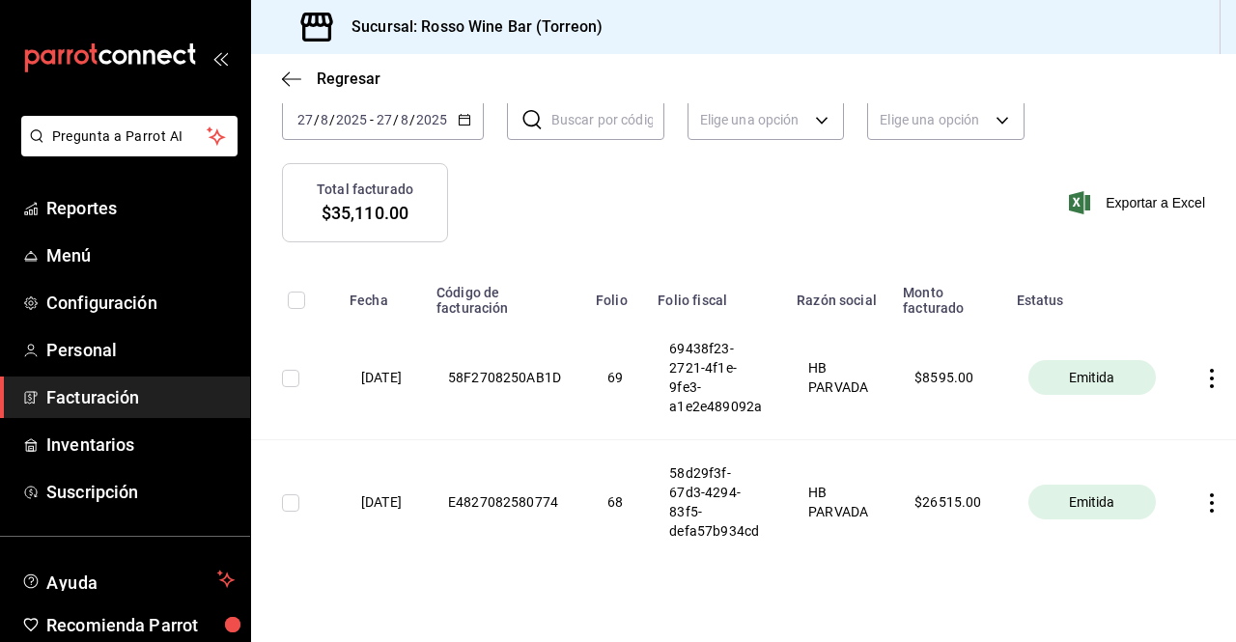
scroll to position [0, 59]
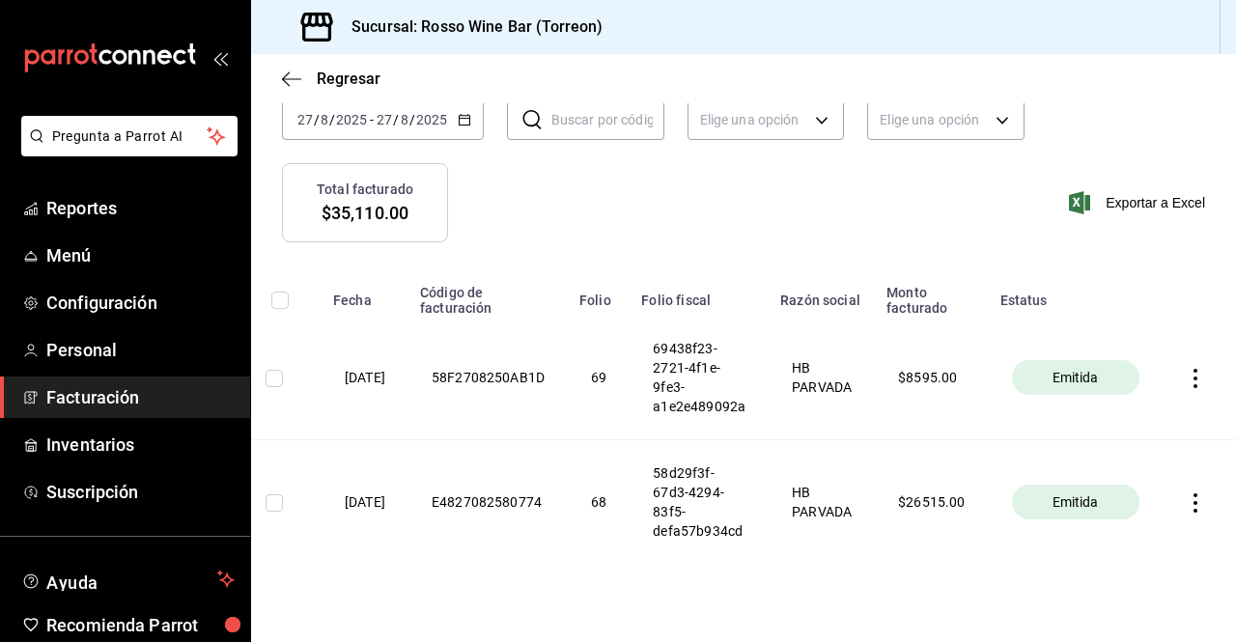
click at [1186, 384] on icon "button" at bounding box center [1195, 378] width 19 height 19
click at [1158, 342] on li "Descargar PDF" at bounding box center [1106, 331] width 170 height 49
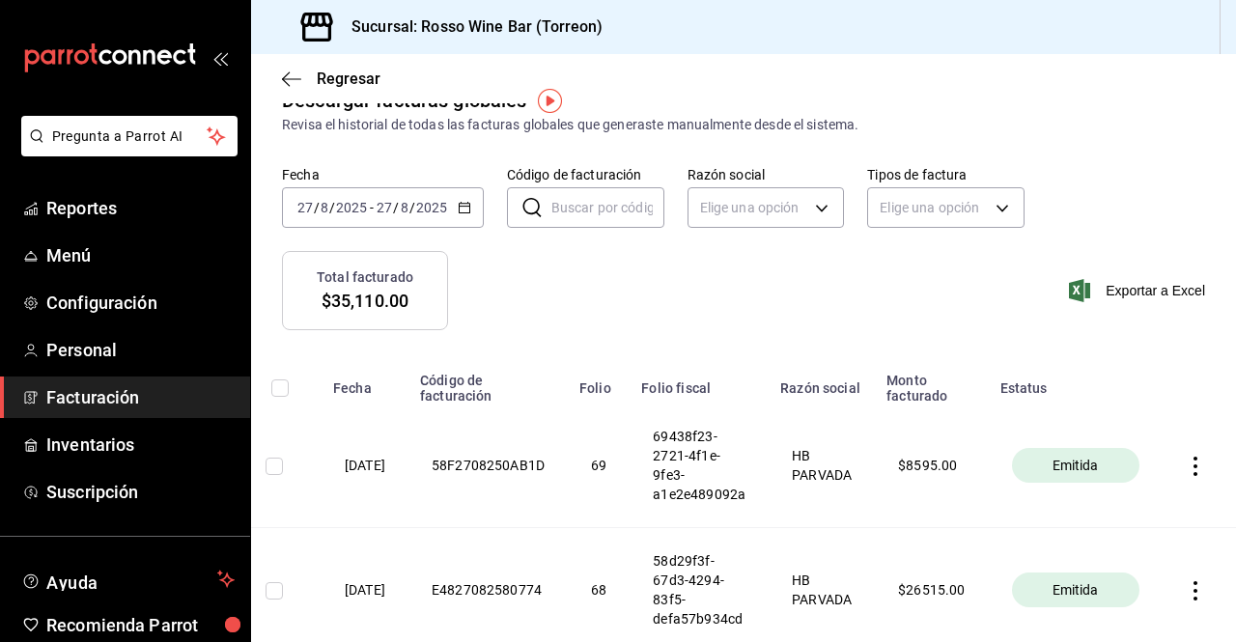
scroll to position [47, 0]
click at [435, 201] on input "2025" at bounding box center [431, 208] width 33 height 15
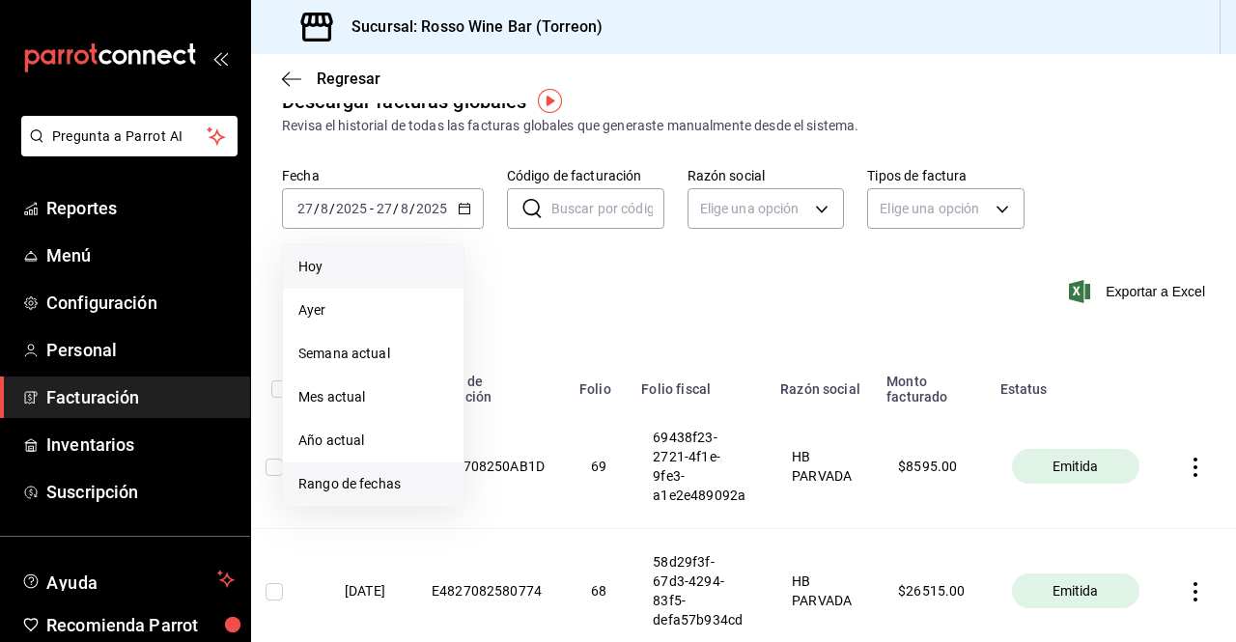
click at [358, 482] on span "Rango de fechas" at bounding box center [373, 484] width 150 height 20
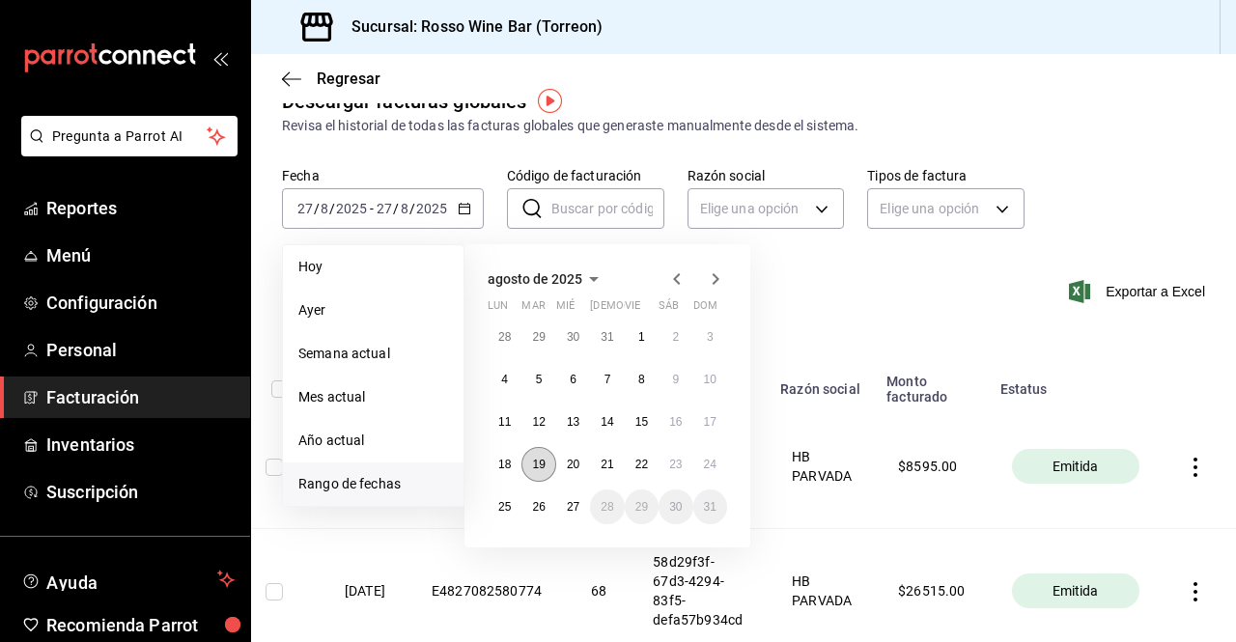
click at [545, 460] on abbr "19" at bounding box center [538, 465] width 13 height 14
click at [506, 504] on abbr "25" at bounding box center [504, 507] width 13 height 14
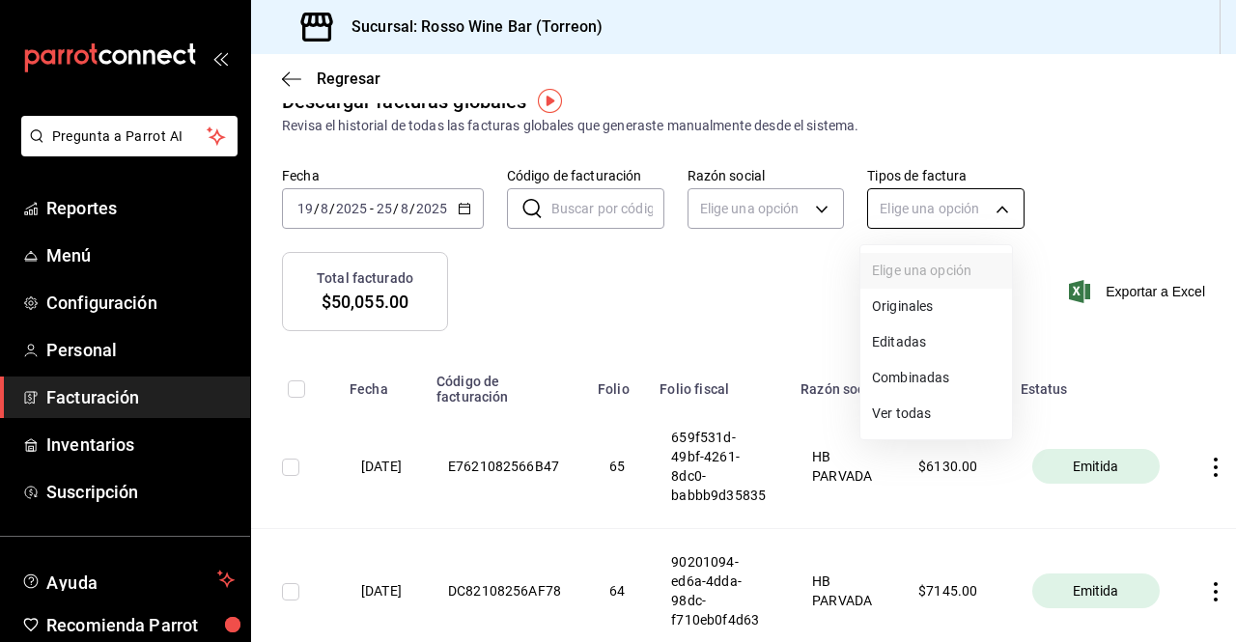
click at [915, 209] on body "Pregunta a Parrot AI Reportes Menú Configuración Personal Facturación Inventari…" at bounding box center [618, 321] width 1236 height 642
click at [669, 276] on div at bounding box center [618, 321] width 1236 height 642
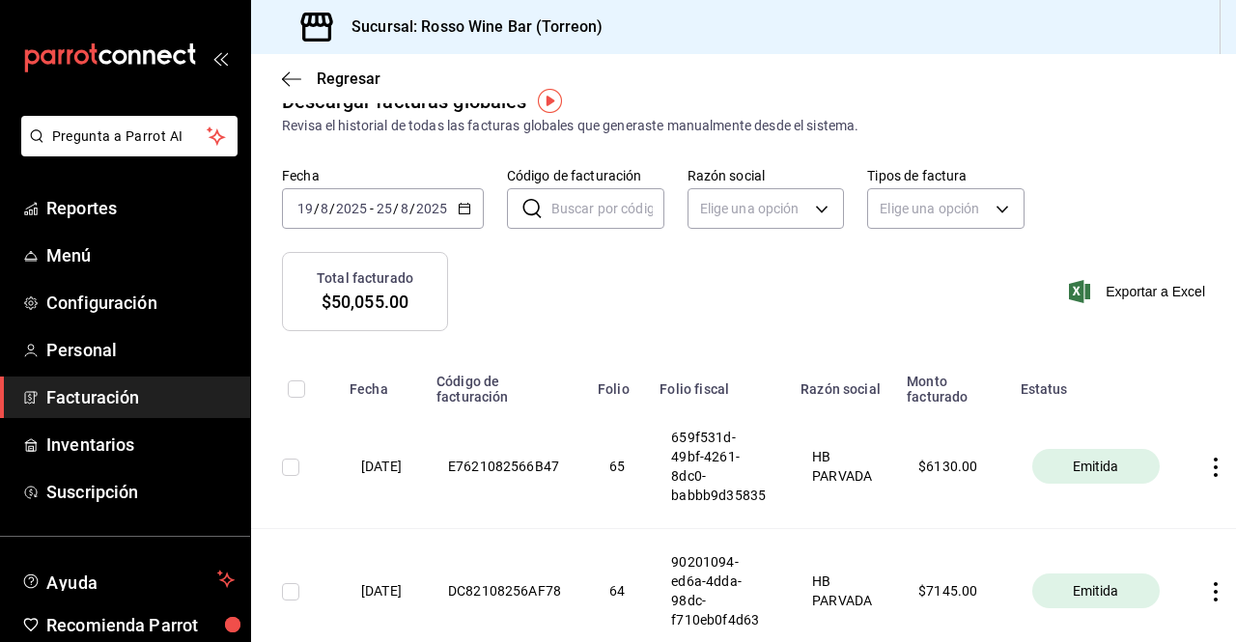
click at [132, 408] on span "Facturación" at bounding box center [140, 397] width 188 height 26
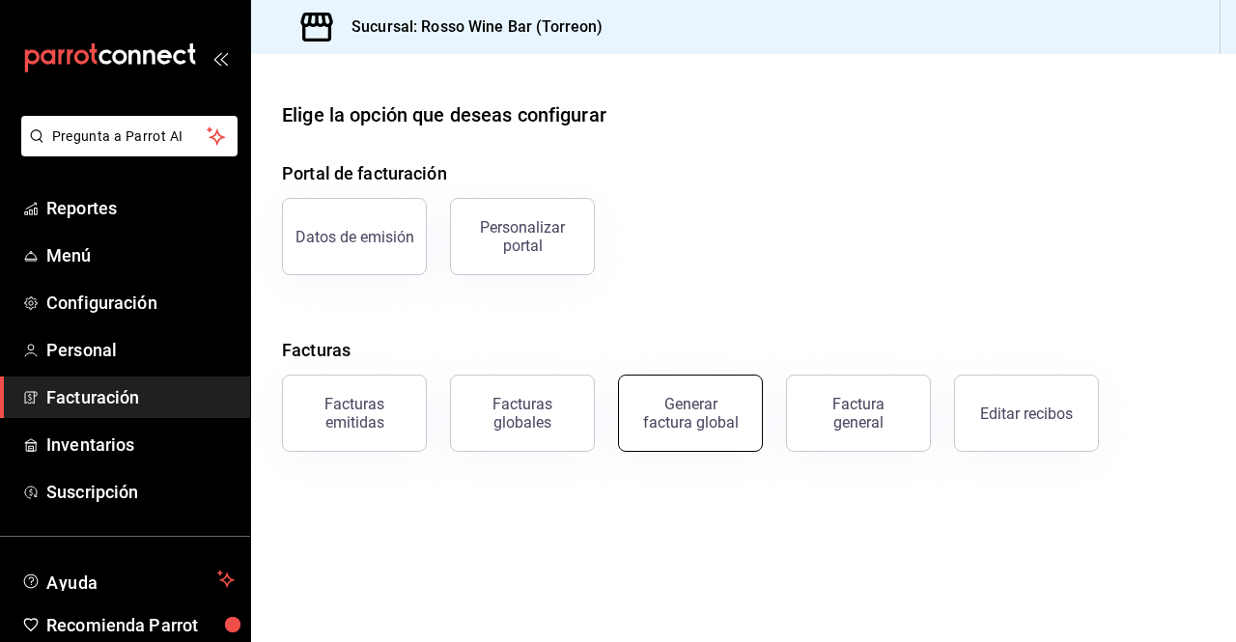
click at [650, 422] on div "Generar factura global" at bounding box center [690, 413] width 97 height 37
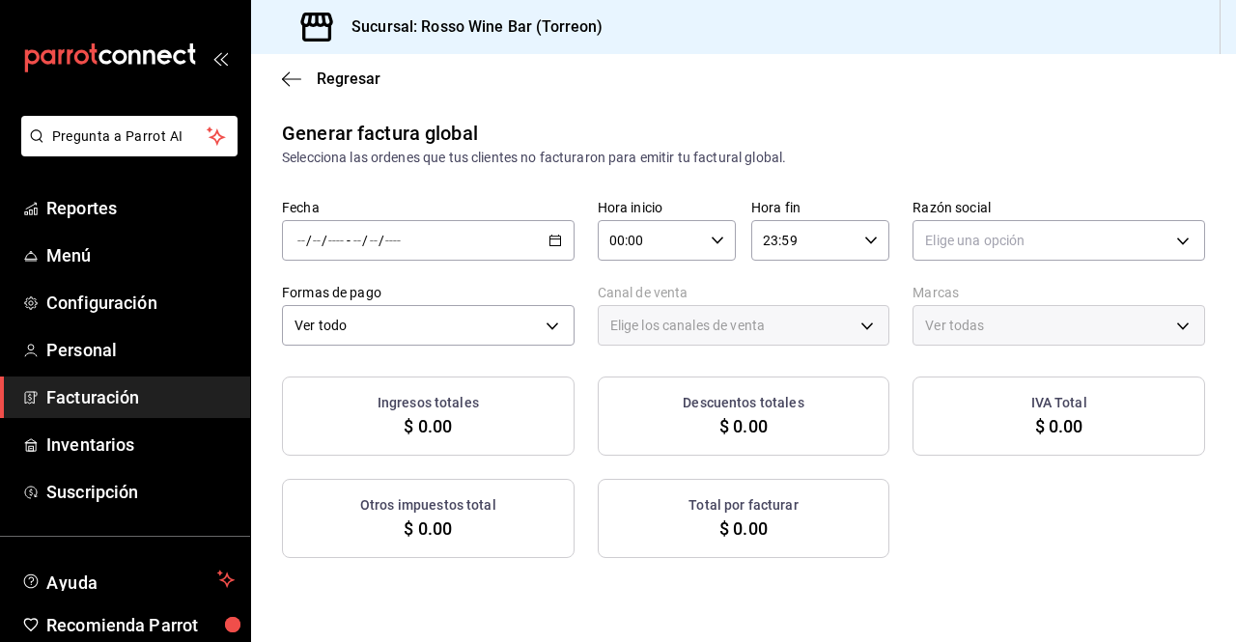
type input "PARROT,UBER_EATS,RAPPI,DIDI_FOOD,ONLINE"
click at [531, 239] on div "/ / - / /" at bounding box center [428, 240] width 293 height 41
click at [414, 294] on span "Rango de fechas" at bounding box center [373, 299] width 150 height 20
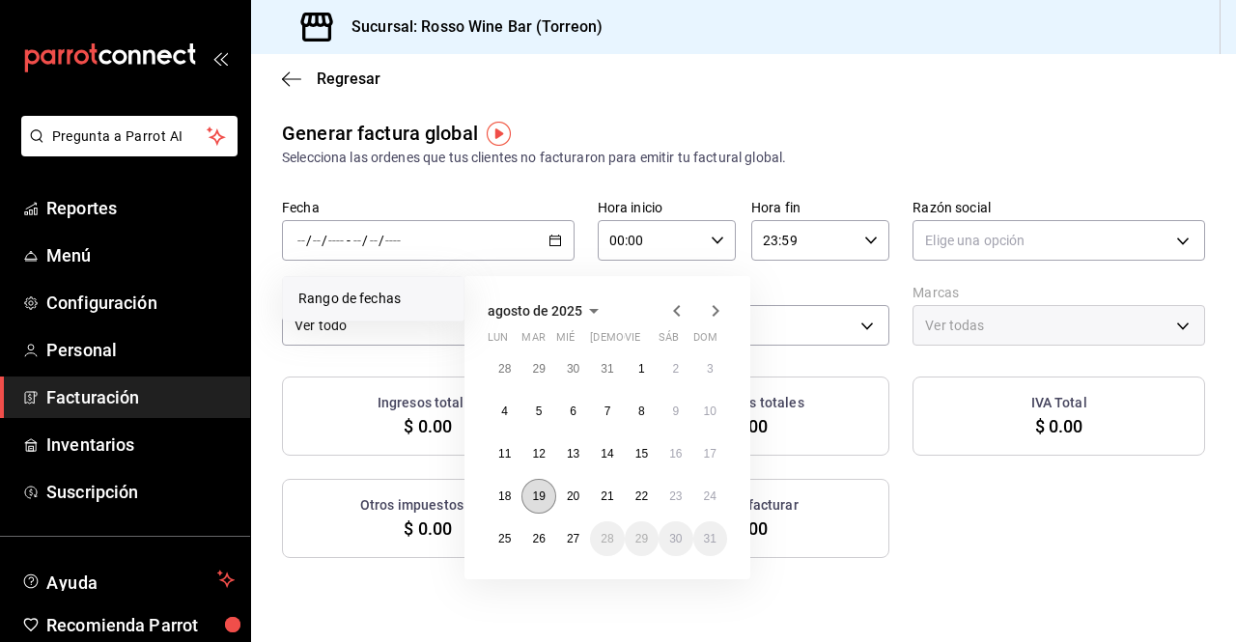
click at [545, 493] on abbr "19" at bounding box center [538, 497] width 13 height 14
click at [510, 532] on abbr "25" at bounding box center [504, 539] width 13 height 14
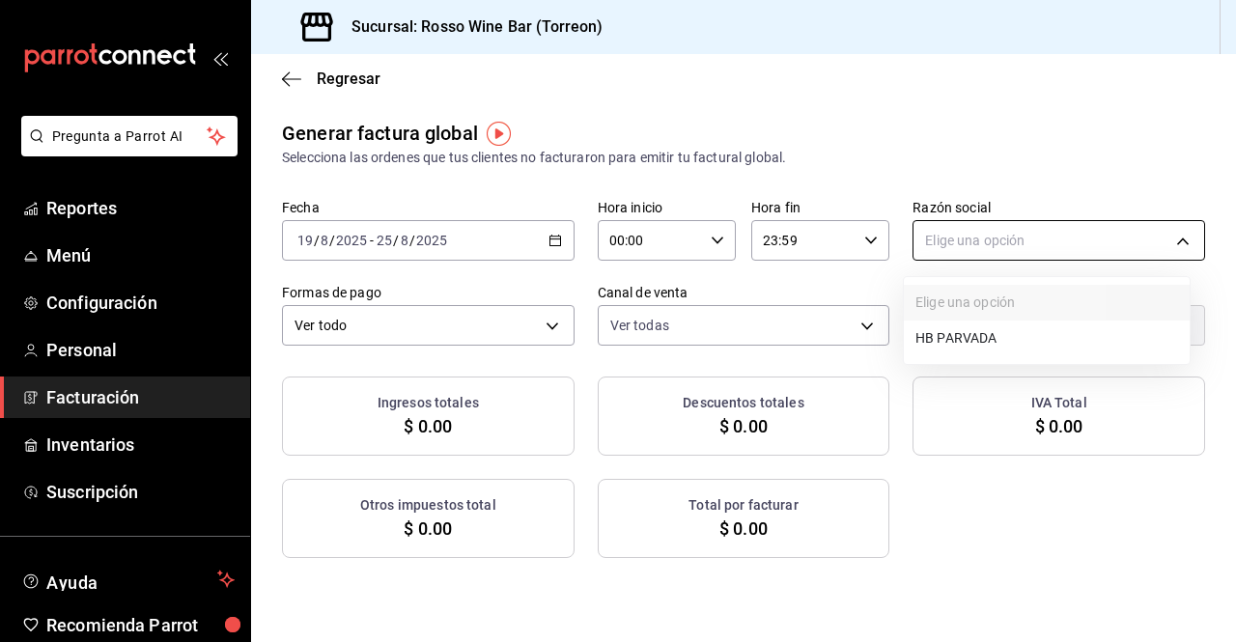
click at [952, 250] on body "Pregunta a Parrot AI Reportes Menú Configuración Personal Facturación Inventari…" at bounding box center [618, 321] width 1236 height 642
click at [949, 339] on li "HB PARVADA" at bounding box center [1047, 339] width 286 height 36
type input "e33a4bbf-56a2-4bb2-a420-99781ad44d12"
type input "c2c32ae7-1fc4-45ff-8039-656fc52e7daf"
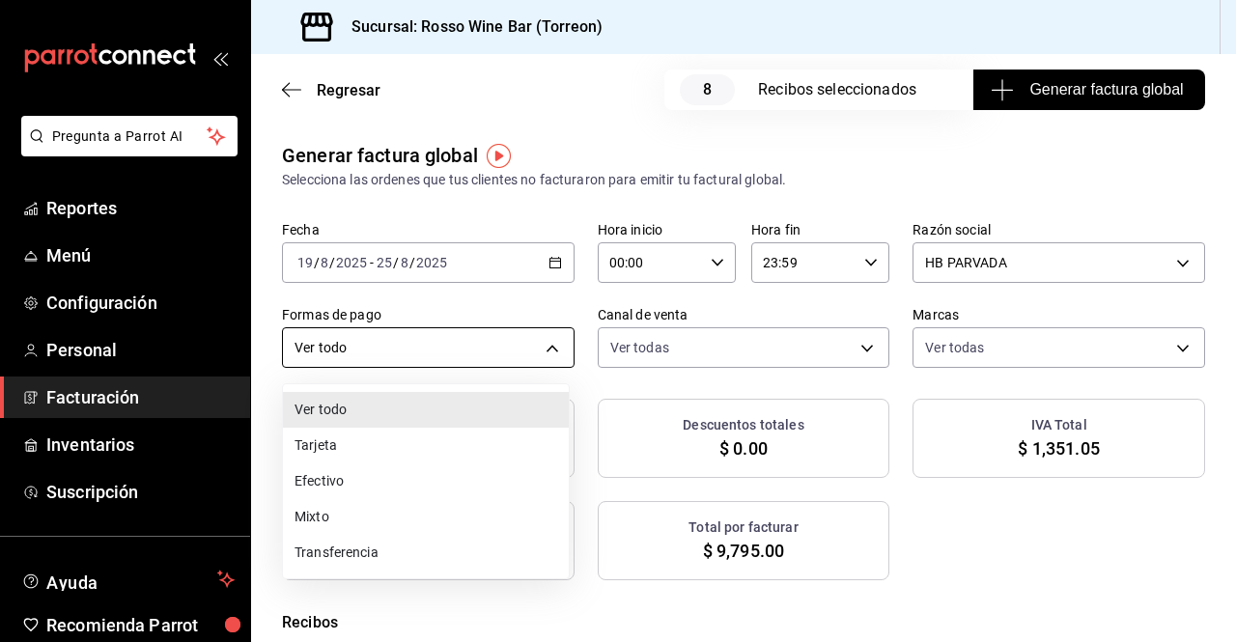
click at [553, 328] on body "Pregunta a Parrot AI Reportes Menú Configuración Personal Facturación Inventari…" at bounding box center [618, 321] width 1236 height 642
click at [349, 509] on li "Mixto" at bounding box center [426, 517] width 286 height 36
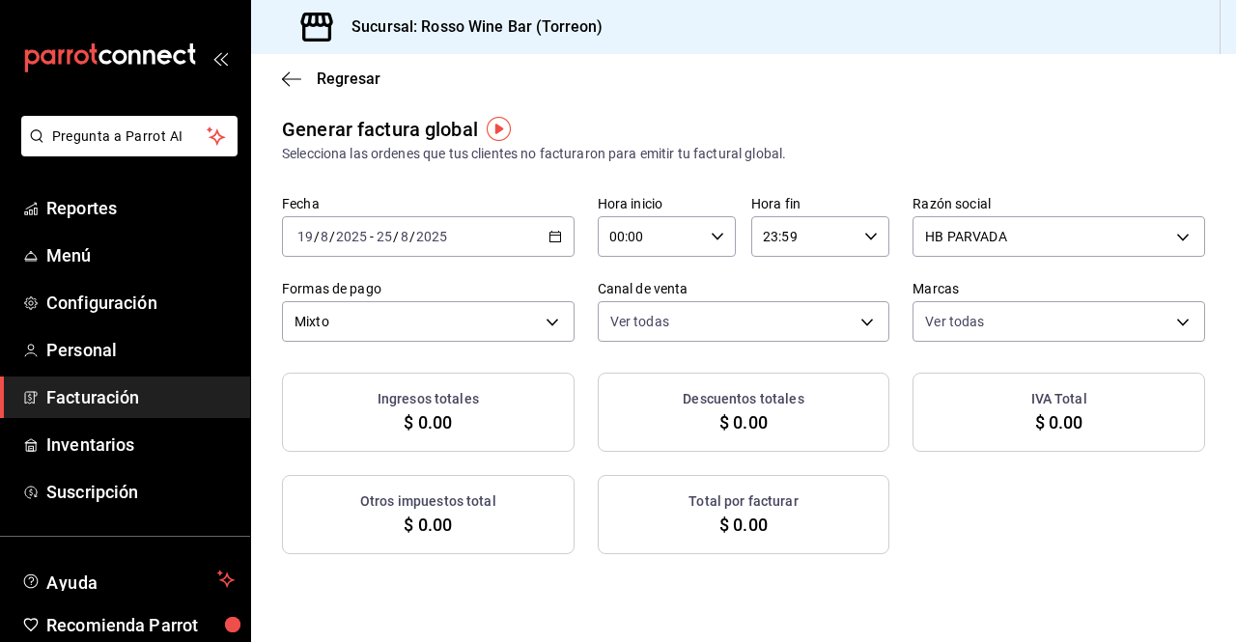
scroll to position [5, 0]
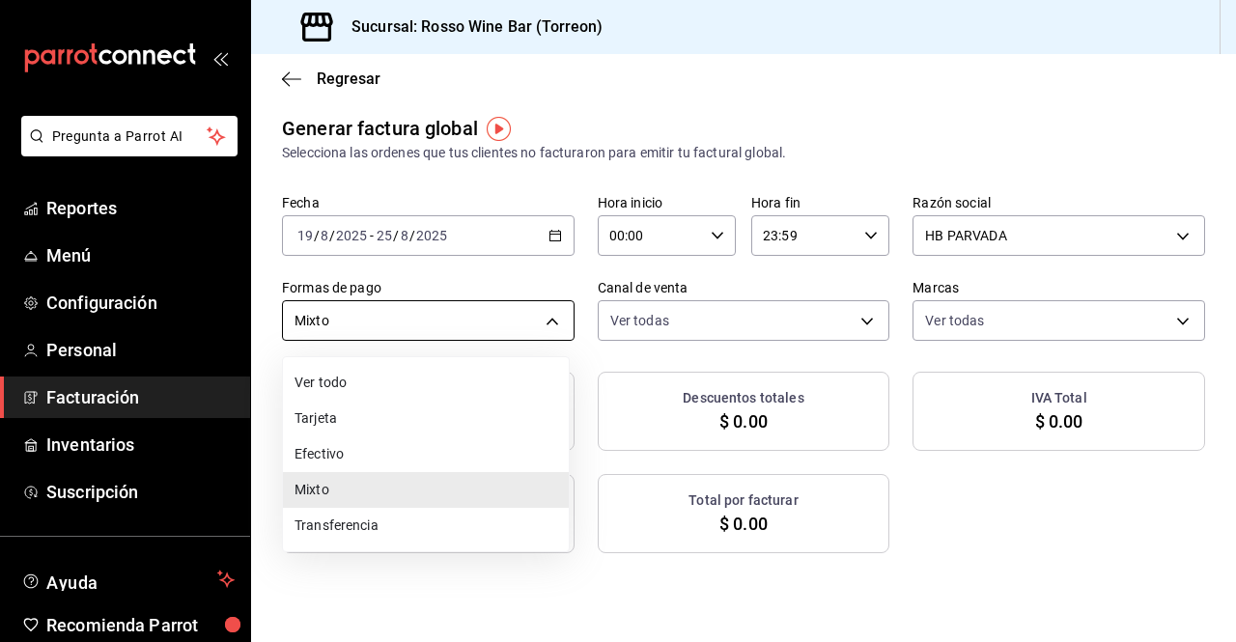
click at [555, 320] on body "Pregunta a Parrot AI Reportes Menú Configuración Personal Facturación Inventari…" at bounding box center [618, 321] width 1236 height 642
click at [422, 449] on li "Efectivo" at bounding box center [426, 454] width 286 height 36
type input "CASH"
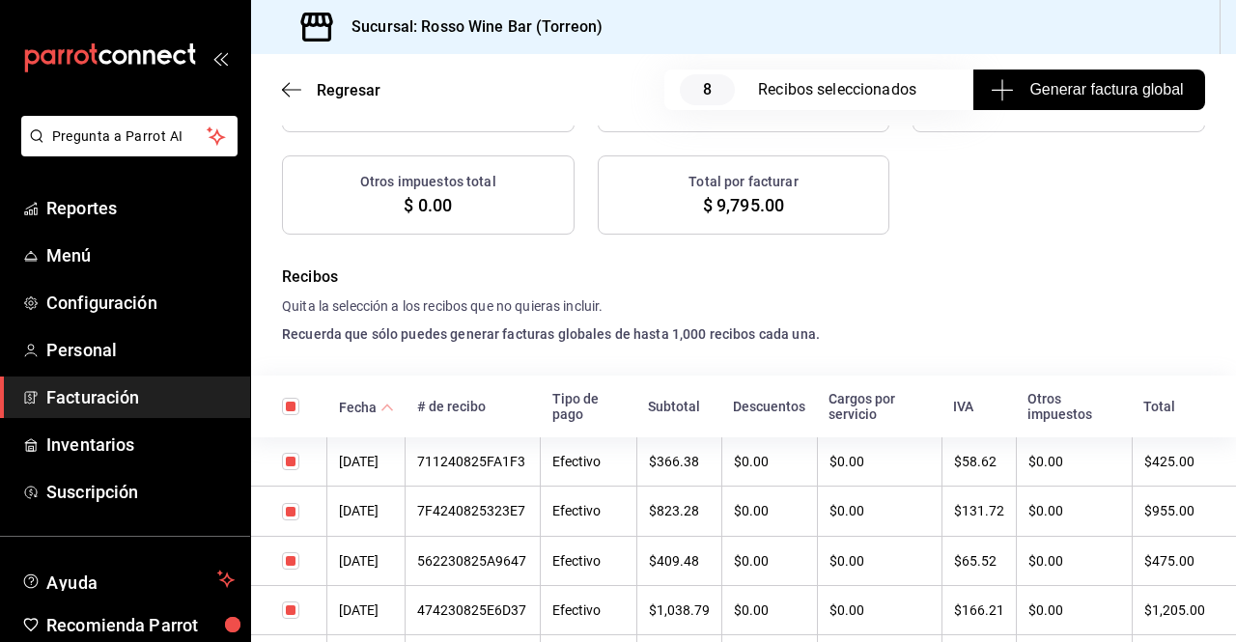
scroll to position [356, 0]
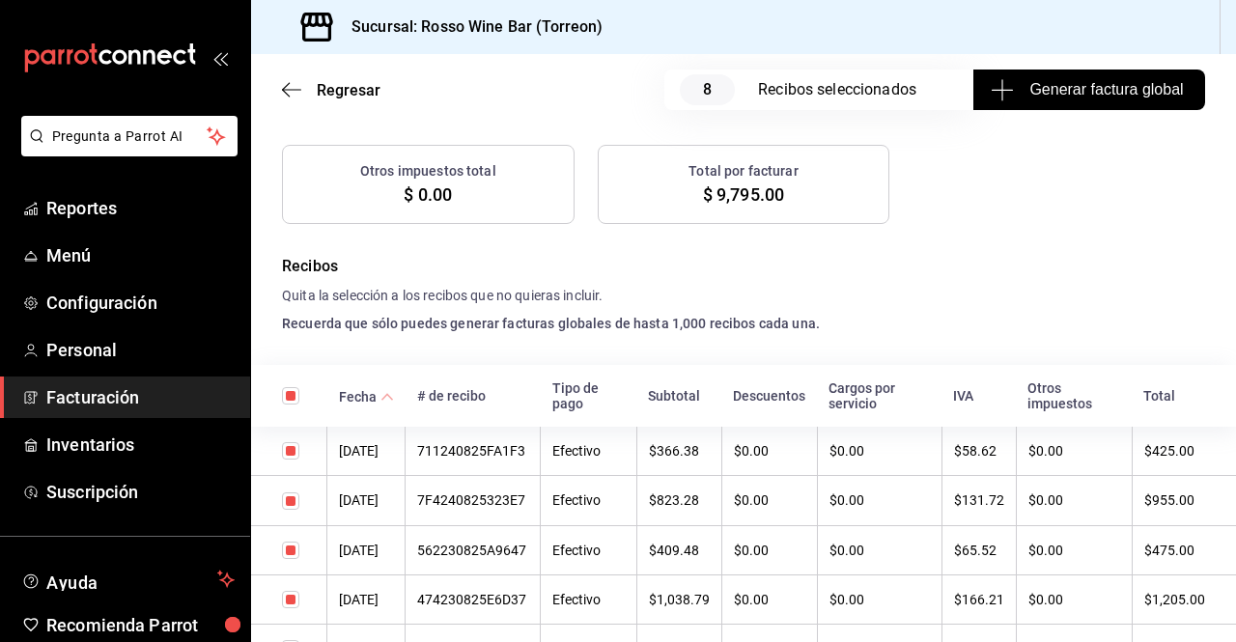
click at [287, 459] on input "checkbox" at bounding box center [290, 450] width 17 height 17
checkbox input "false"
click at [294, 501] on input "checkbox" at bounding box center [290, 501] width 17 height 17
checkbox input "false"
click at [295, 559] on input "checkbox" at bounding box center [290, 550] width 17 height 17
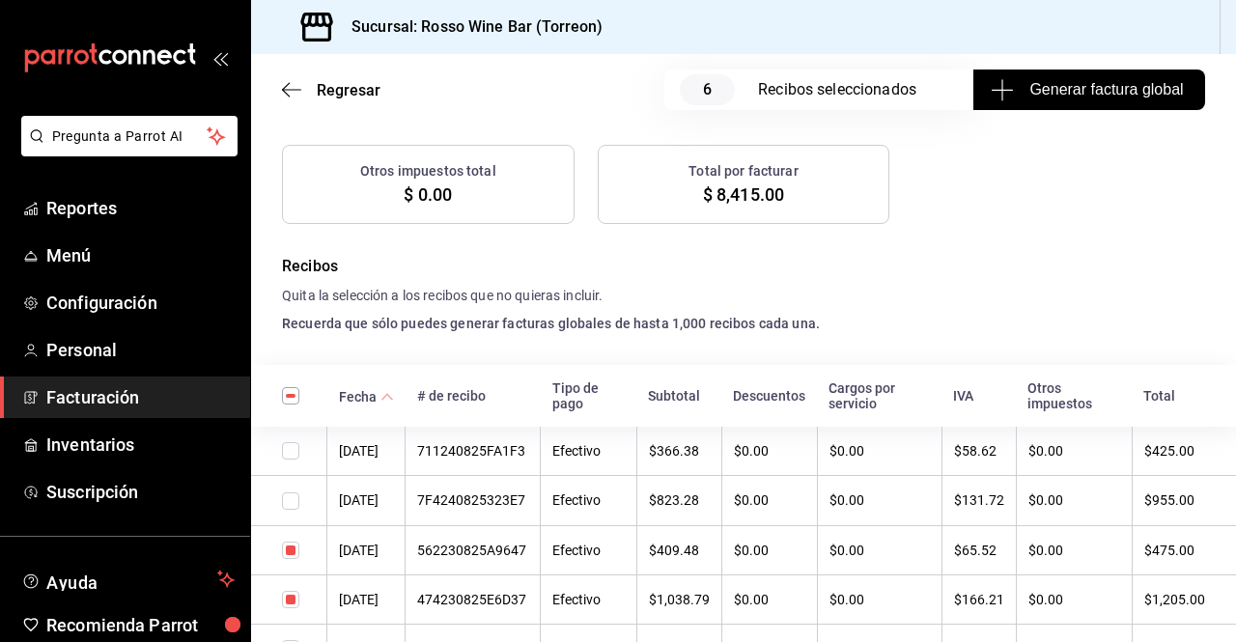
checkbox input "false"
click at [295, 605] on input "checkbox" at bounding box center [290, 599] width 17 height 17
checkbox input "false"
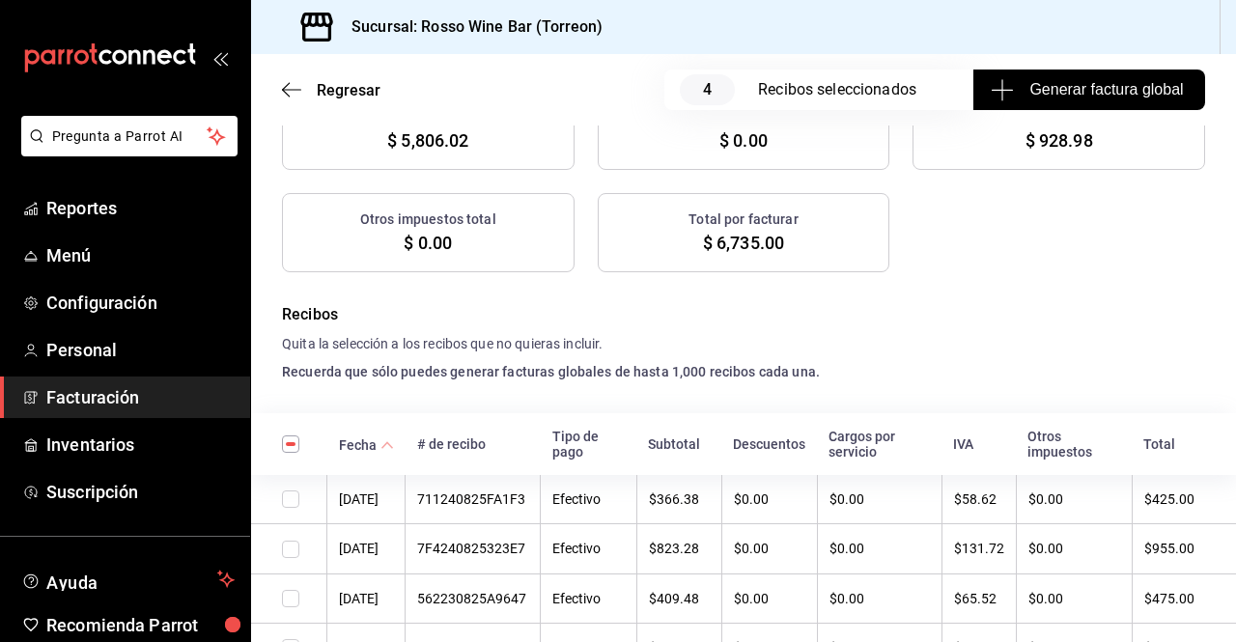
scroll to position [306, 0]
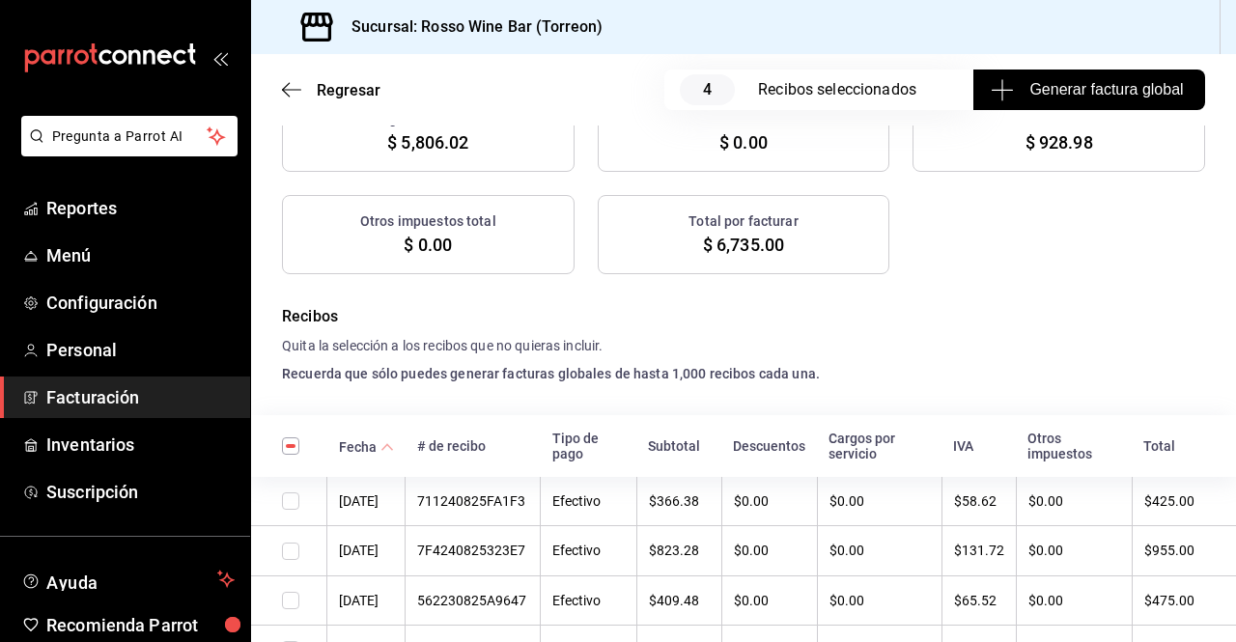
click at [115, 392] on span "Facturación" at bounding box center [140, 397] width 188 height 26
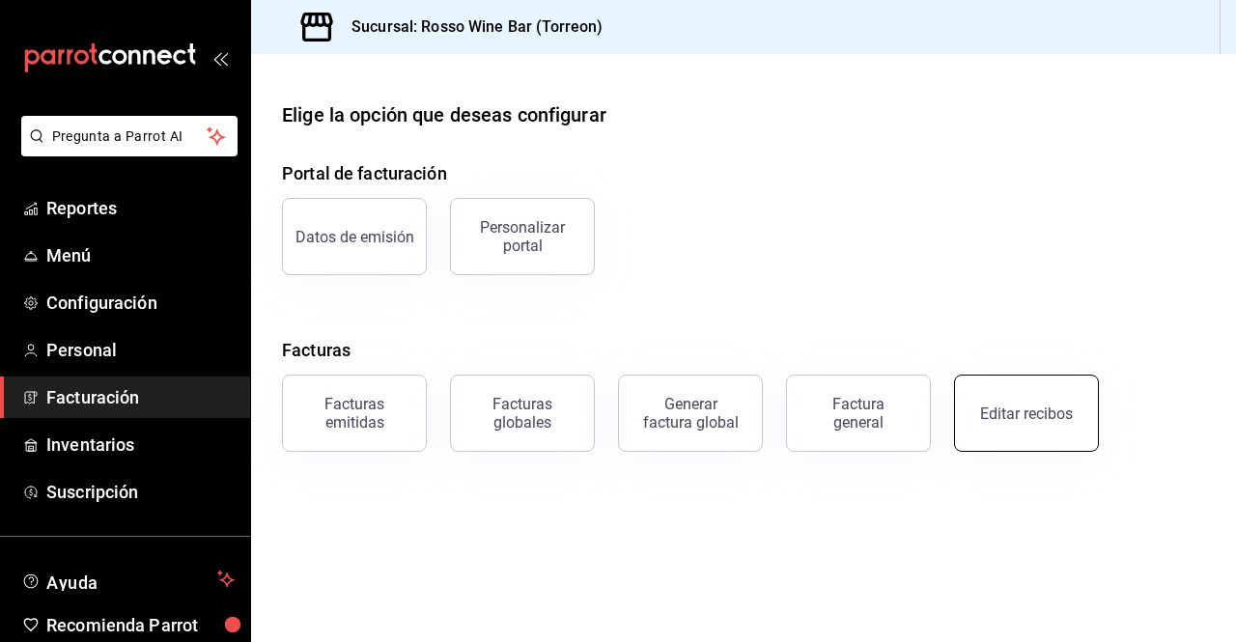
click at [1011, 431] on button "Editar recibos" at bounding box center [1026, 413] width 145 height 77
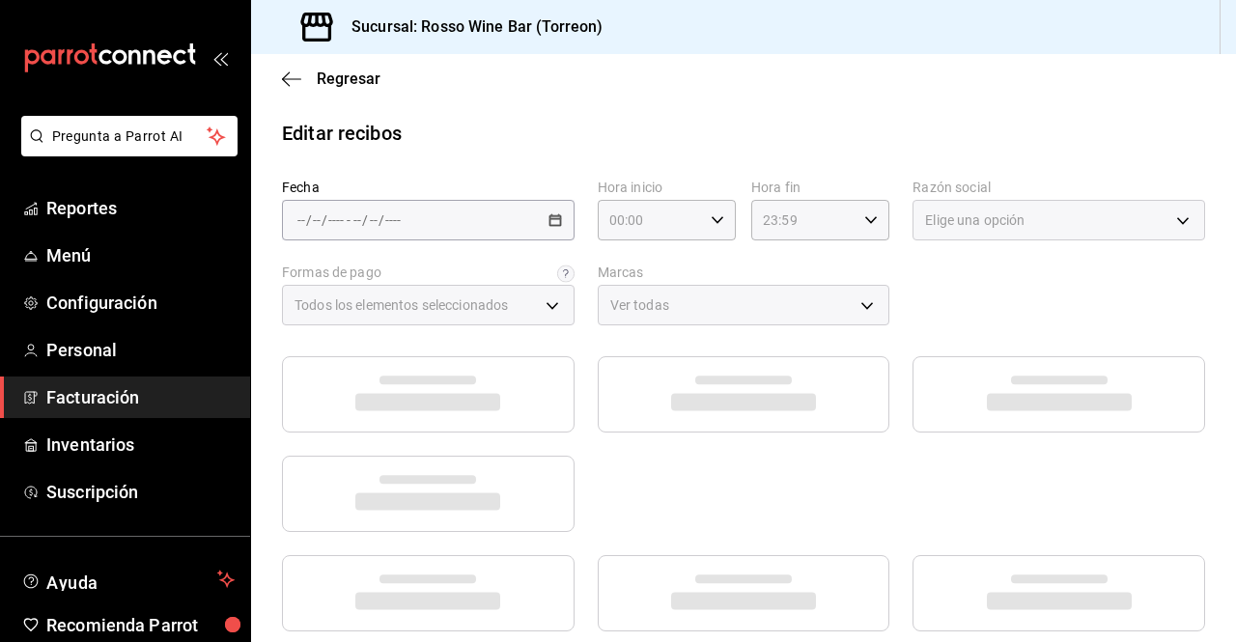
type input "b66adddc-9c5b-4521-b410-fe826ffeb6ee"
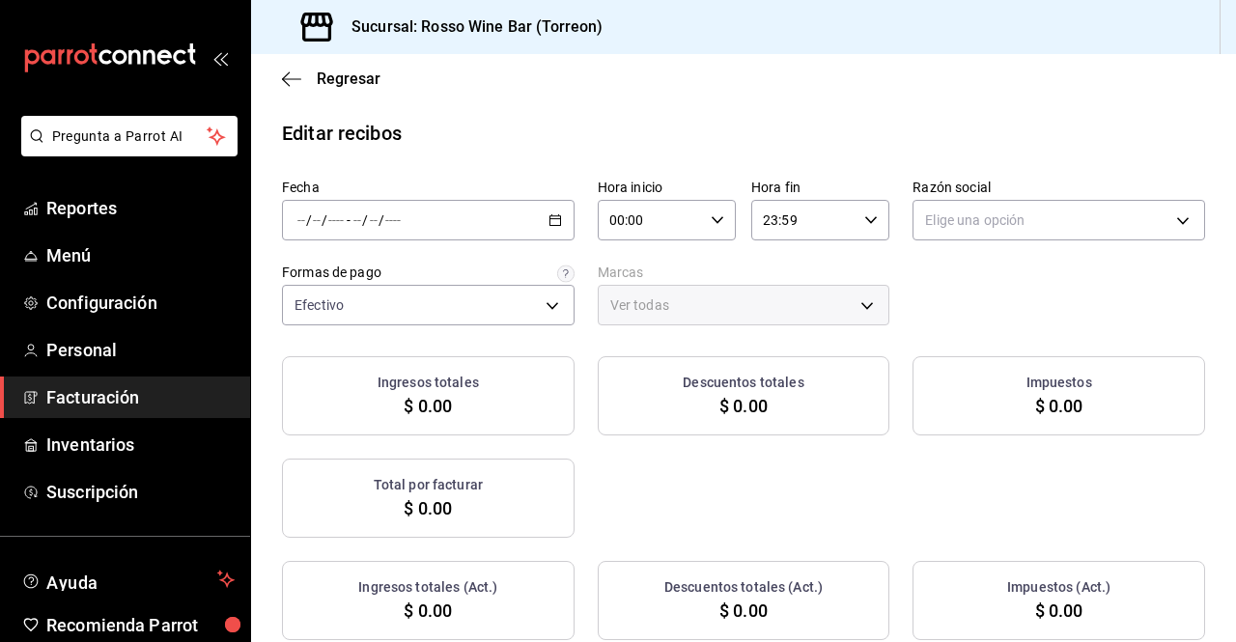
click at [560, 211] on div "/ / - / /" at bounding box center [428, 220] width 293 height 41
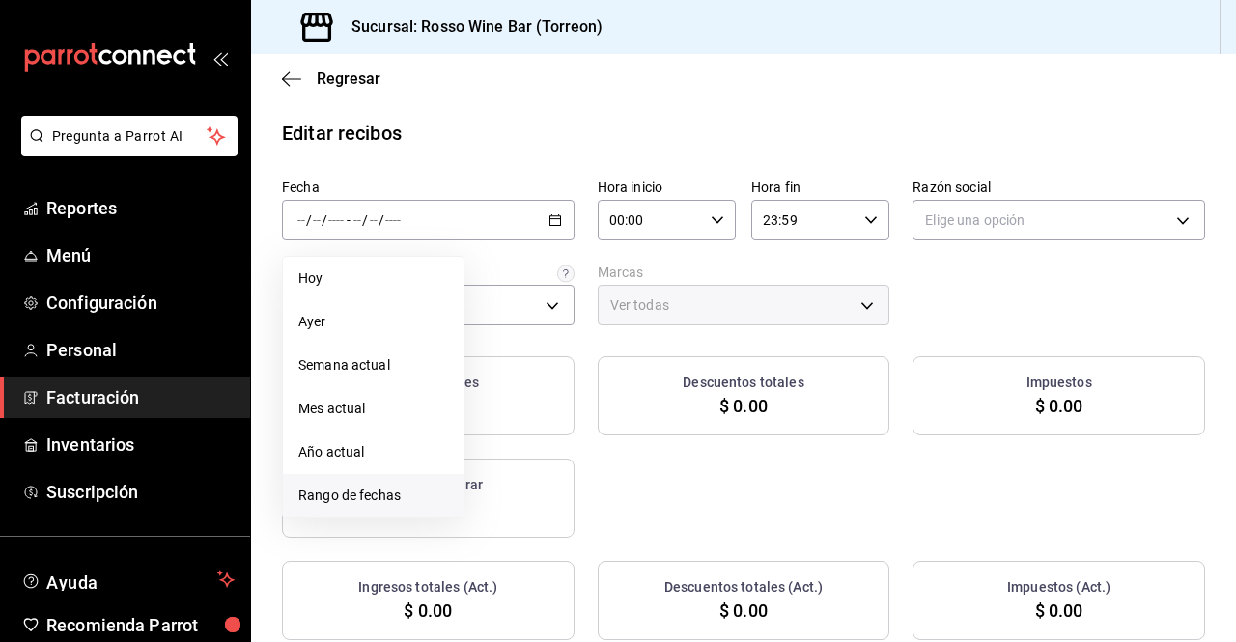
click at [353, 486] on span "Rango de fechas" at bounding box center [373, 496] width 150 height 20
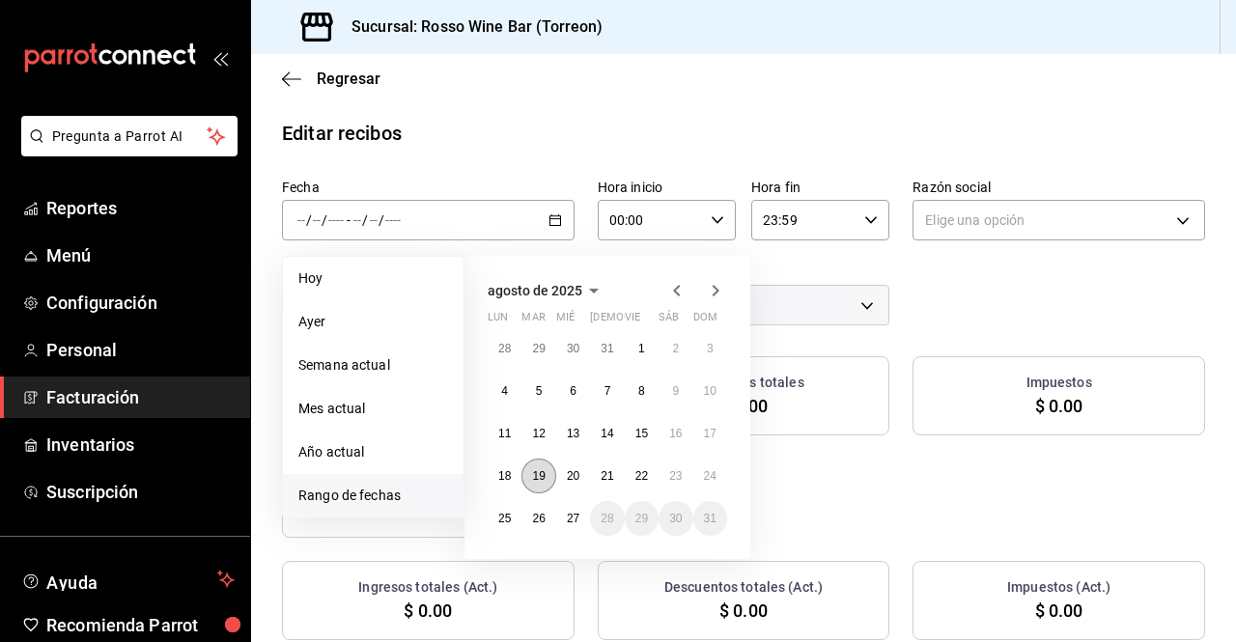
click at [538, 485] on button "19" at bounding box center [538, 476] width 34 height 35
click at [503, 513] on abbr "25" at bounding box center [504, 519] width 13 height 14
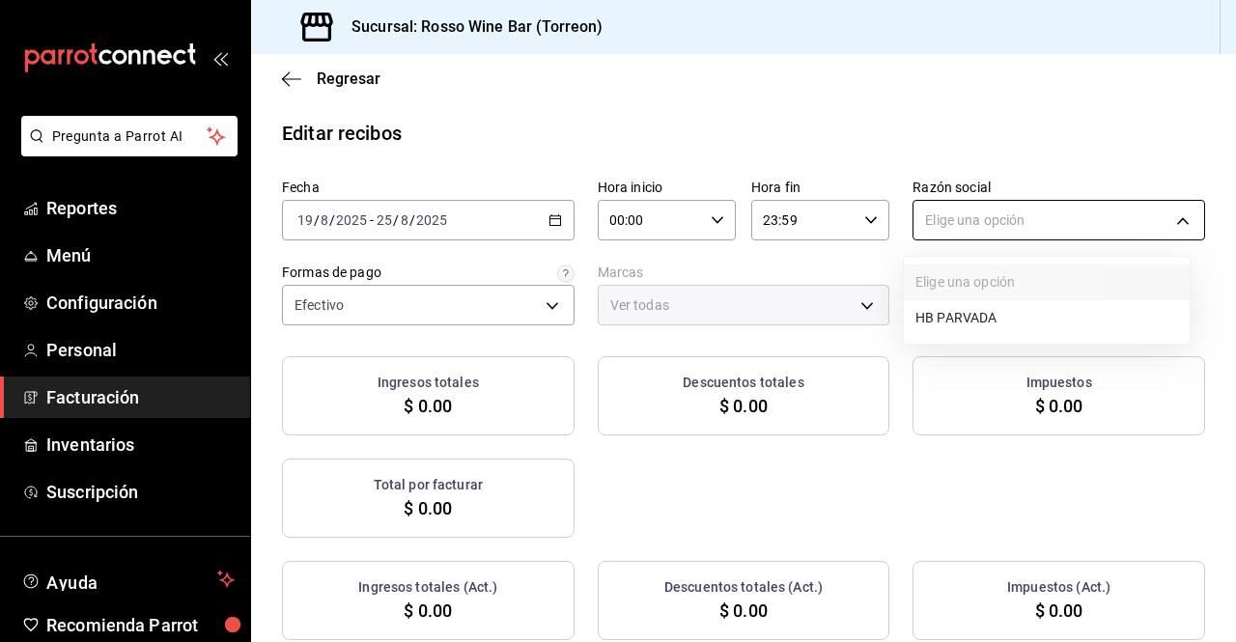
click at [1036, 223] on body "Pregunta a Parrot AI Reportes Menú Configuración Personal Facturación Inventari…" at bounding box center [618, 321] width 1236 height 642
click at [972, 317] on li "HB PARVADA" at bounding box center [1047, 318] width 286 height 36
type input "e33a4bbf-56a2-4bb2-a420-99781ad44d12"
type input "c2c32ae7-1fc4-45ff-8039-656fc52e7daf"
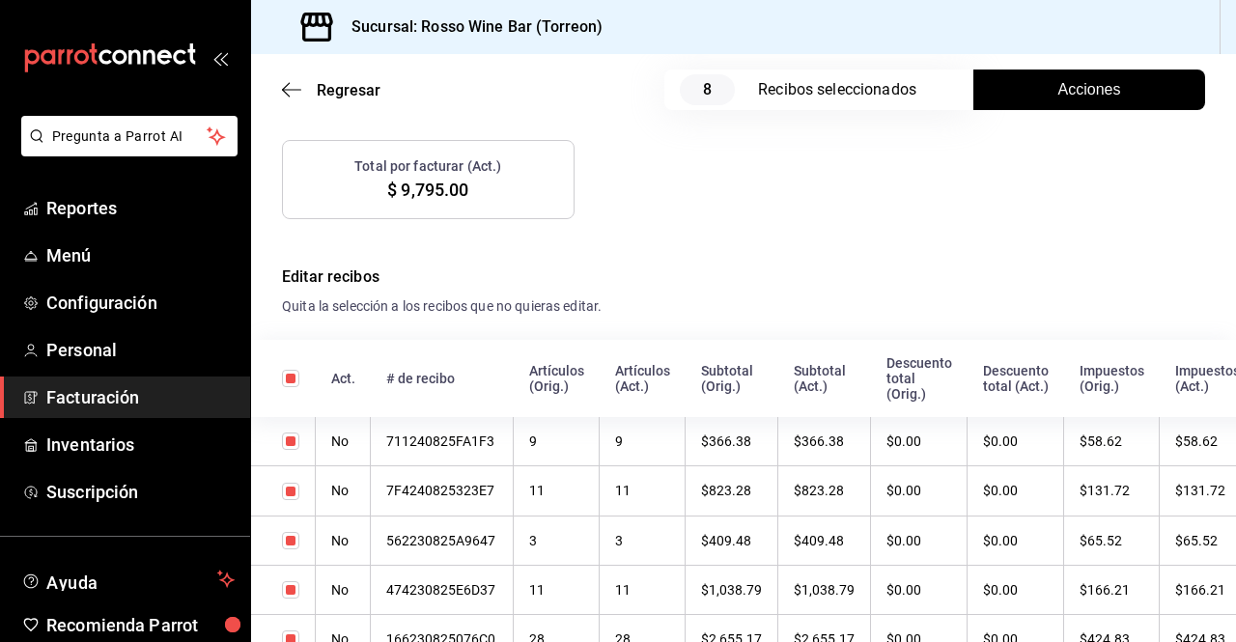
scroll to position [570, 0]
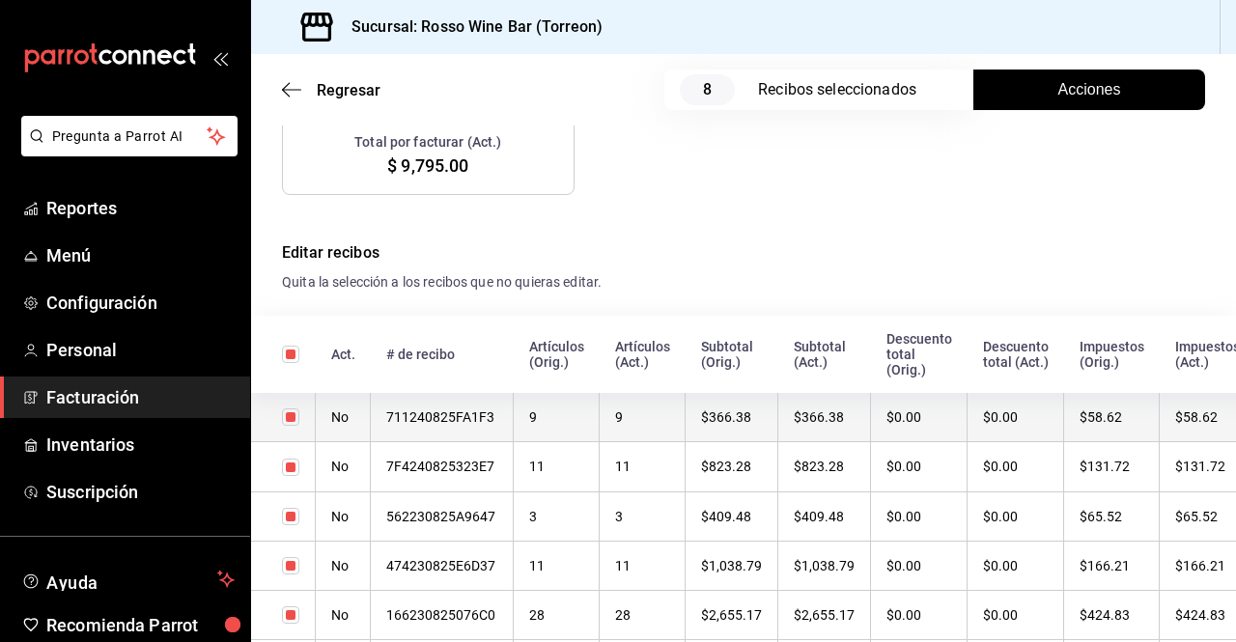
click at [296, 421] on input "checkbox" at bounding box center [290, 416] width 17 height 17
checkbox input "false"
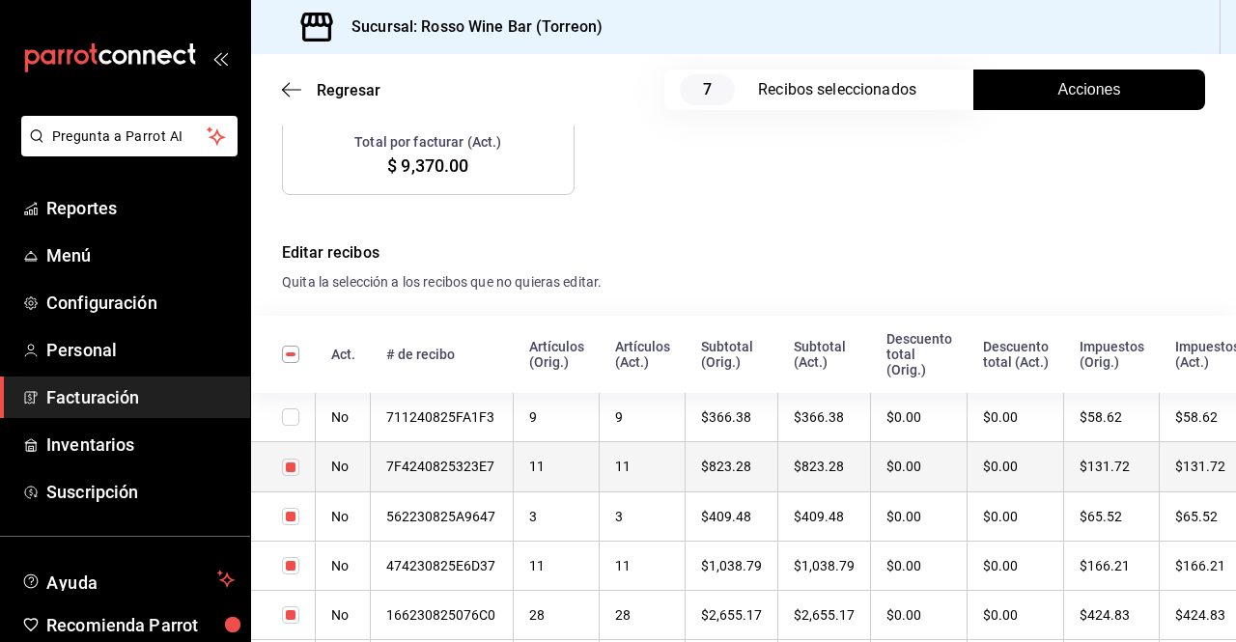
click at [290, 463] on input "checkbox" at bounding box center [290, 467] width 17 height 17
checkbox input "false"
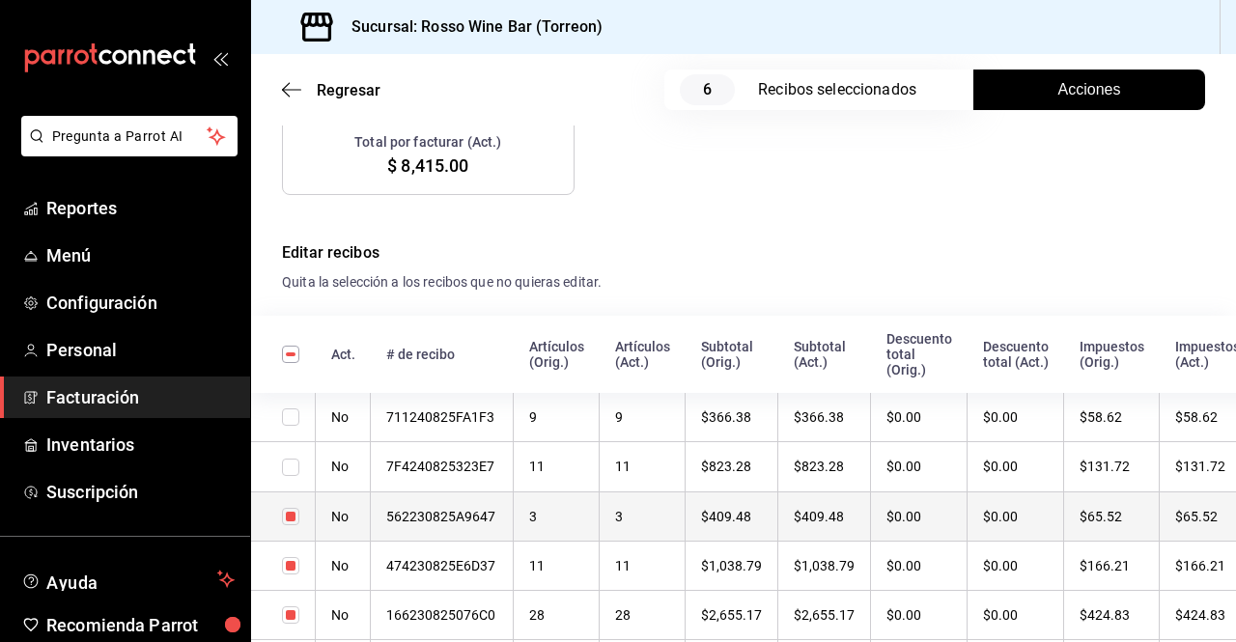
click at [290, 516] on input "checkbox" at bounding box center [290, 516] width 17 height 17
checkbox input "false"
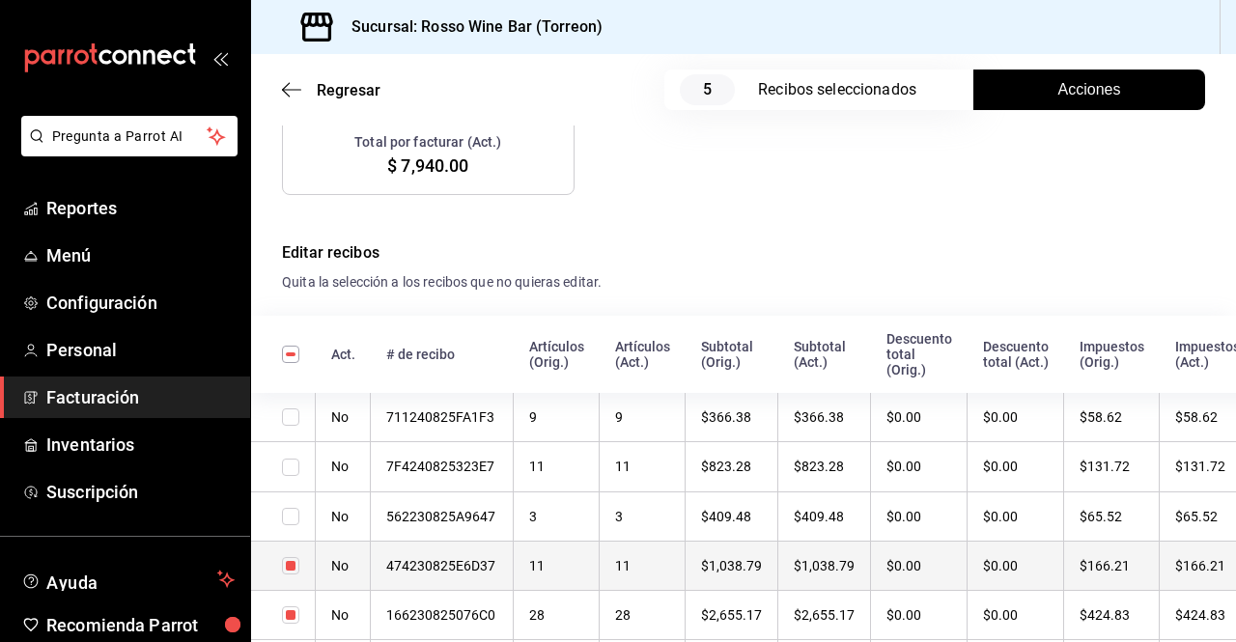
click at [295, 567] on input "checkbox" at bounding box center [290, 565] width 17 height 17
checkbox input "false"
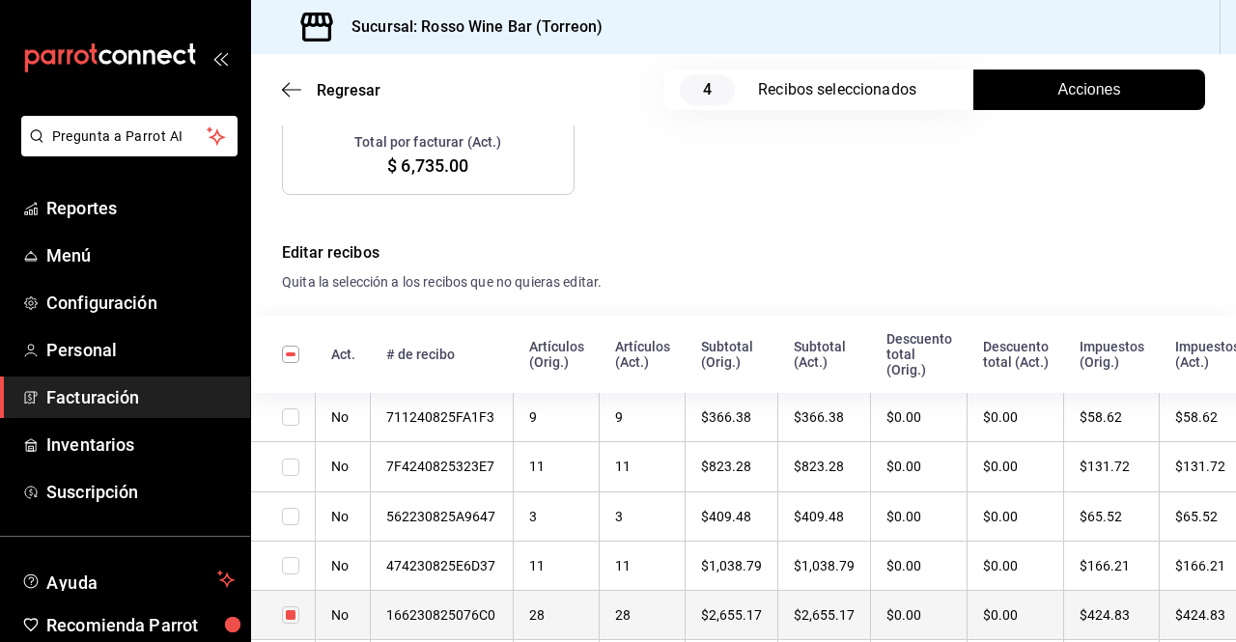
click at [289, 615] on input "checkbox" at bounding box center [290, 614] width 17 height 17
checkbox input "false"
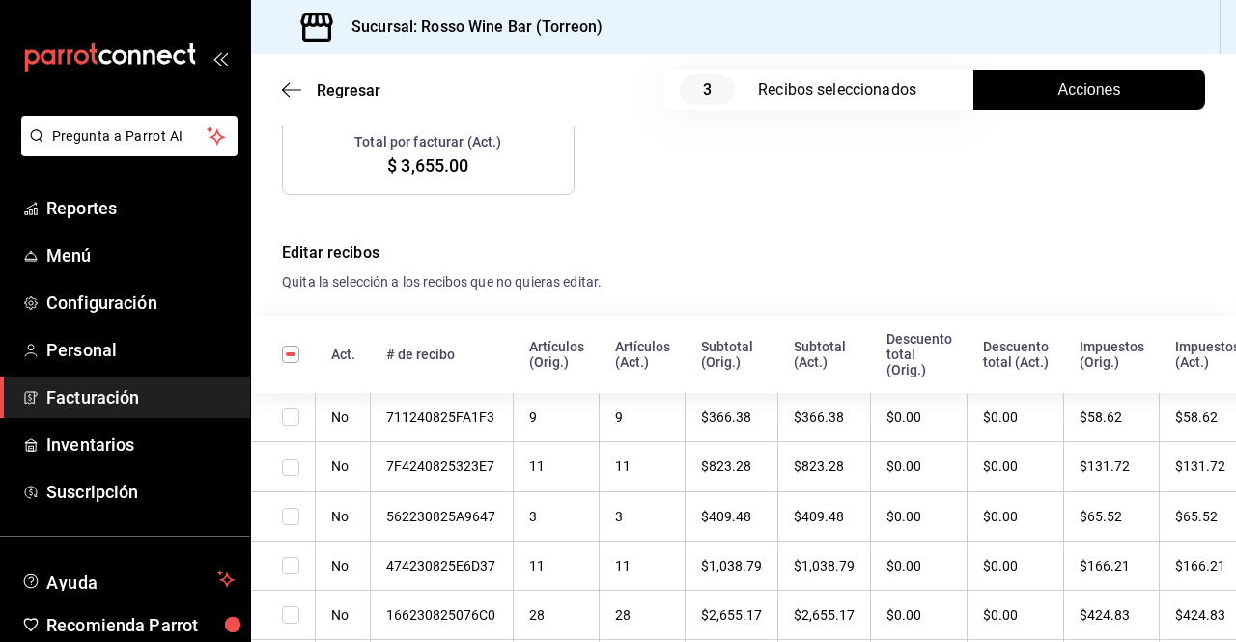
click at [1007, 106] on button "Acciones" at bounding box center [1089, 90] width 232 height 41
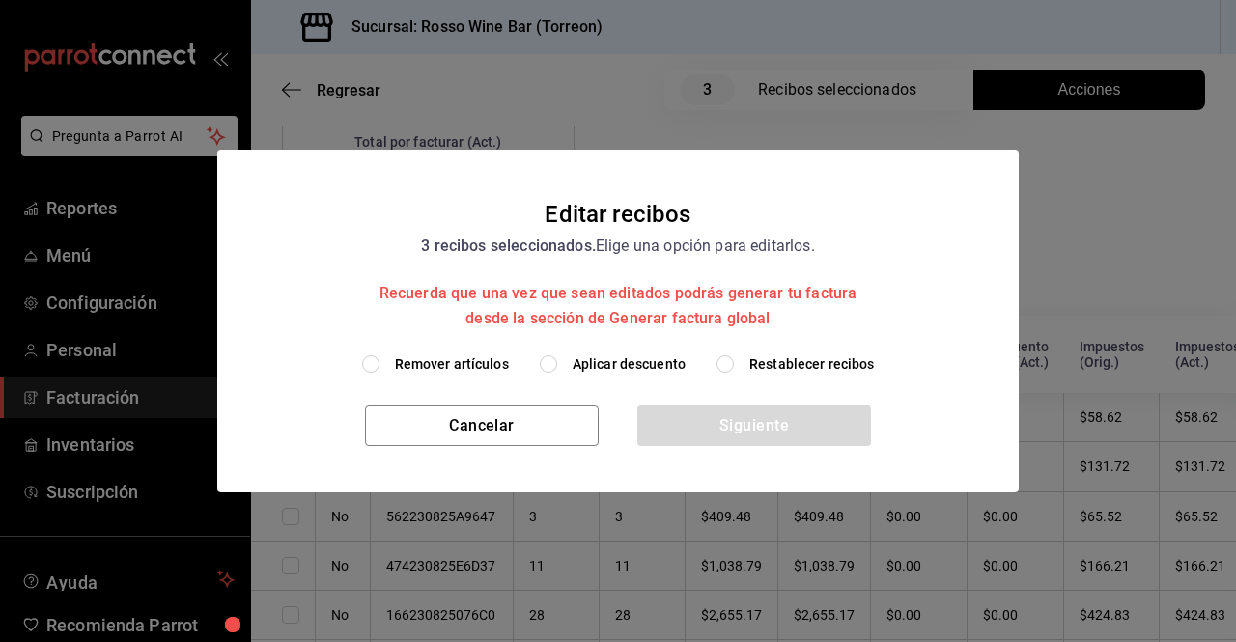
click at [380, 365] on input "Remover artículos" at bounding box center [370, 363] width 17 height 17
radio input "true"
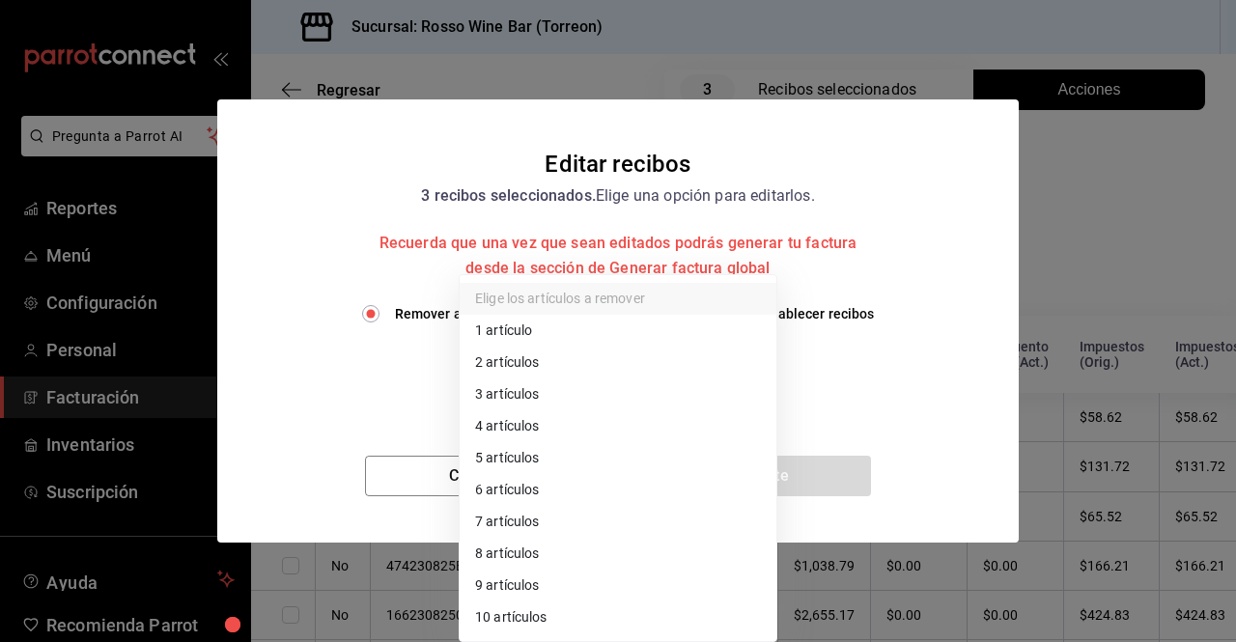
click at [706, 380] on body "Pregunta a Parrot AI Reportes Menú Configuración Personal Facturación Inventari…" at bounding box center [618, 321] width 1236 height 642
click at [585, 456] on li "5 artículos" at bounding box center [618, 458] width 317 height 32
type input "5"
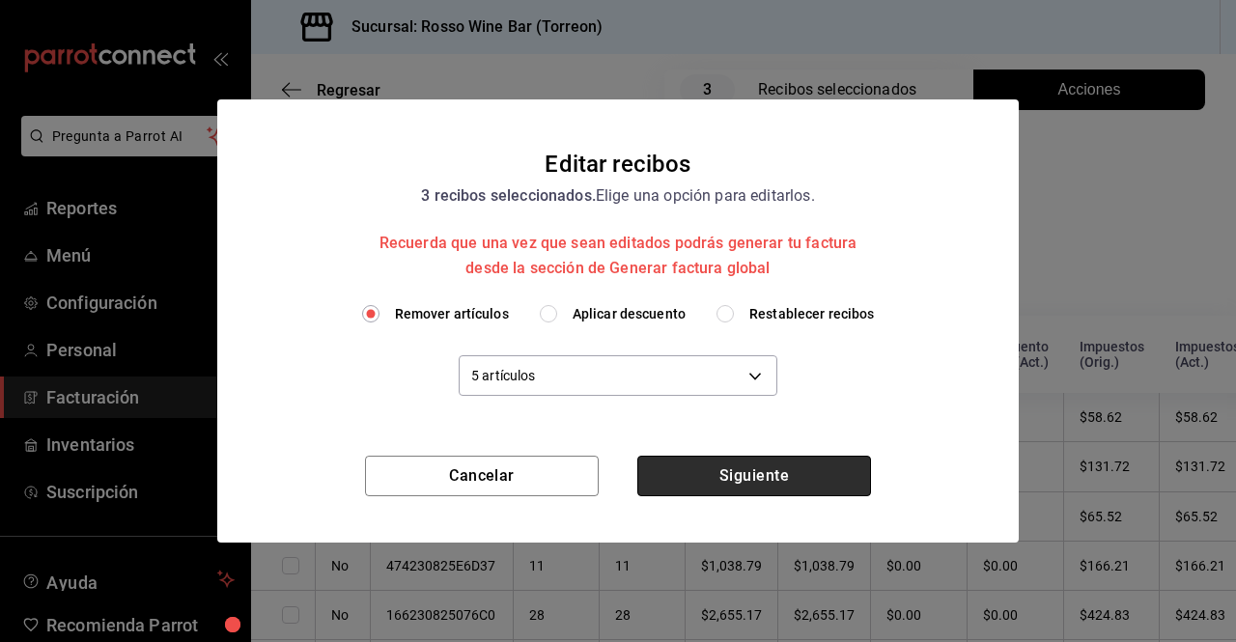
click at [705, 482] on button "Siguiente" at bounding box center [754, 476] width 234 height 41
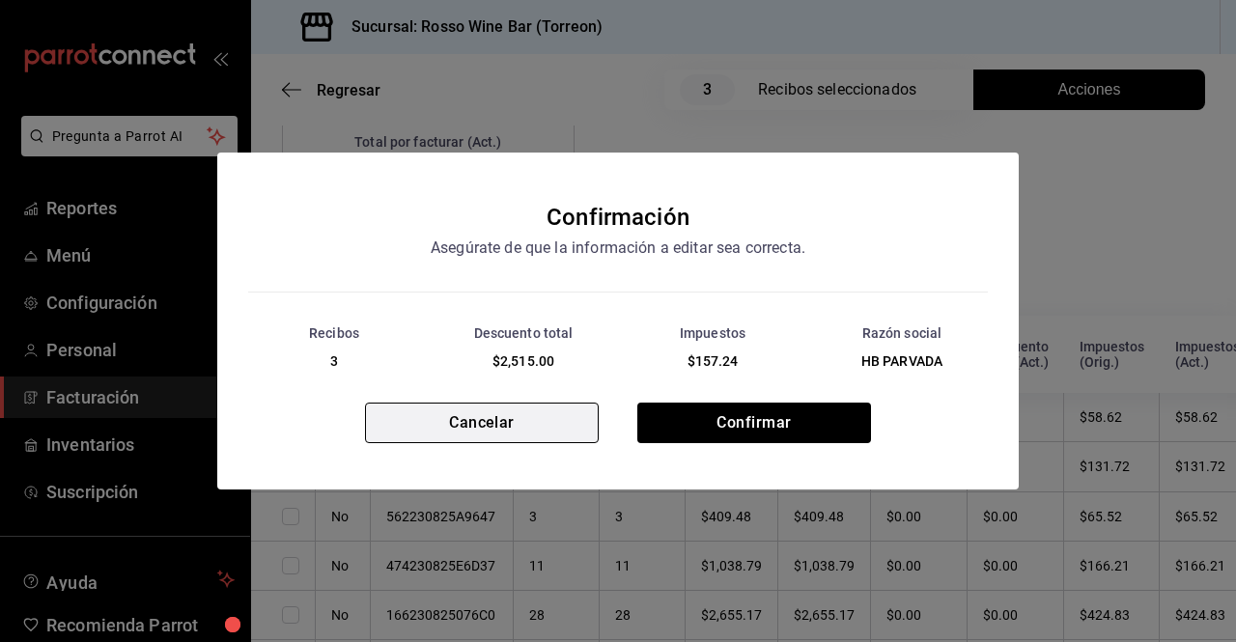
click at [513, 418] on button "Cancelar" at bounding box center [482, 423] width 234 height 41
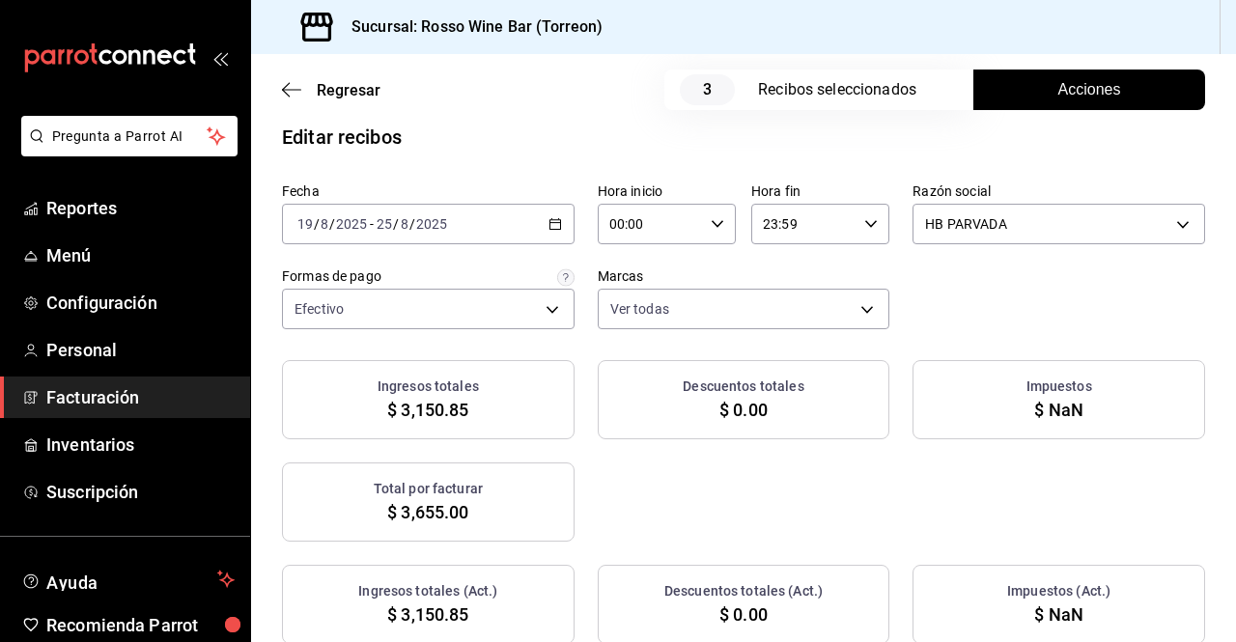
scroll to position [0, 0]
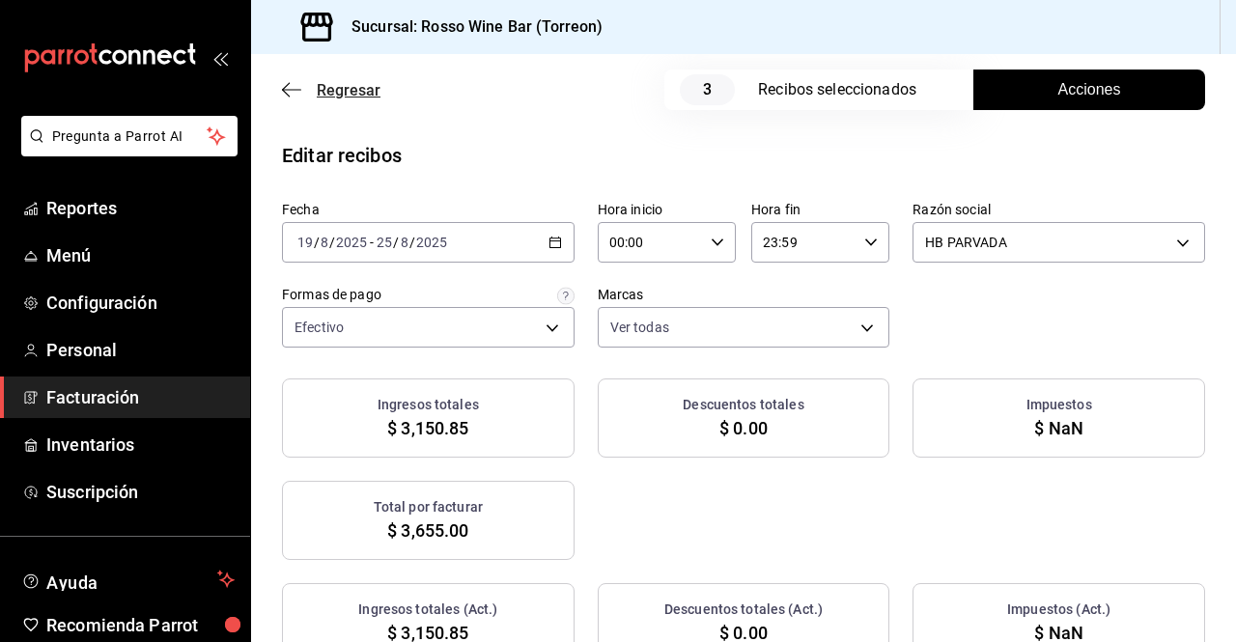
click at [356, 87] on span "Regresar" at bounding box center [349, 90] width 64 height 18
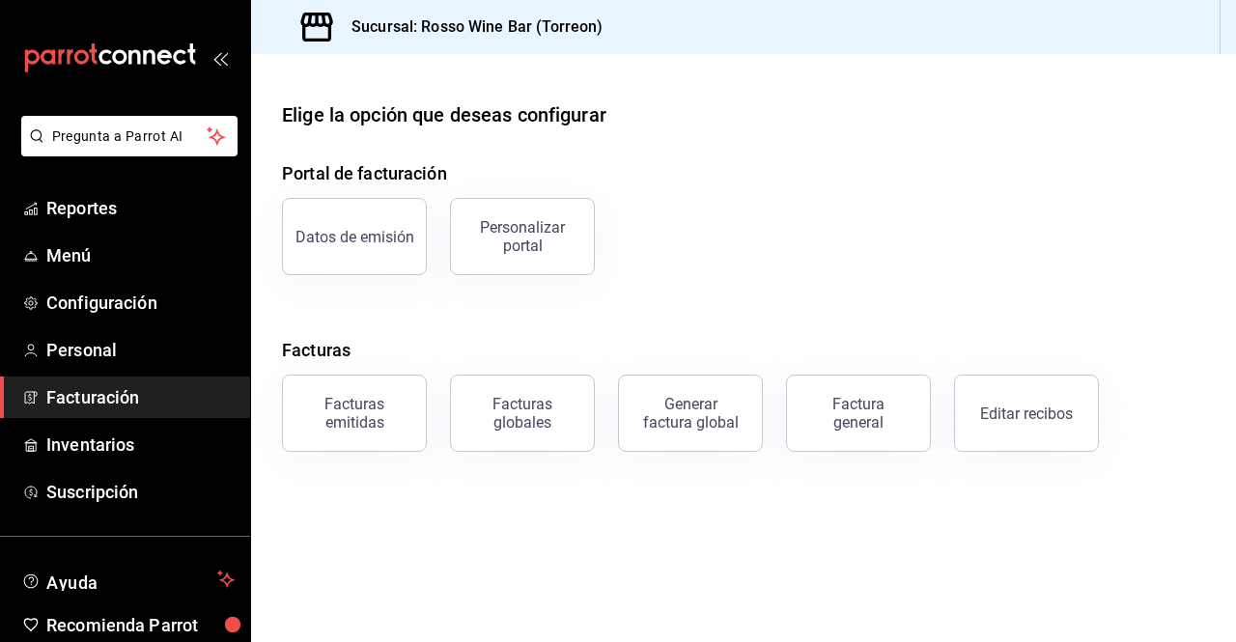
click at [768, 241] on div "Datos de emisión Personalizar portal" at bounding box center [732, 225] width 946 height 100
click at [152, 396] on span "Facturación" at bounding box center [140, 397] width 188 height 26
click at [602, 524] on main "Elige la opción que deseas configurar Portal de facturación Datos de emisión Pe…" at bounding box center [743, 348] width 985 height 588
click at [285, 605] on main "Elige la opción que deseas configurar Portal de facturación Datos de emisión Pe…" at bounding box center [743, 348] width 985 height 588
